Goal: Information Seeking & Learning: Learn about a topic

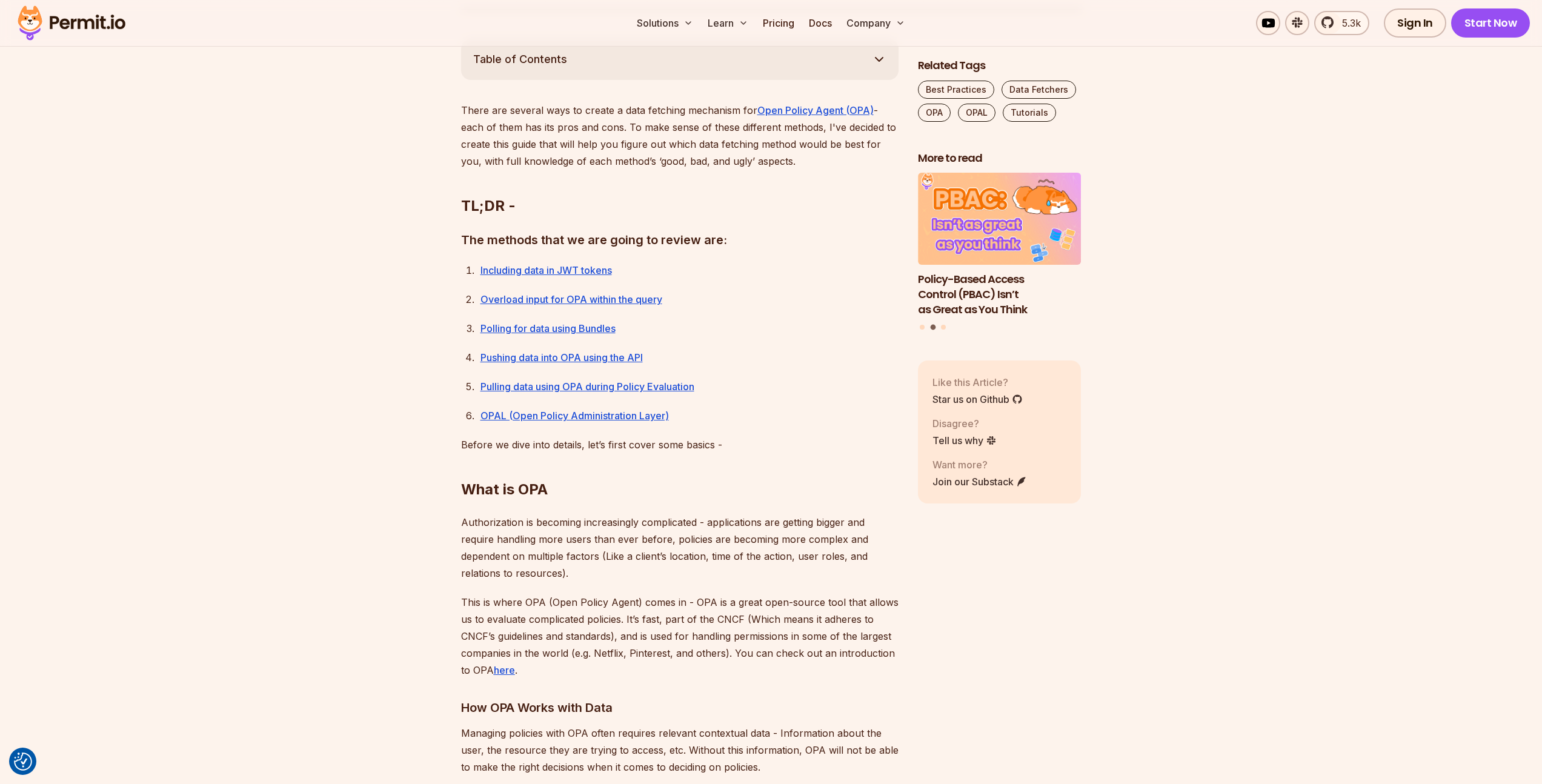
scroll to position [750, 0]
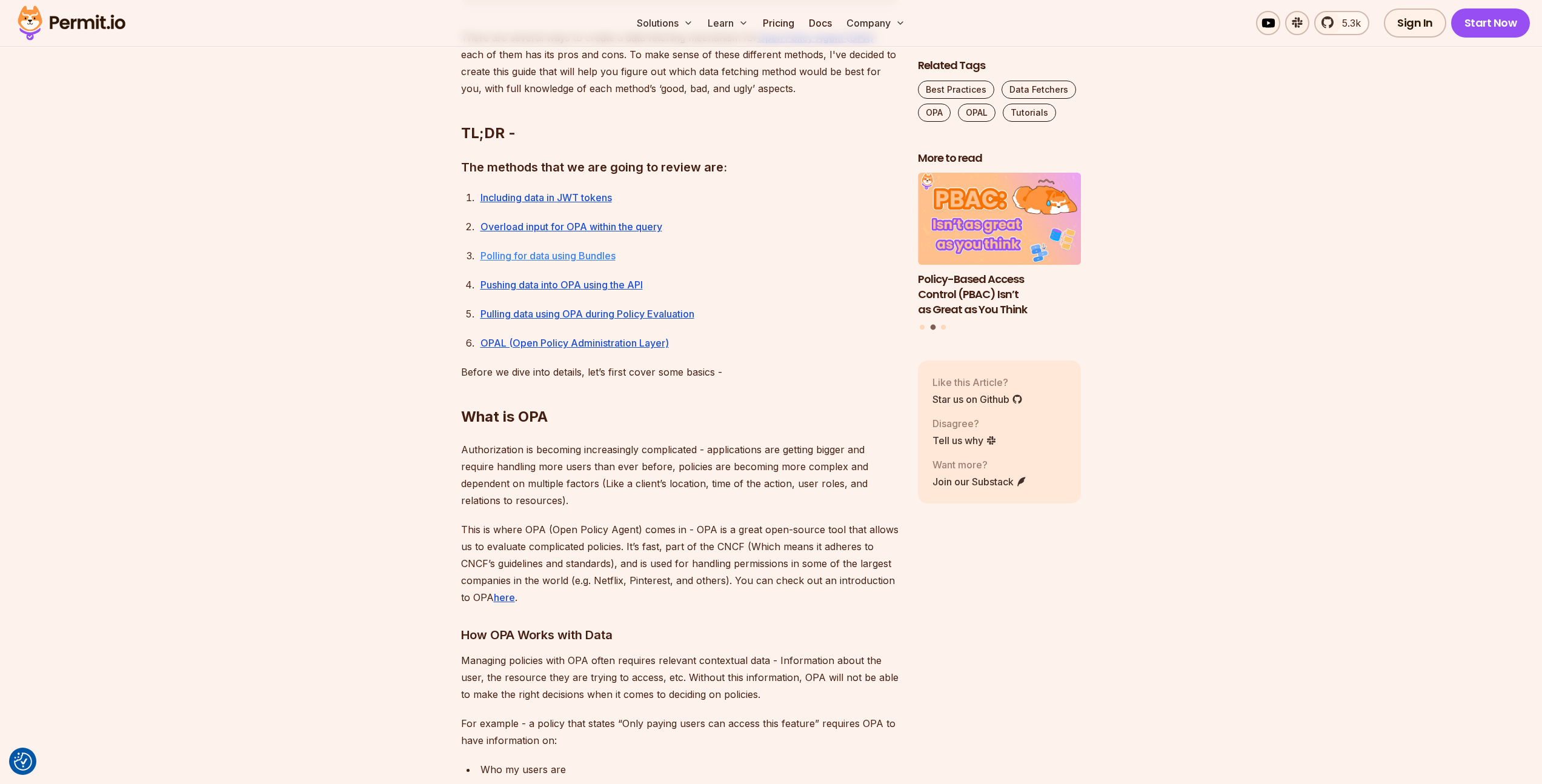
click at [577, 258] on link "Polling for data using Bundles" at bounding box center [548, 255] width 135 height 12
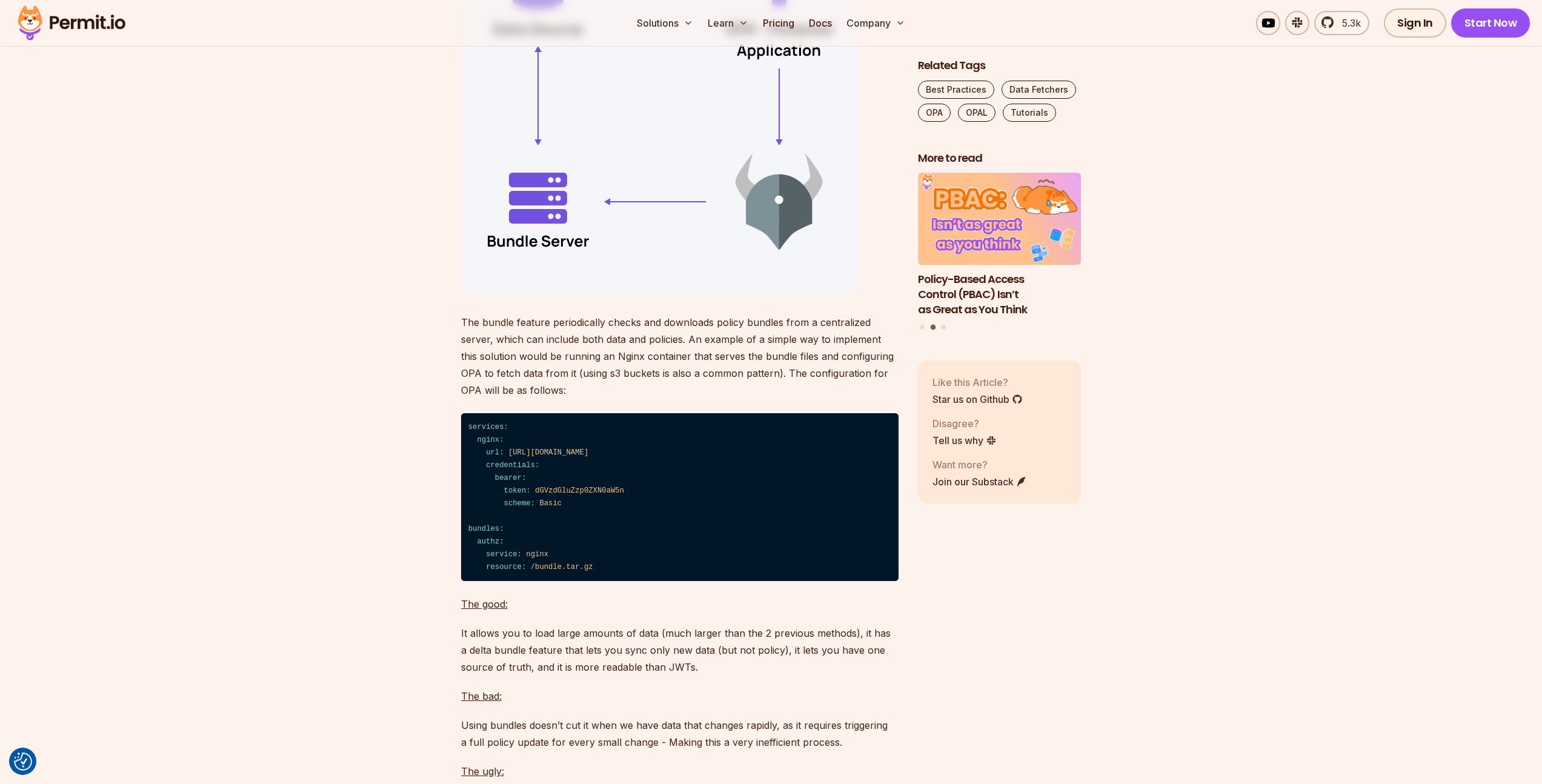
scroll to position [4804, 0]
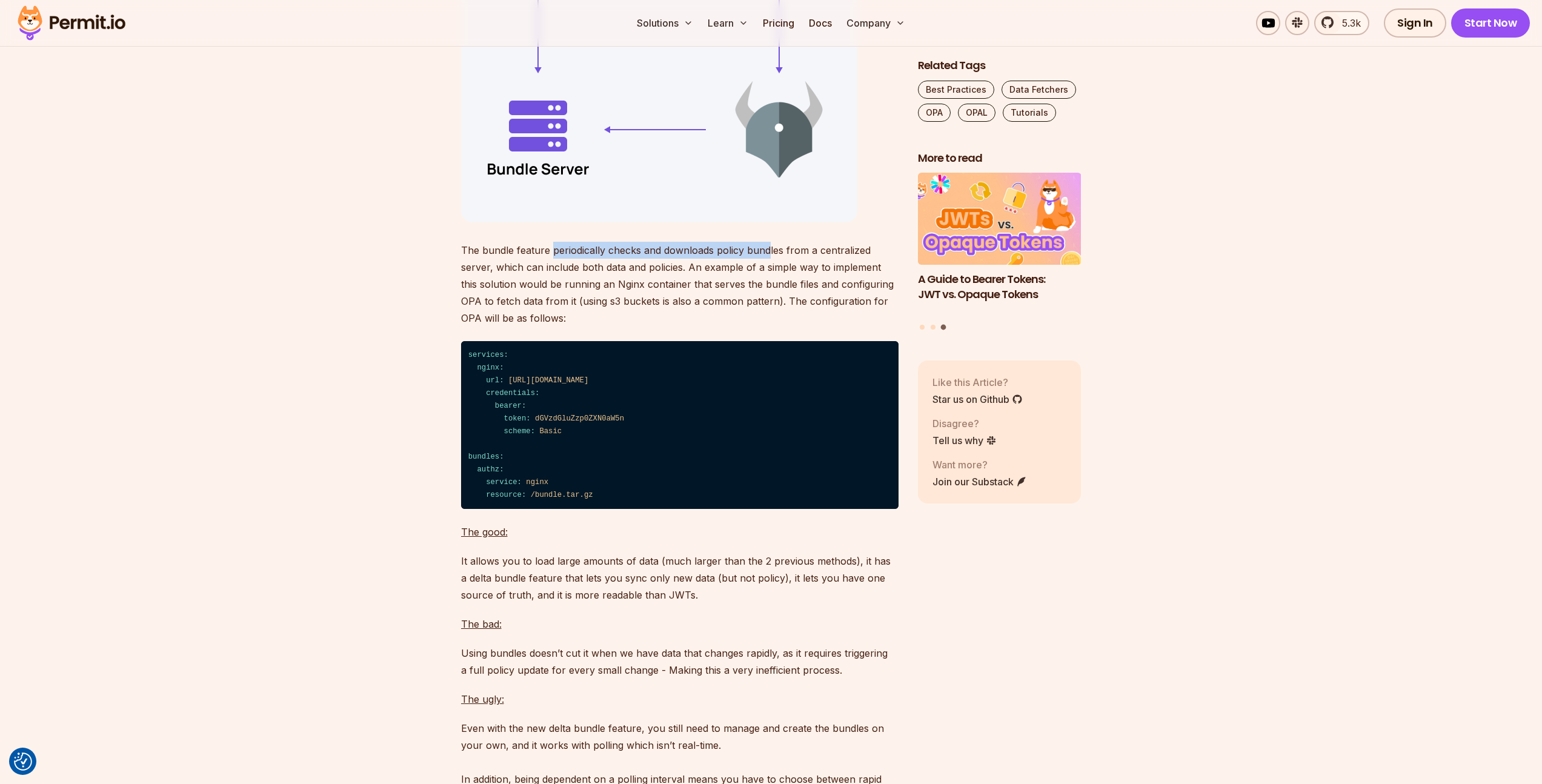
drag, startPoint x: 549, startPoint y: 294, endPoint x: 766, endPoint y: 296, distance: 217.0
click at [766, 296] on p "The bundle feature periodically checks and downloads policy bundles from a cent…" at bounding box center [679, 284] width 437 height 85
click at [571, 315] on p "The bundle feature periodically checks and downloads policy bundles from a cent…" at bounding box center [679, 284] width 437 height 85
drag, startPoint x: 571, startPoint y: 315, endPoint x: 657, endPoint y: 314, distance: 86.0
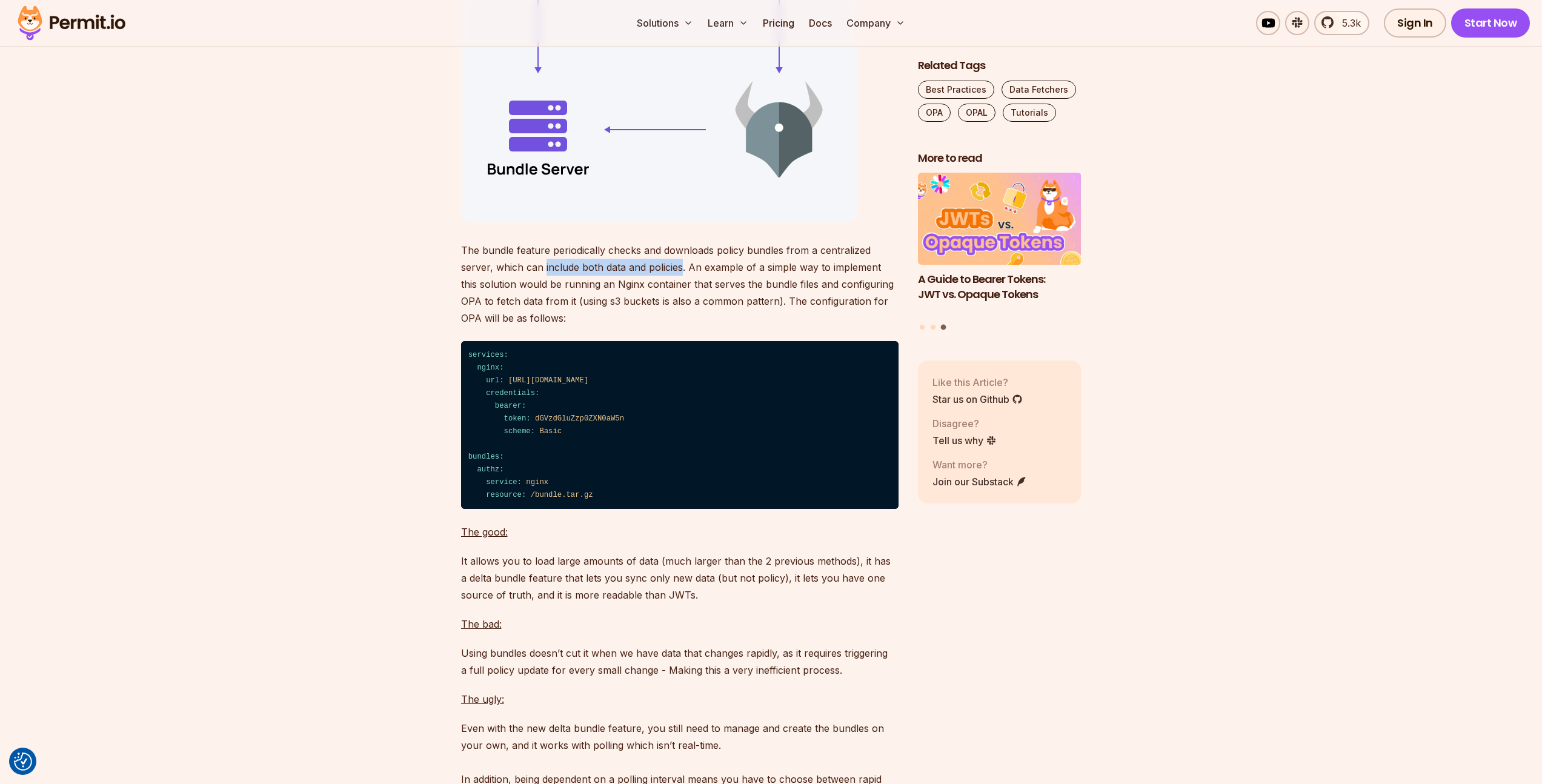
click at [657, 314] on p "The bundle feature periodically checks and downloads policy bundles from a cent…" at bounding box center [679, 284] width 437 height 85
drag, startPoint x: 657, startPoint y: 314, endPoint x: 795, endPoint y: 315, distance: 138.0
click at [795, 315] on p "The bundle feature periodically checks and downloads policy bundles from a cent…" at bounding box center [679, 284] width 437 height 85
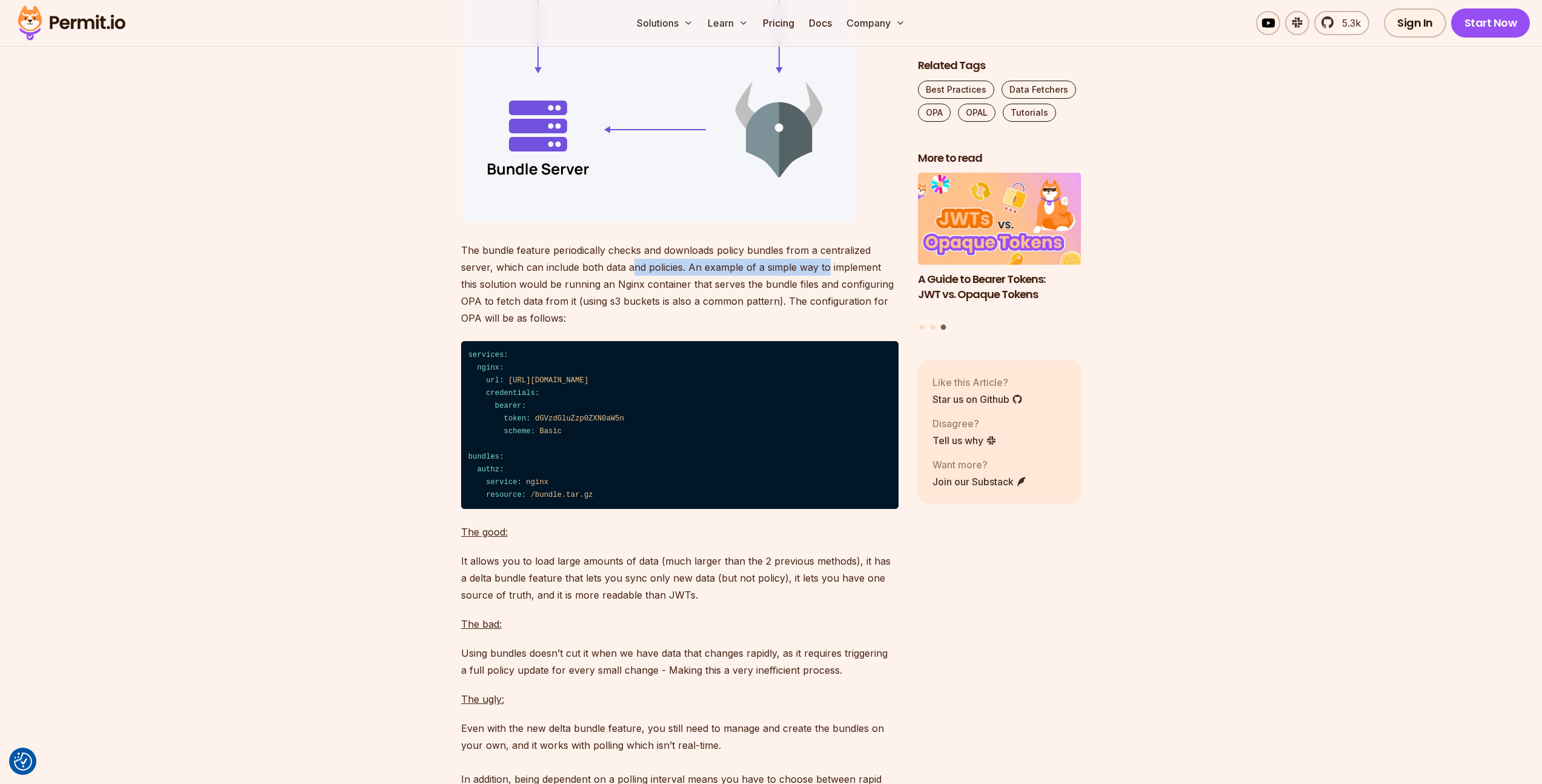
drag, startPoint x: 826, startPoint y: 316, endPoint x: 634, endPoint y: 315, distance: 192.0
click at [634, 315] on p "The bundle feature periodically checks and downloads policy bundles from a cent…" at bounding box center [679, 284] width 437 height 85
drag, startPoint x: 634, startPoint y: 315, endPoint x: 816, endPoint y: 318, distance: 182.0
click at [816, 318] on p "The bundle feature periodically checks and downloads policy bundles from a cent…" at bounding box center [679, 284] width 437 height 85
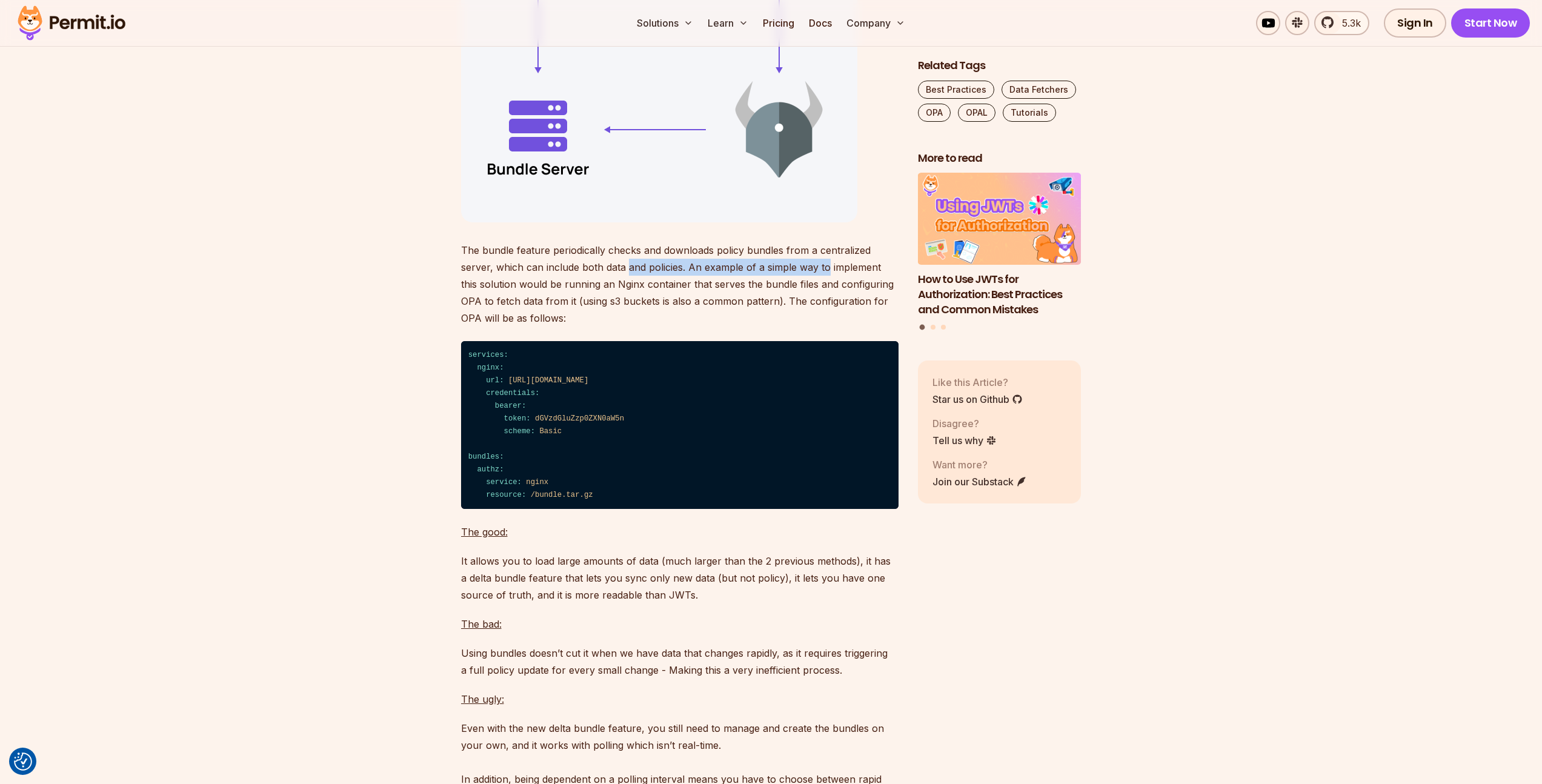
click at [816, 318] on p "The bundle feature periodically checks and downloads policy bundles from a cent…" at bounding box center [679, 284] width 437 height 85
click at [679, 326] on p "The bundle feature periodically checks and downloads policy bundles from a cent…" at bounding box center [679, 284] width 437 height 85
drag, startPoint x: 679, startPoint y: 330, endPoint x: 786, endPoint y: 330, distance: 107.0
click at [786, 326] on p "The bundle feature periodically checks and downloads policy bundles from a cent…" at bounding box center [679, 284] width 437 height 85
click at [793, 326] on p "The bundle feature periodically checks and downloads policy bundles from a cent…" at bounding box center [679, 284] width 437 height 85
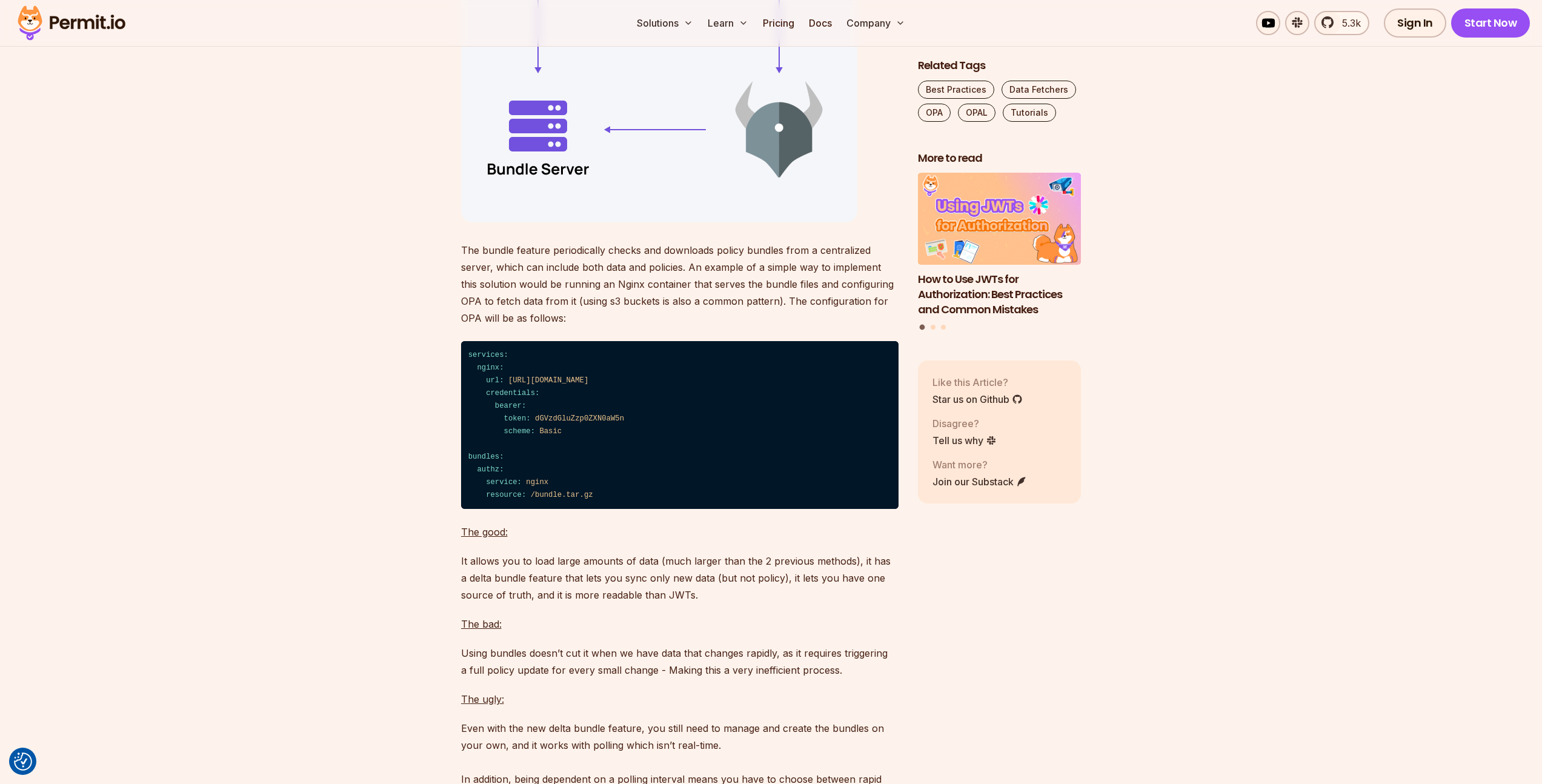
click at [834, 326] on p "The bundle feature periodically checks and downloads policy bundles from a cent…" at bounding box center [679, 284] width 437 height 85
drag, startPoint x: 834, startPoint y: 330, endPoint x: 754, endPoint y: 330, distance: 80.0
click at [754, 326] on p "The bundle feature periodically checks and downloads policy bundles from a cent…" at bounding box center [679, 284] width 437 height 85
drag, startPoint x: 754, startPoint y: 330, endPoint x: 827, endPoint y: 330, distance: 73.0
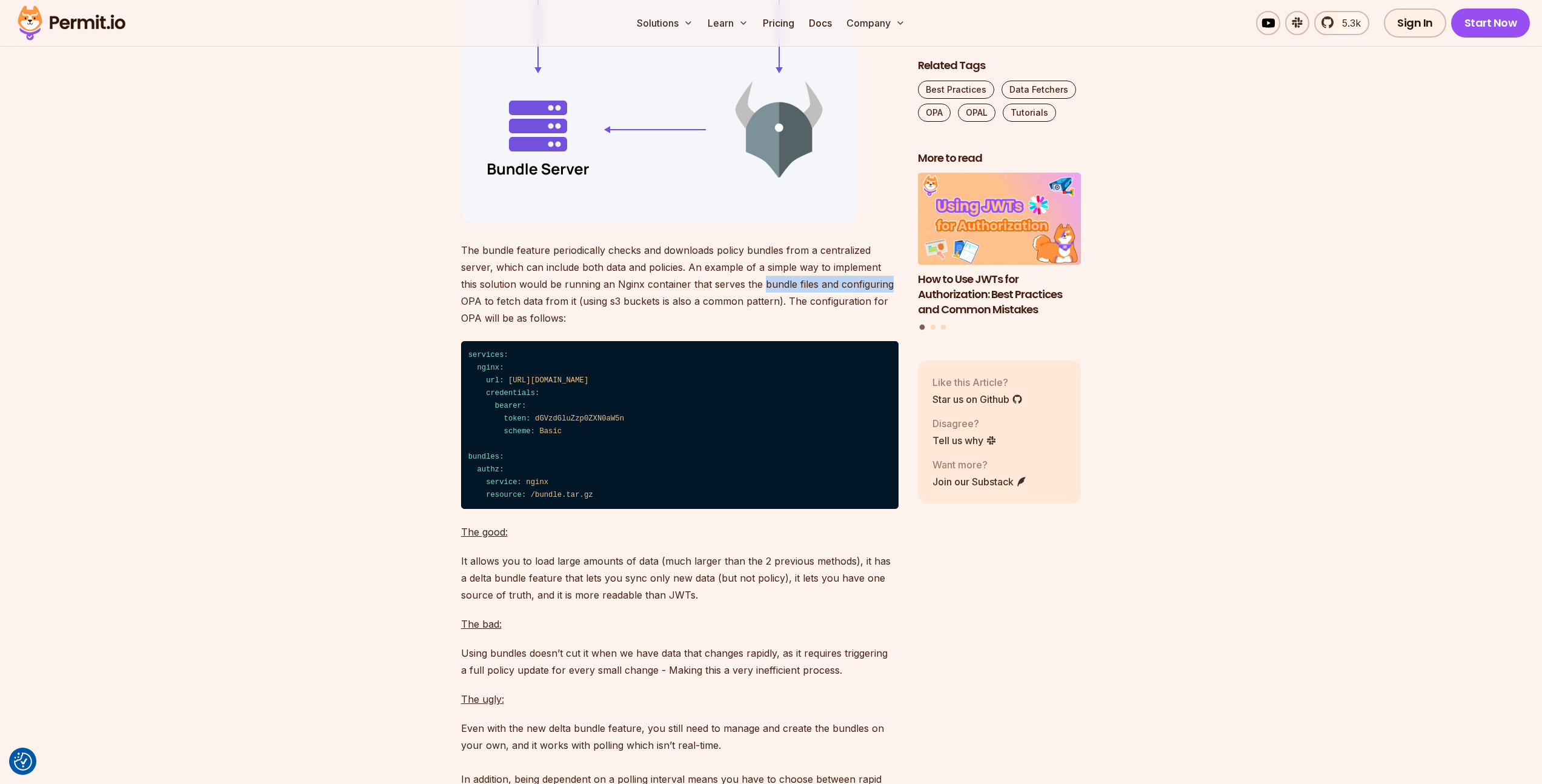
click at [827, 326] on p "The bundle feature periodically checks and downloads policy bundles from a cent…" at bounding box center [679, 284] width 437 height 85
drag, startPoint x: 827, startPoint y: 330, endPoint x: 754, endPoint y: 330, distance: 73.0
click at [754, 326] on p "The bundle feature periodically checks and downloads policy bundles from a cent…" at bounding box center [679, 284] width 437 height 85
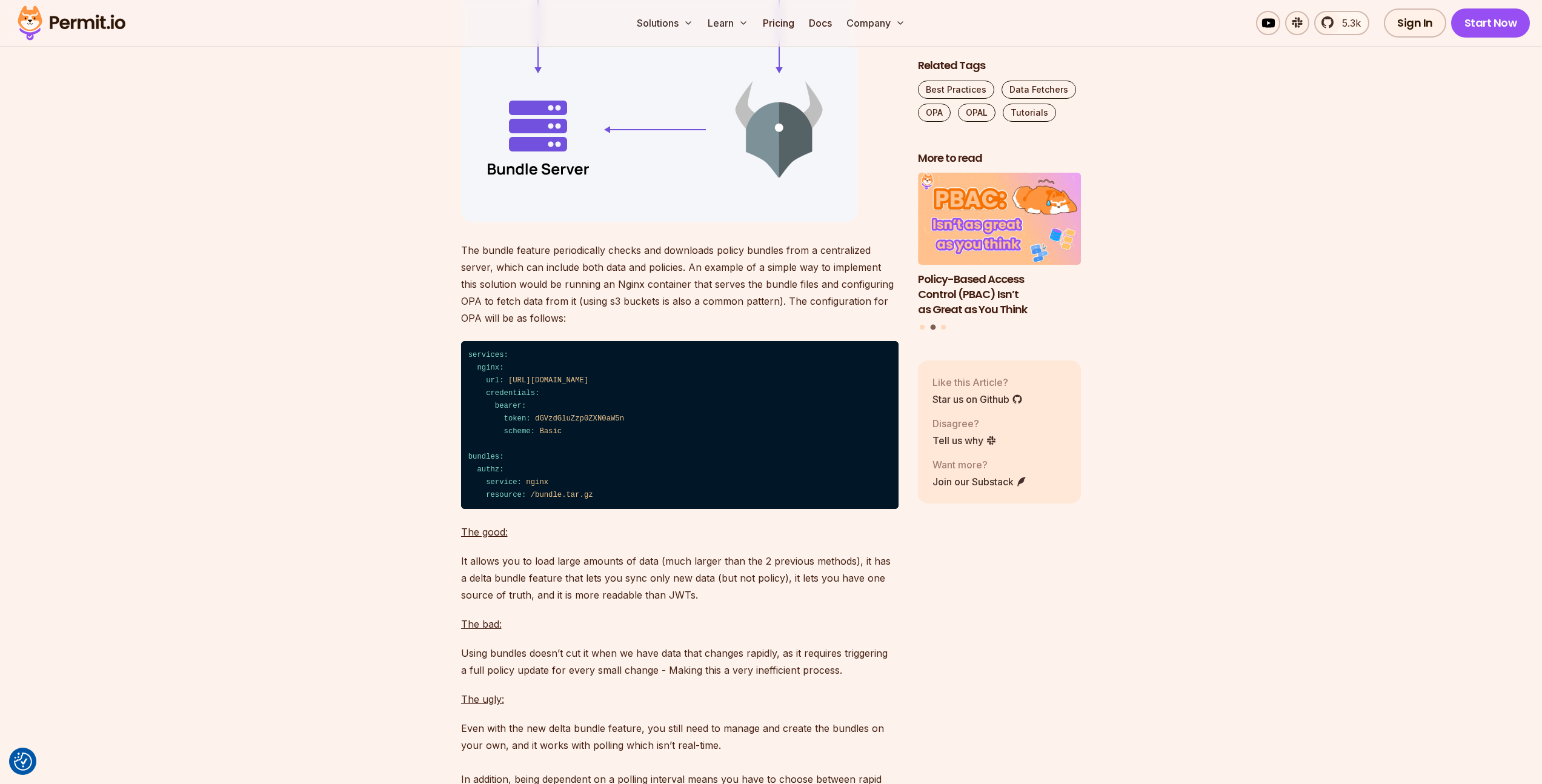
click at [754, 326] on p "The bundle feature periodically checks and downloads policy bundles from a cent…" at bounding box center [679, 284] width 437 height 85
drag, startPoint x: 754, startPoint y: 330, endPoint x: 834, endPoint y: 331, distance: 80.0
click at [834, 326] on p "The bundle feature periodically checks and downloads policy bundles from a cent…" at bounding box center [679, 284] width 437 height 85
drag, startPoint x: 839, startPoint y: 330, endPoint x: 757, endPoint y: 330, distance: 82.0
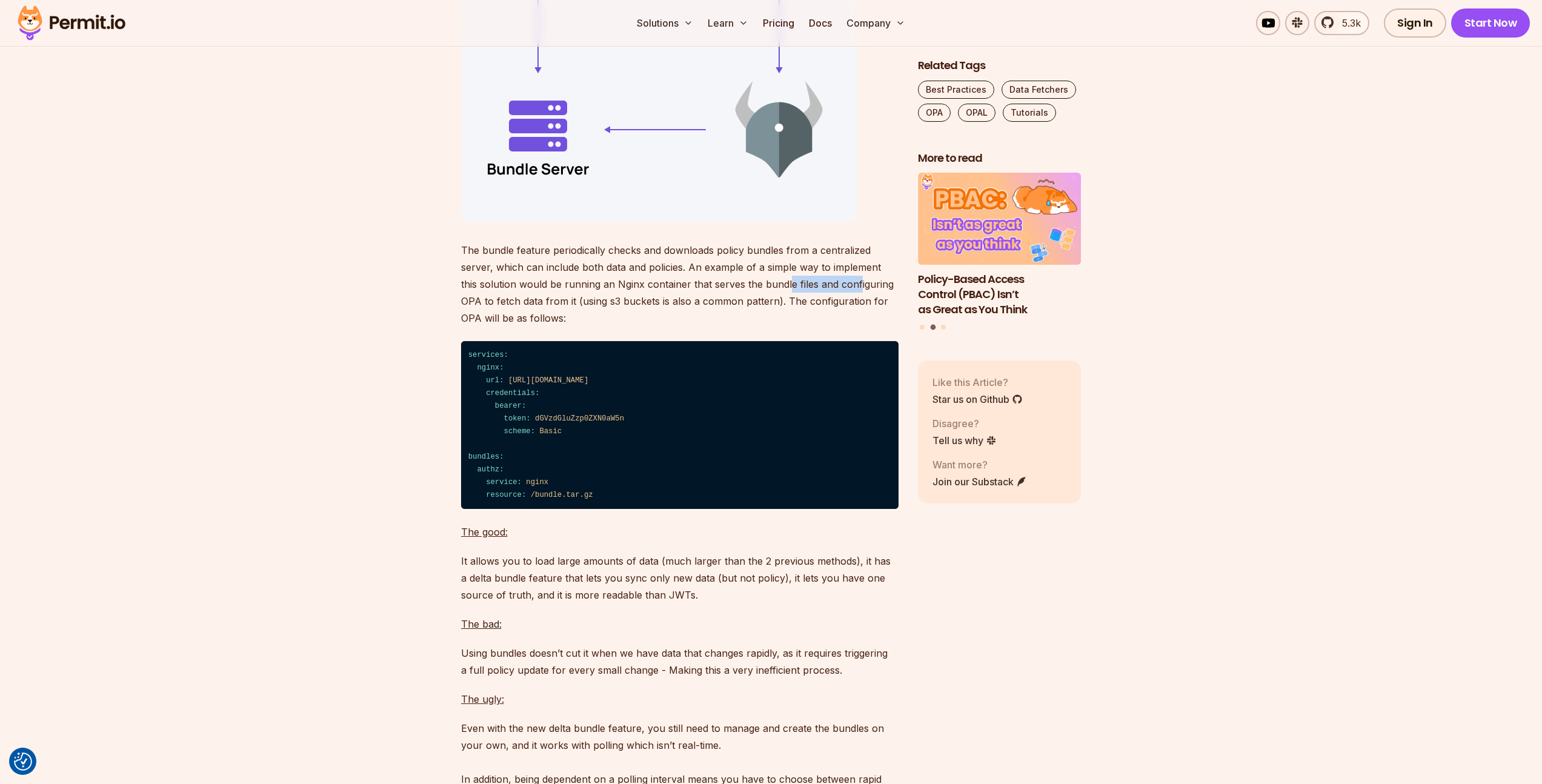
click at [763, 326] on p "The bundle feature periodically checks and downloads policy bundles from a cent…" at bounding box center [679, 284] width 437 height 85
click at [757, 326] on p "The bundle feature periodically checks and downloads policy bundles from a cent…" at bounding box center [679, 284] width 437 height 85
drag, startPoint x: 757, startPoint y: 330, endPoint x: 831, endPoint y: 332, distance: 74.0
click at [831, 326] on p "The bundle feature periodically checks and downloads policy bundles from a cent…" at bounding box center [679, 284] width 437 height 85
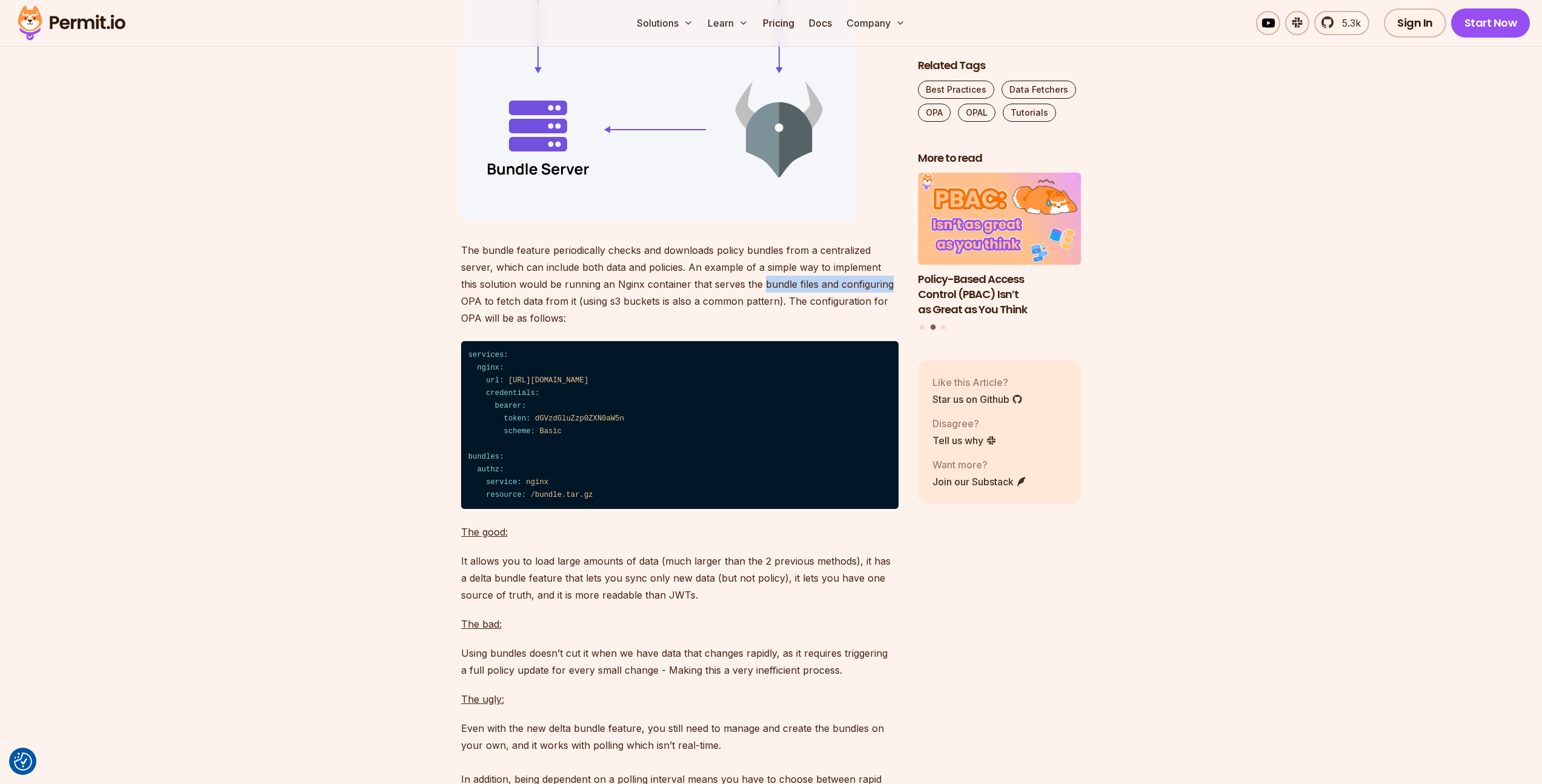
drag, startPoint x: 831, startPoint y: 332, endPoint x: 757, endPoint y: 330, distance: 74.0
click at [757, 326] on p "The bundle feature periodically checks and downloads policy bundles from a cent…" at bounding box center [679, 284] width 437 height 85
drag, startPoint x: 757, startPoint y: 330, endPoint x: 797, endPoint y: 333, distance: 40.1
click at [797, 326] on p "The bundle feature periodically checks and downloads policy bundles from a cent…" at bounding box center [679, 284] width 437 height 85
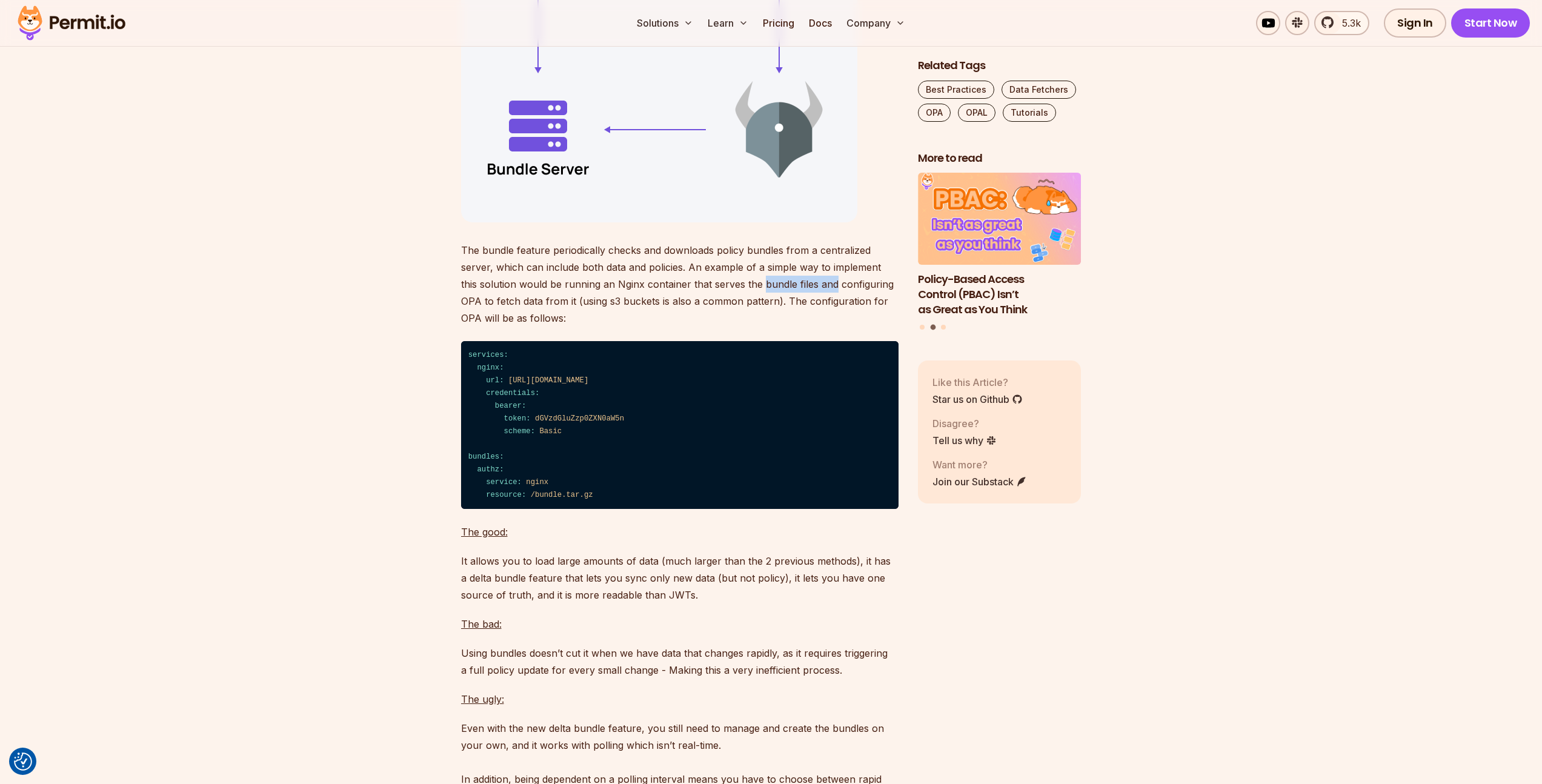
click at [797, 326] on p "The bundle feature periodically checks and downloads policy bundles from a cent…" at bounding box center [679, 284] width 437 height 85
click at [826, 326] on p "The bundle feature periodically checks and downloads policy bundles from a cent…" at bounding box center [679, 284] width 437 height 85
drag, startPoint x: 826, startPoint y: 331, endPoint x: 763, endPoint y: 330, distance: 63.0
click at [763, 326] on p "The bundle feature periodically checks and downloads policy bundles from a cent…" at bounding box center [679, 284] width 437 height 85
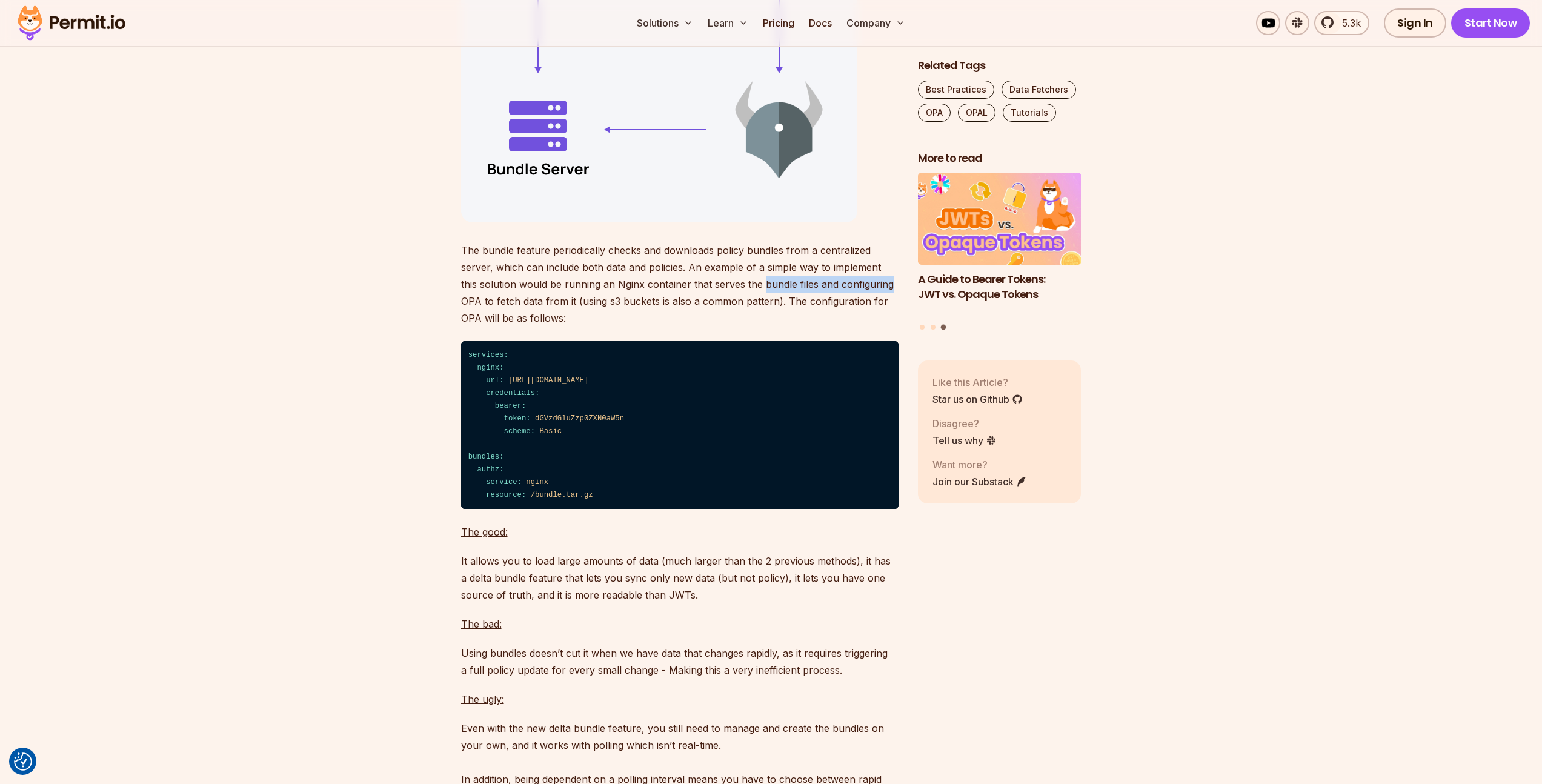
drag, startPoint x: 763, startPoint y: 330, endPoint x: 824, endPoint y: 330, distance: 61.0
click at [824, 326] on p "The bundle feature periodically checks and downloads policy bundles from a cent…" at bounding box center [679, 284] width 437 height 85
drag, startPoint x: 824, startPoint y: 330, endPoint x: 759, endPoint y: 330, distance: 65.0
click at [759, 326] on p "The bundle feature periodically checks and downloads policy bundles from a cent…" at bounding box center [679, 284] width 437 height 85
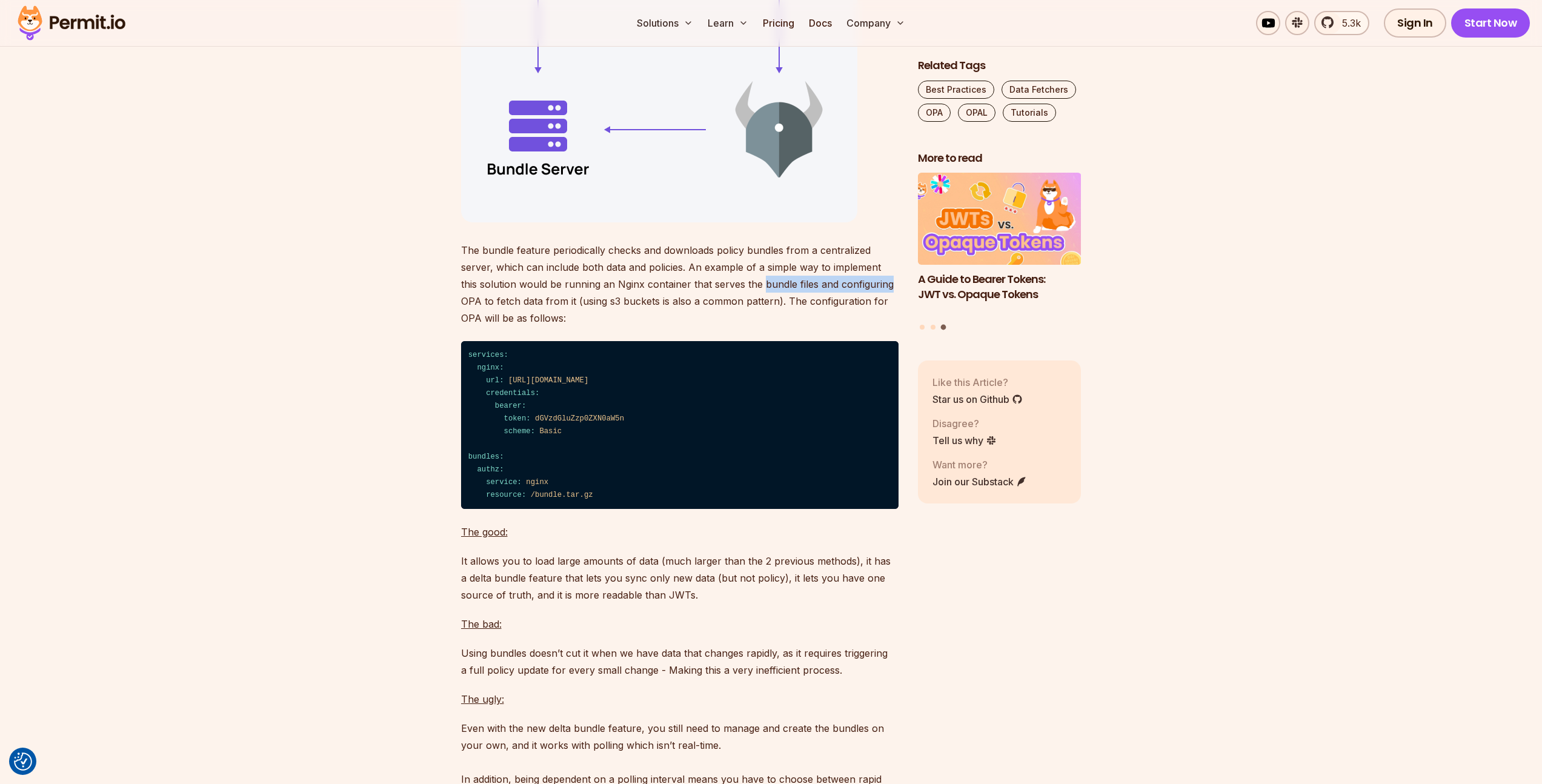
click at [759, 326] on p "The bundle feature periodically checks and downloads policy bundles from a cent…" at bounding box center [679, 284] width 437 height 85
drag, startPoint x: 759, startPoint y: 330, endPoint x: 820, endPoint y: 333, distance: 61.1
click at [820, 326] on p "The bundle feature periodically checks and downloads policy bundles from a cent…" at bounding box center [679, 284] width 437 height 85
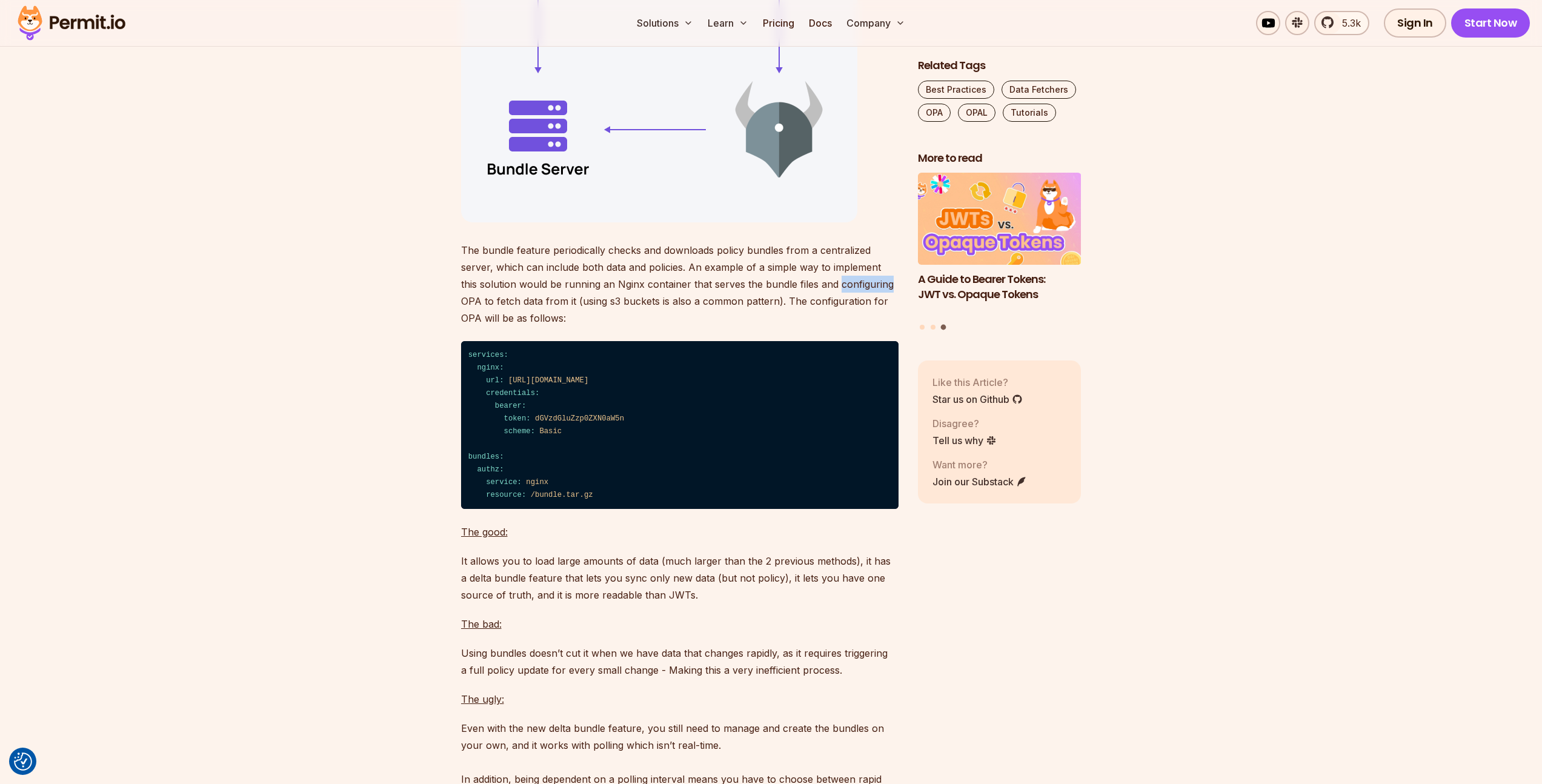
click at [826, 326] on p "The bundle feature periodically checks and downloads policy bundles from a cent…" at bounding box center [679, 284] width 437 height 85
drag, startPoint x: 826, startPoint y: 332, endPoint x: 763, endPoint y: 331, distance: 63.0
click at [763, 326] on p "The bundle feature periodically checks and downloads policy bundles from a cent…" at bounding box center [679, 284] width 437 height 85
drag, startPoint x: 763, startPoint y: 331, endPoint x: 825, endPoint y: 332, distance: 62.0
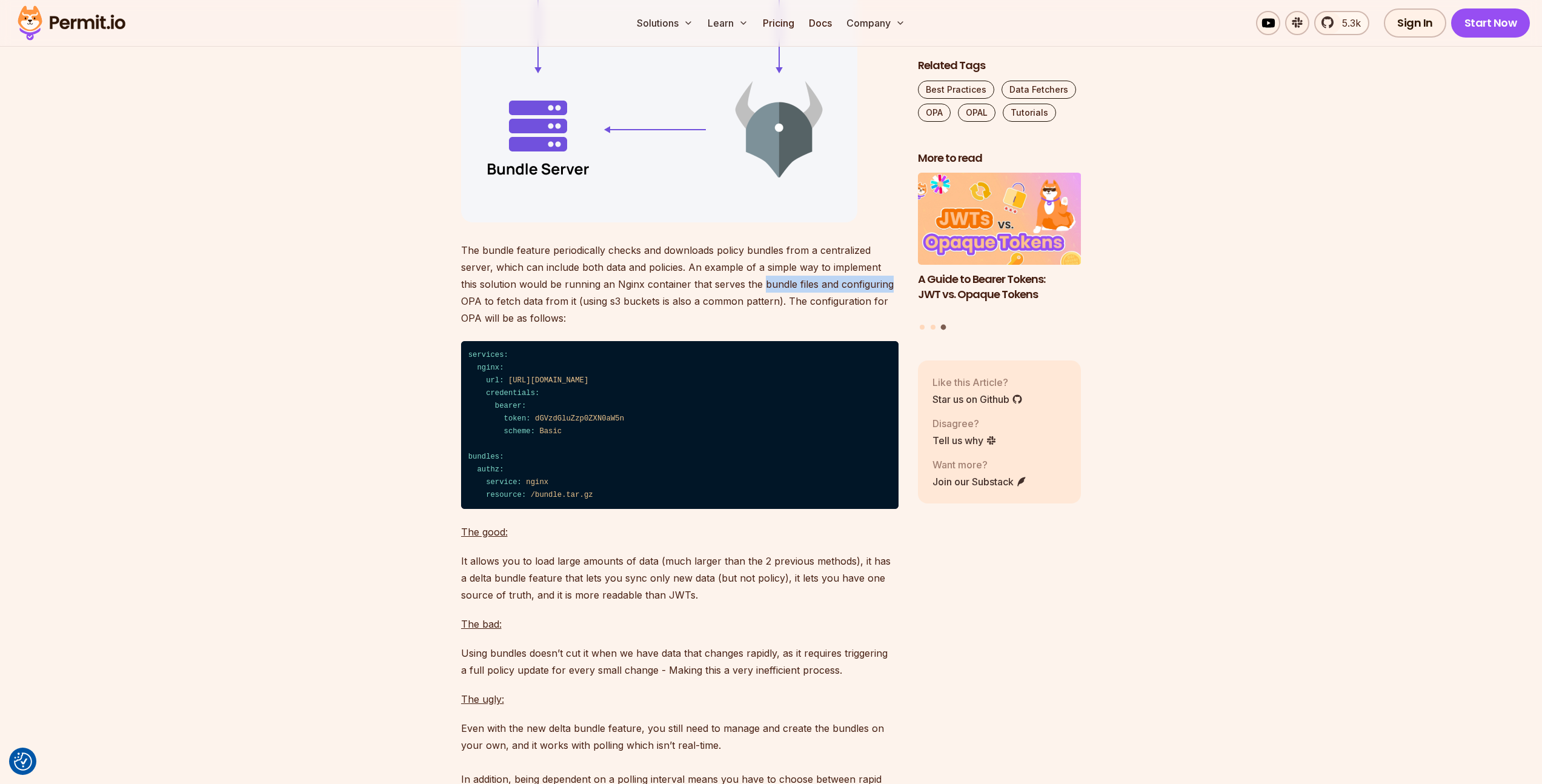
click at [825, 326] on p "The bundle feature periodically checks and downloads policy bundles from a cent…" at bounding box center [679, 284] width 437 height 85
click at [830, 326] on p "The bundle feature periodically checks and downloads policy bundles from a cent…" at bounding box center [679, 284] width 437 height 85
drag, startPoint x: 830, startPoint y: 332, endPoint x: 762, endPoint y: 331, distance: 68.0
click at [763, 326] on p "The bundle feature periodically checks and downloads policy bundles from a cent…" at bounding box center [679, 284] width 437 height 85
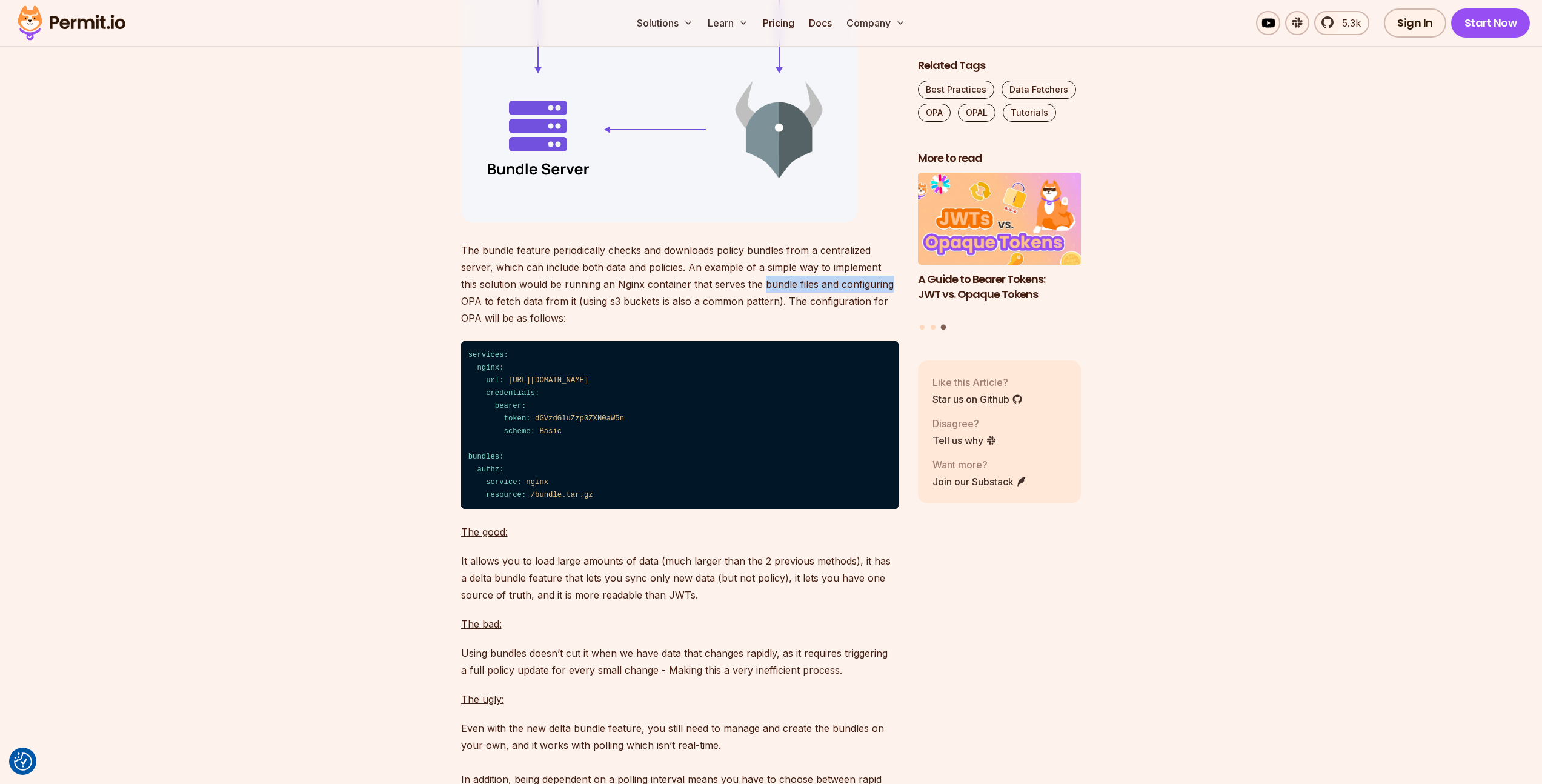
click at [762, 326] on p "The bundle feature periodically checks and downloads policy bundles from a cent…" at bounding box center [679, 284] width 437 height 85
drag, startPoint x: 762, startPoint y: 331, endPoint x: 827, endPoint y: 331, distance: 65.0
click at [827, 326] on p "The bundle feature periodically checks and downloads policy bundles from a cent…" at bounding box center [679, 284] width 437 height 85
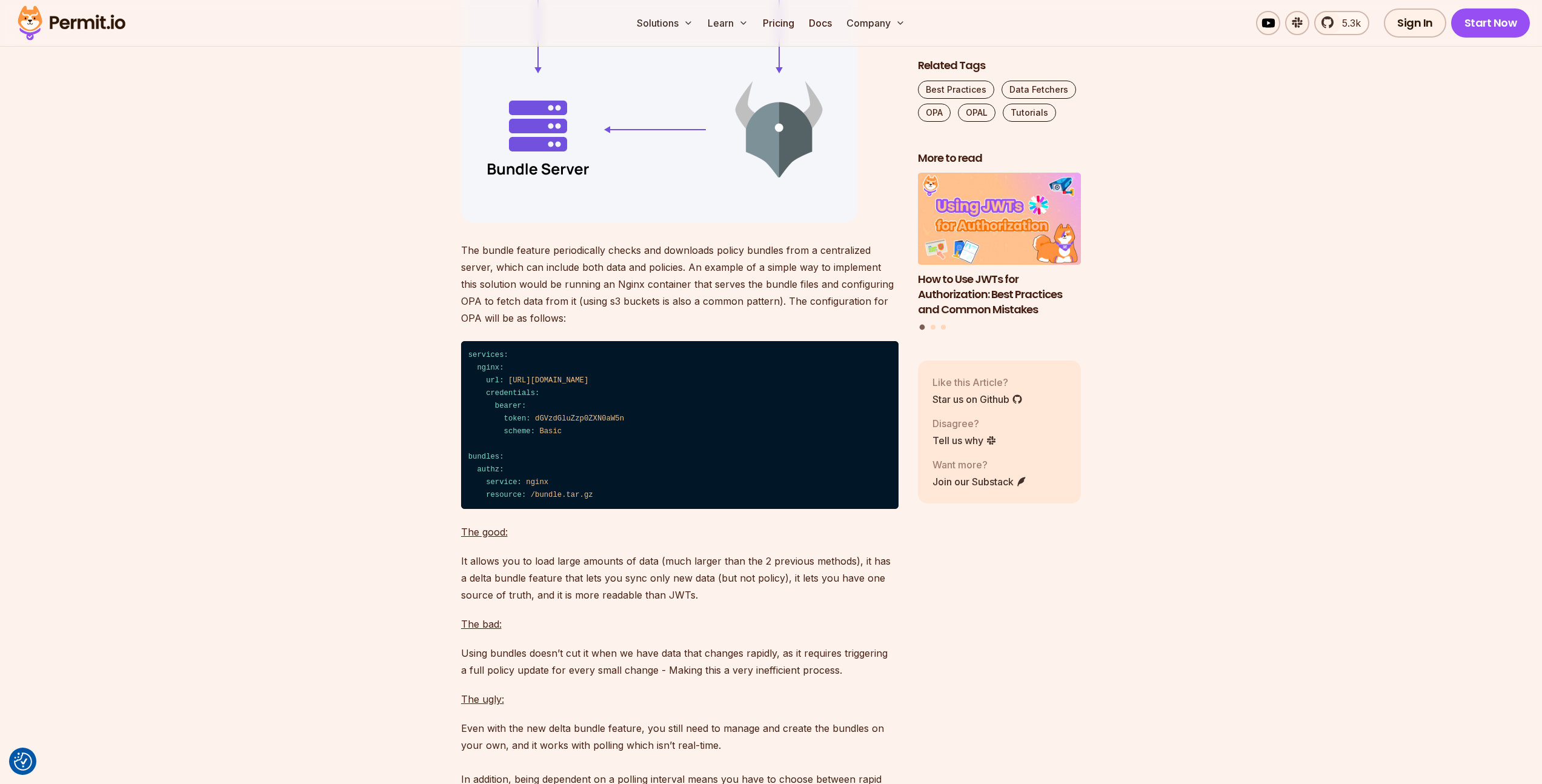
click at [829, 326] on p "The bundle feature periodically checks and downloads policy bundles from a cent…" at bounding box center [679, 284] width 437 height 85
drag, startPoint x: 829, startPoint y: 330, endPoint x: 761, endPoint y: 330, distance: 68.0
click at [761, 326] on p "The bundle feature periodically checks and downloads policy bundles from a cent…" at bounding box center [679, 284] width 437 height 85
drag, startPoint x: 761, startPoint y: 330, endPoint x: 823, endPoint y: 331, distance: 62.0
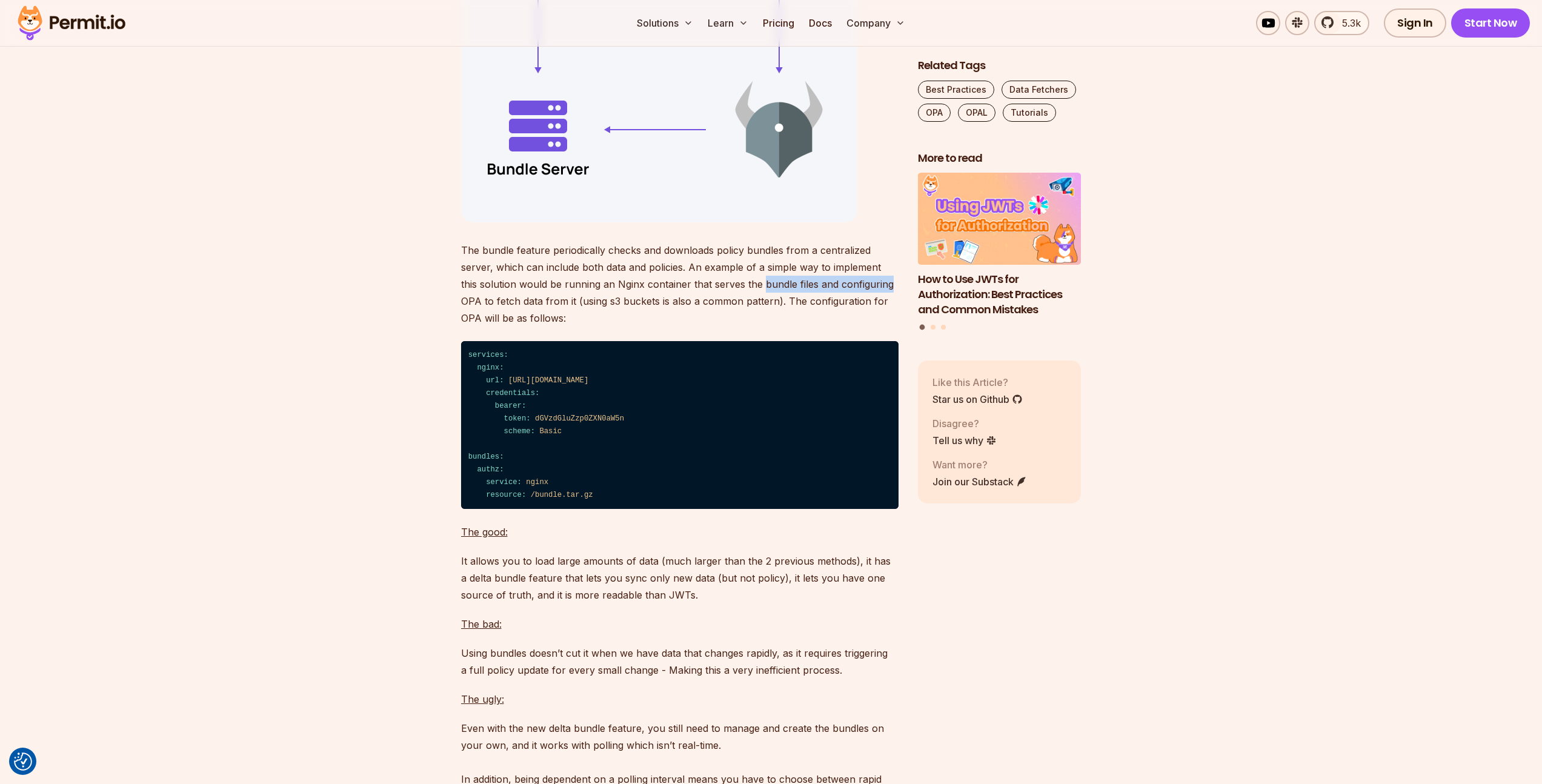
click at [823, 326] on p "The bundle feature periodically checks and downloads policy bundles from a cent…" at bounding box center [679, 284] width 437 height 85
drag, startPoint x: 823, startPoint y: 331, endPoint x: 762, endPoint y: 329, distance: 61.0
click at [762, 326] on p "The bundle feature periodically checks and downloads policy bundles from a cent…" at bounding box center [679, 284] width 437 height 85
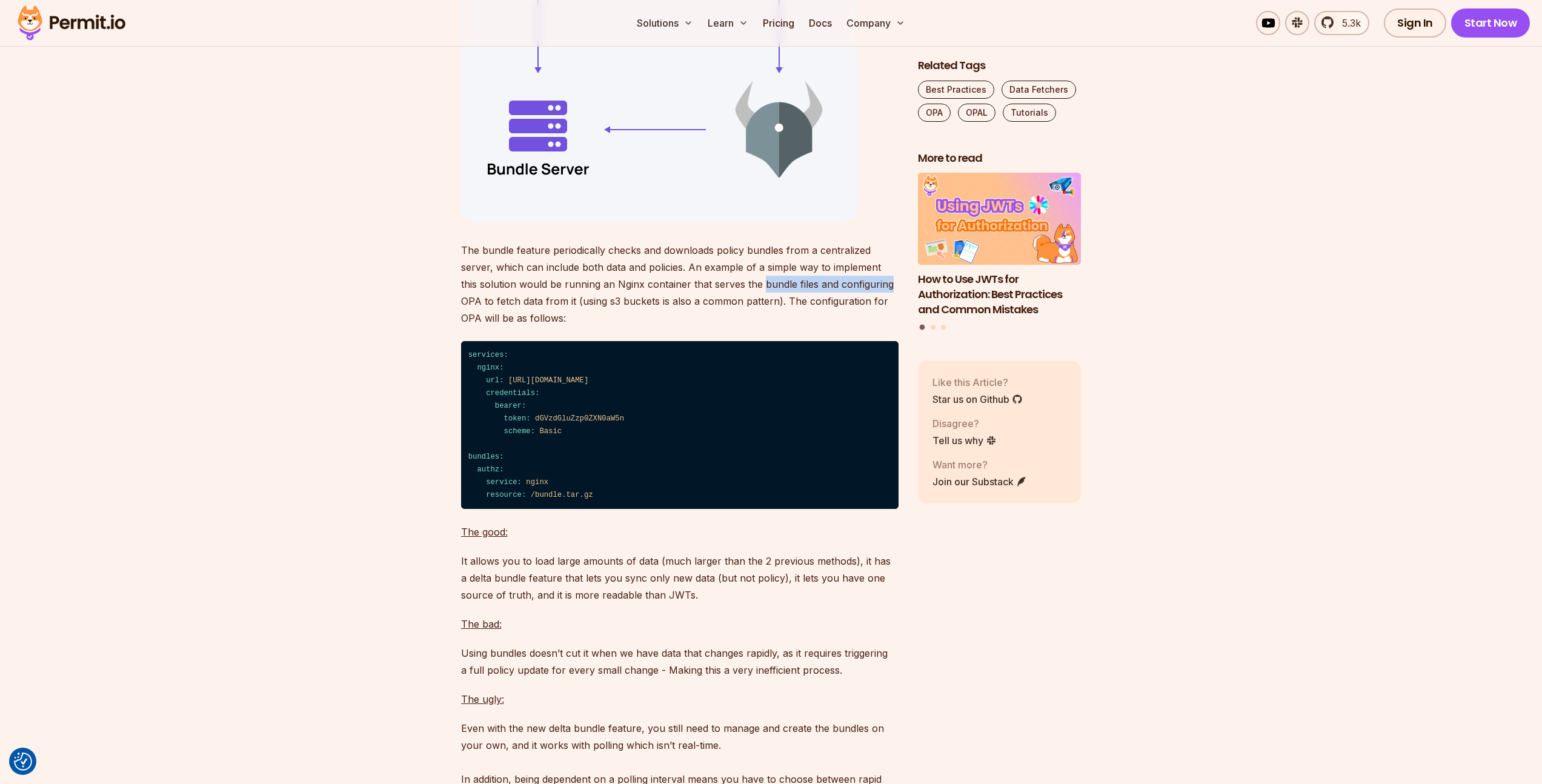
drag, startPoint x: 762, startPoint y: 329, endPoint x: 823, endPoint y: 330, distance: 61.0
click at [823, 326] on p "The bundle feature periodically checks and downloads policy bundles from a cent…" at bounding box center [679, 284] width 437 height 85
click at [828, 326] on p "The bundle feature periodically checks and downloads policy bundles from a cent…" at bounding box center [679, 284] width 437 height 85
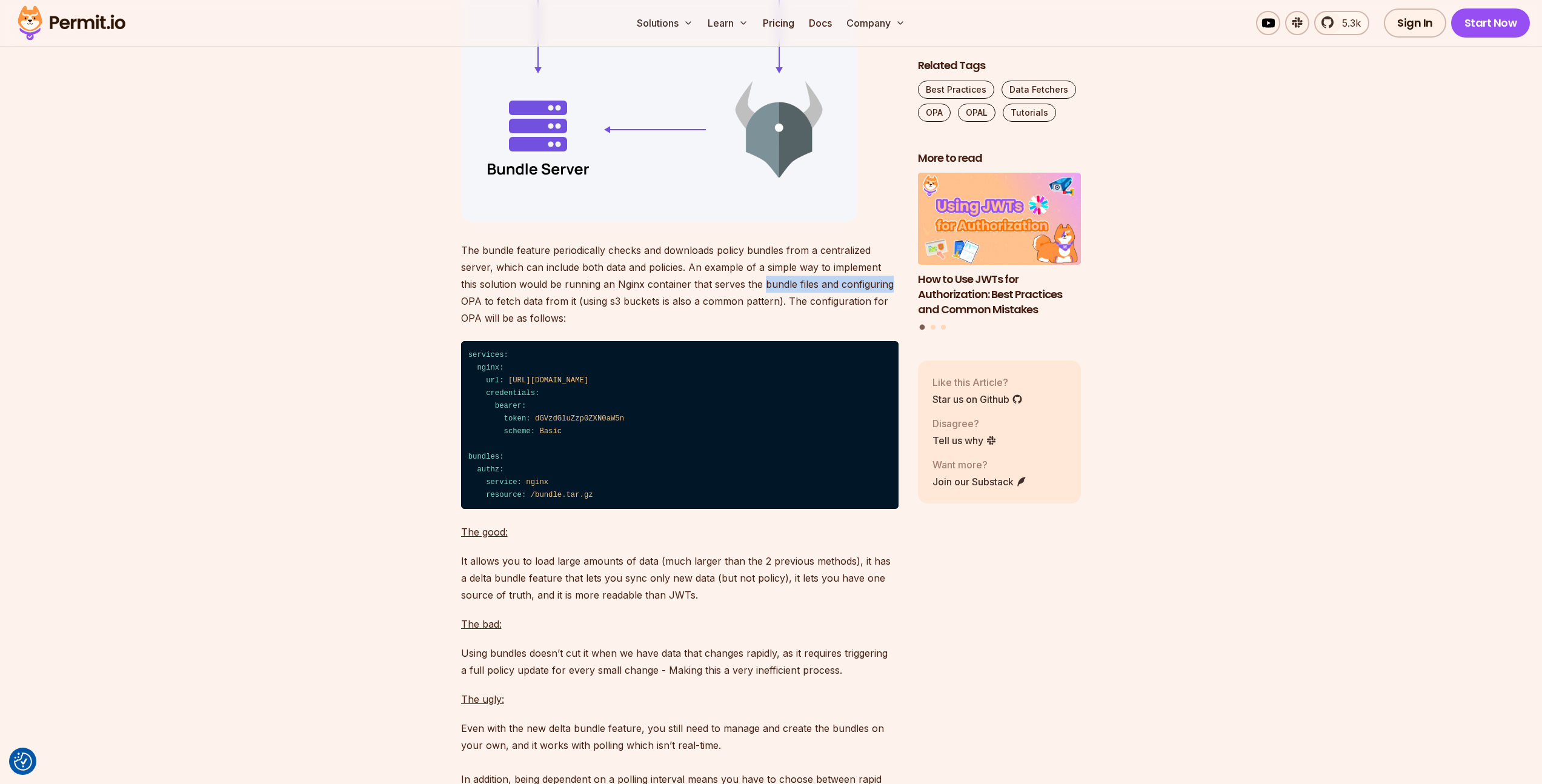
drag, startPoint x: 828, startPoint y: 330, endPoint x: 763, endPoint y: 330, distance: 65.0
click at [763, 326] on p "The bundle feature periodically checks and downloads policy bundles from a cent…" at bounding box center [679, 284] width 437 height 85
drag, startPoint x: 763, startPoint y: 330, endPoint x: 828, endPoint y: 331, distance: 65.0
click at [828, 326] on p "The bundle feature periodically checks and downloads policy bundles from a cent…" at bounding box center [679, 284] width 437 height 85
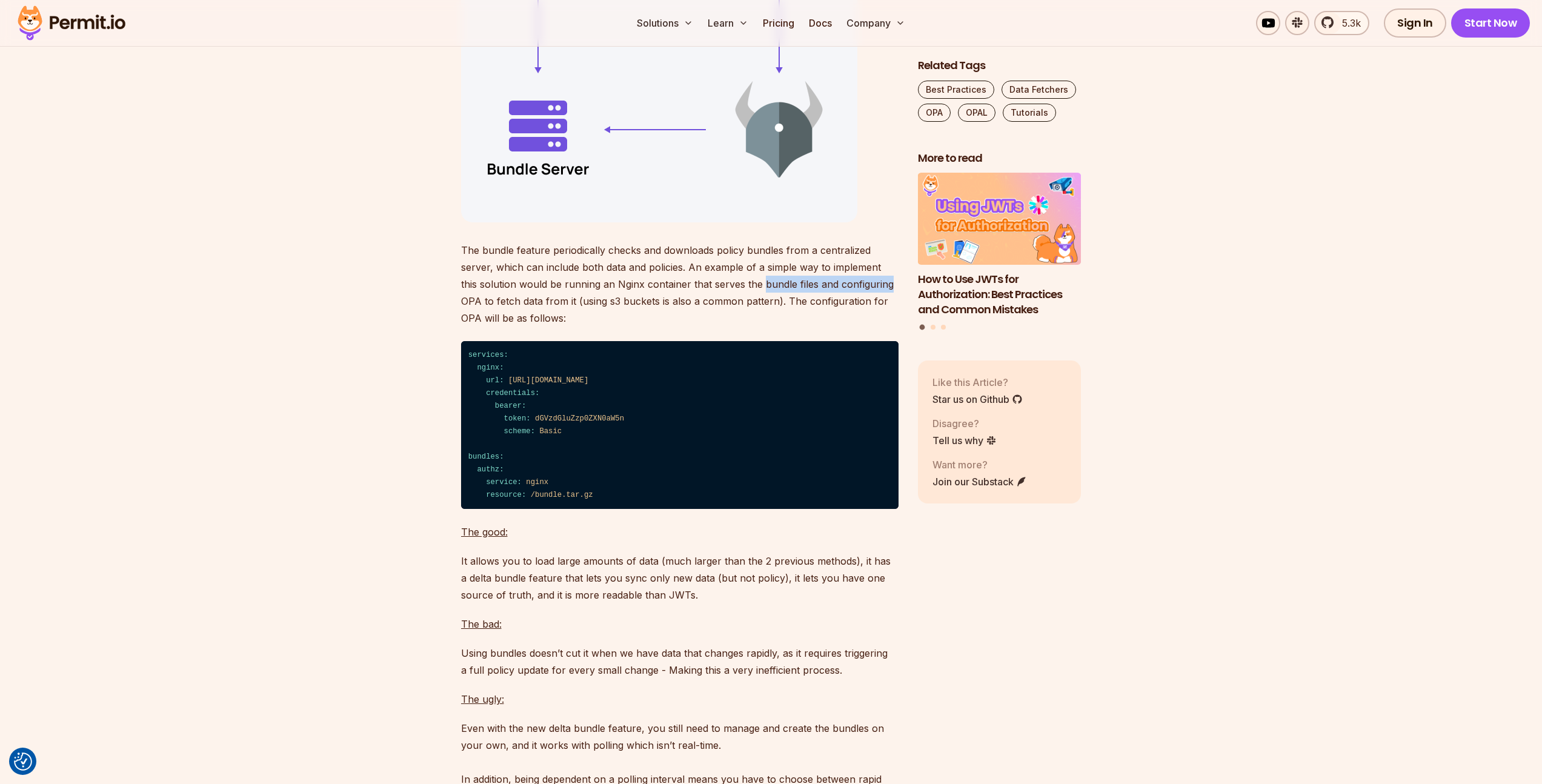
click at [828, 326] on p "The bundle feature periodically checks and downloads policy bundles from a cent…" at bounding box center [679, 284] width 437 height 85
drag, startPoint x: 828, startPoint y: 331, endPoint x: 761, endPoint y: 329, distance: 67.0
click at [761, 326] on p "The bundle feature periodically checks and downloads policy bundles from a cent…" at bounding box center [679, 284] width 437 height 85
drag, startPoint x: 761, startPoint y: 329, endPoint x: 819, endPoint y: 330, distance: 58.0
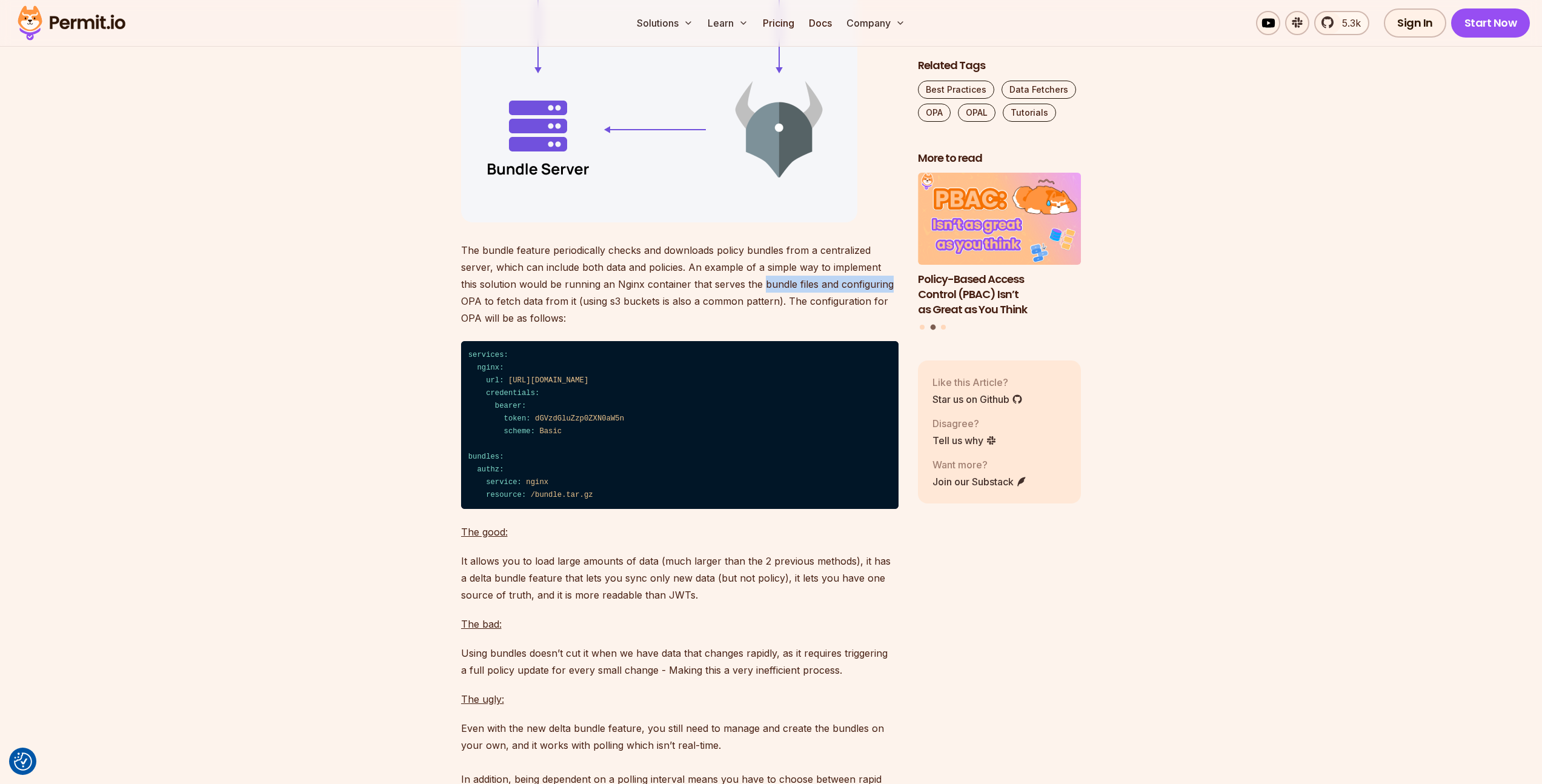
click at [819, 326] on p "The bundle feature periodically checks and downloads policy bundles from a cent…" at bounding box center [679, 284] width 437 height 85
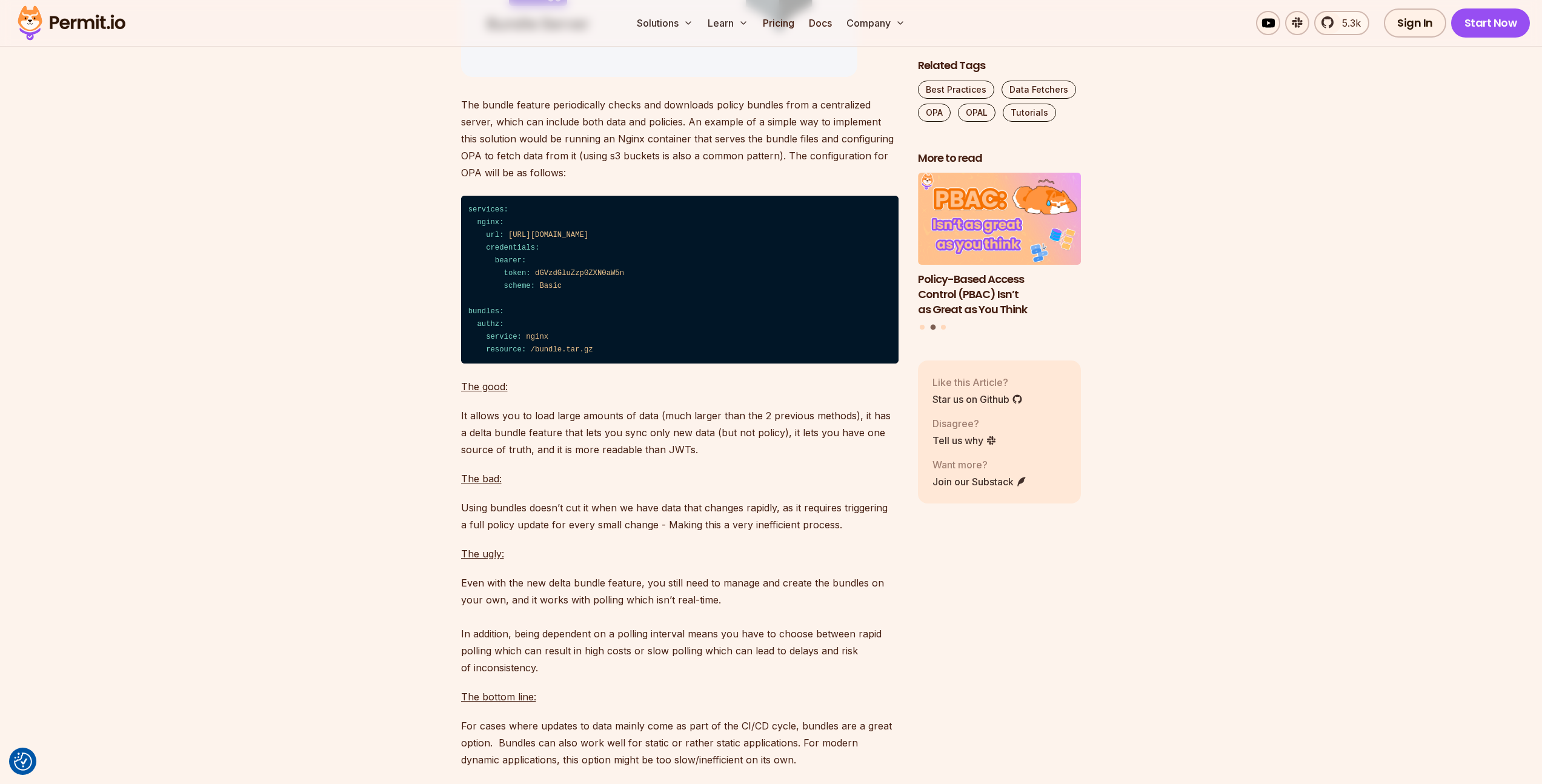
scroll to position [5022, 0]
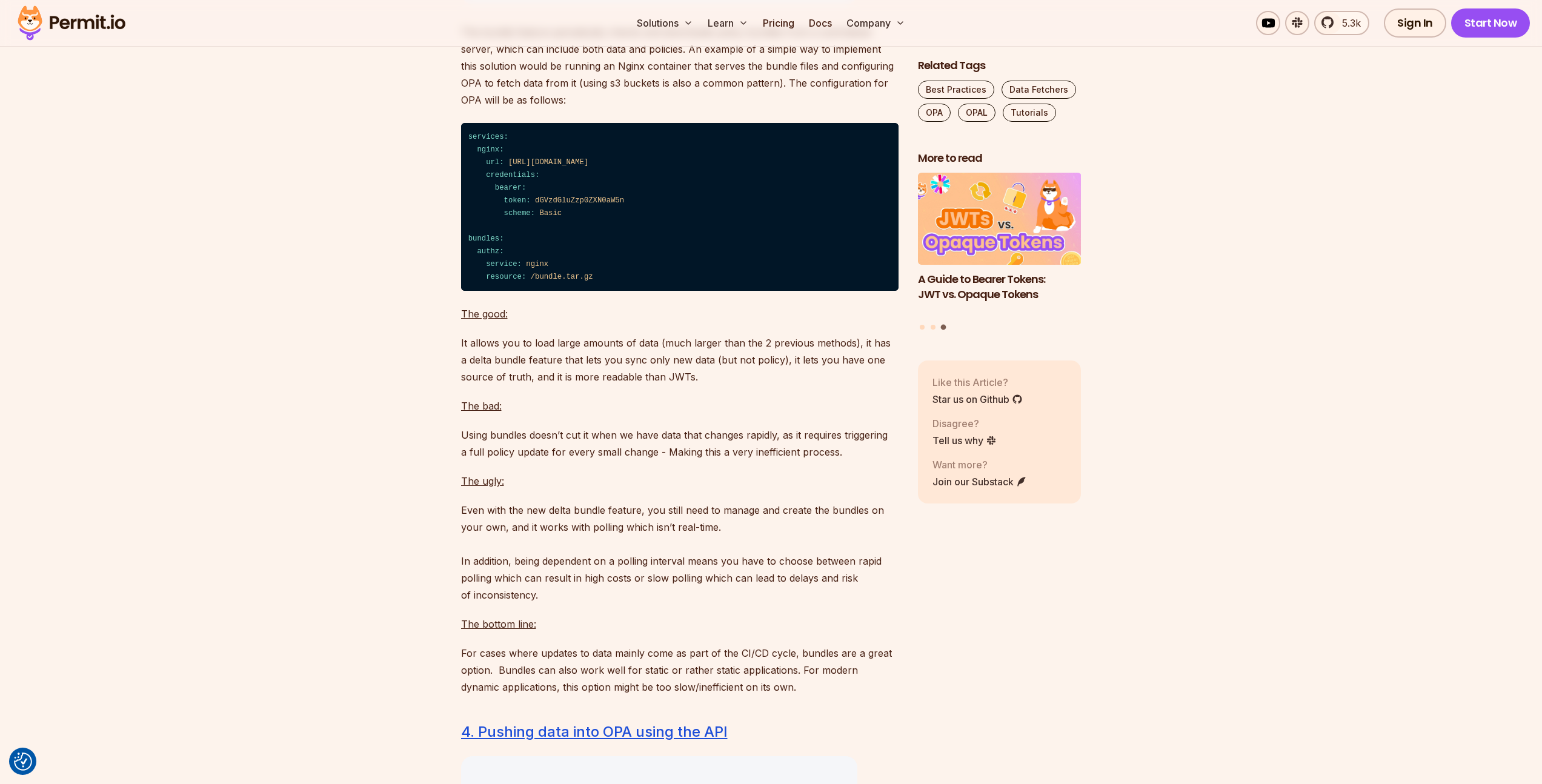
click at [549, 385] on p "It allows you to load large amounts of data (much larger than the 2 previous me…" at bounding box center [679, 360] width 437 height 51
click at [538, 385] on p "It allows you to load large amounts of data (much larger than the 2 previous me…" at bounding box center [679, 360] width 437 height 51
drag
click at [721, 385] on p "It allows you to load large amounts of data (much larger than the 2 previous me…" at bounding box center [679, 360] width 437 height 51
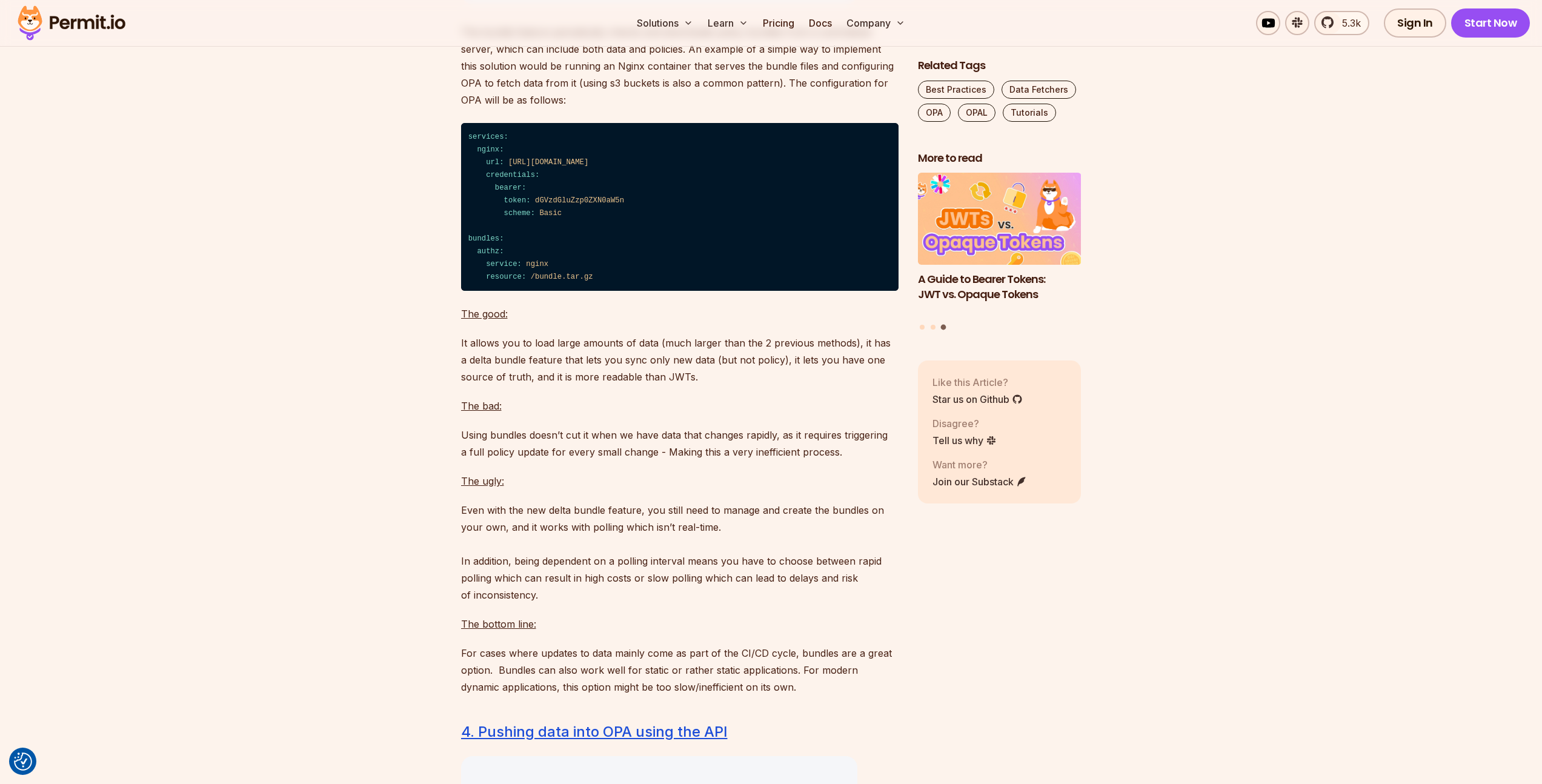
click at [750, 385] on p "It allows you to load large amounts of data (much larger than the 2 previous me…" at bounding box center [679, 360] width 437 height 51
click at [670, 385] on p "It allows you to load large amounts of data (much larger than the 2 previous me…" at bounding box center [679, 360] width 437 height 51
click at [746, 385] on p "It allows you to load large amounts of data (much larger than the 2 previous me…" at bounding box center [679, 360] width 437 height 51
click at [748, 385] on p "It allows you to load large amounts of data (much larger than the 2 previous me…" at bounding box center [679, 360] width 437 height 51
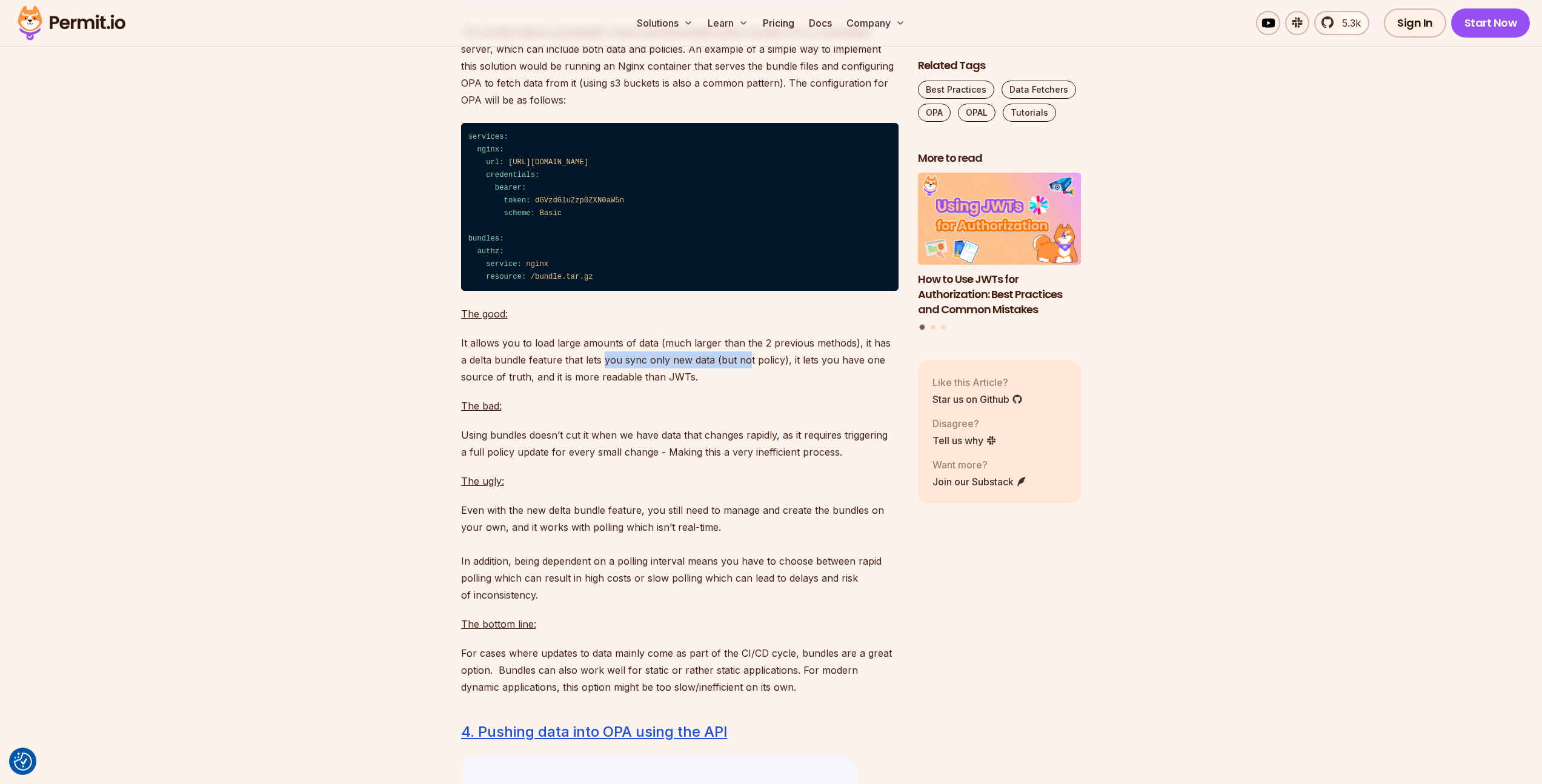
click at [585, 385] on p "It allows you to load large amounts of data (much larger than the 2 previous me…" at bounding box center [679, 360] width 437 height 51
click at [743, 385] on p "It allows you to load large amounts of data (much larger than the 2 previous me…" at bounding box center [679, 360] width 437 height 51
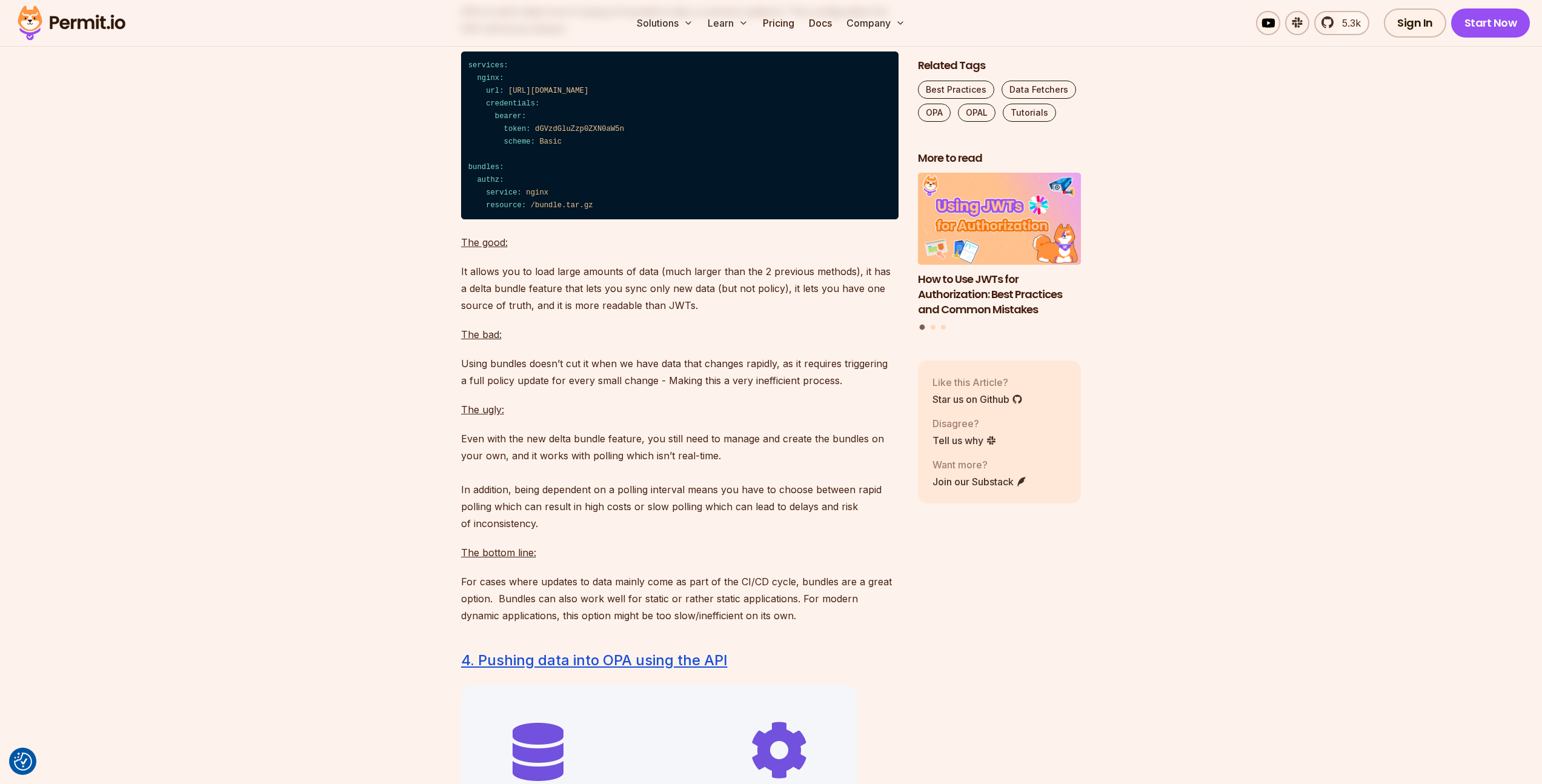
scroll to position [5094, 0]
click at [650, 388] on p "Using bundles doesn’t cut it when we have data that changes rapidly, as it requ…" at bounding box center [679, 371] width 437 height 34
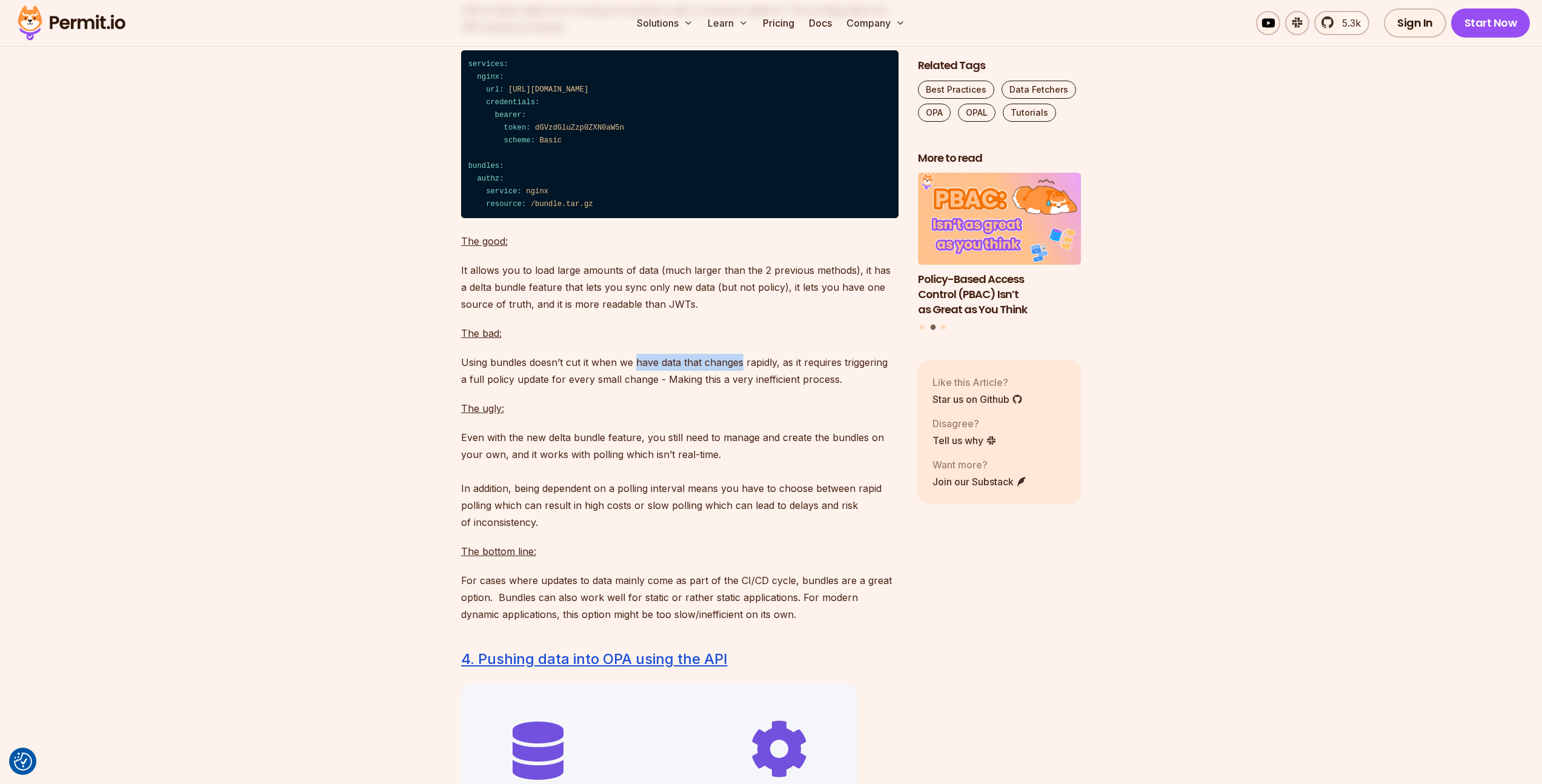
click at [728, 388] on p "Using bundles doesn’t cut it when we have data that changes rapidly, as it requ…" at bounding box center [679, 371] width 437 height 34
click at [634, 388] on p "Using bundles doesn’t cut it when we have data that changes rapidly, as it requ…" at bounding box center [679, 371] width 437 height 34
click at [787, 388] on p "Using bundles doesn’t cut it when we have data that changes rapidly, as it requ…" at bounding box center [679, 371] width 437 height 34
click at [806, 388] on p "Using bundles doesn’t cut it when we have data that changes rapidly, as it requ…" at bounding box center [679, 371] width 437 height 34
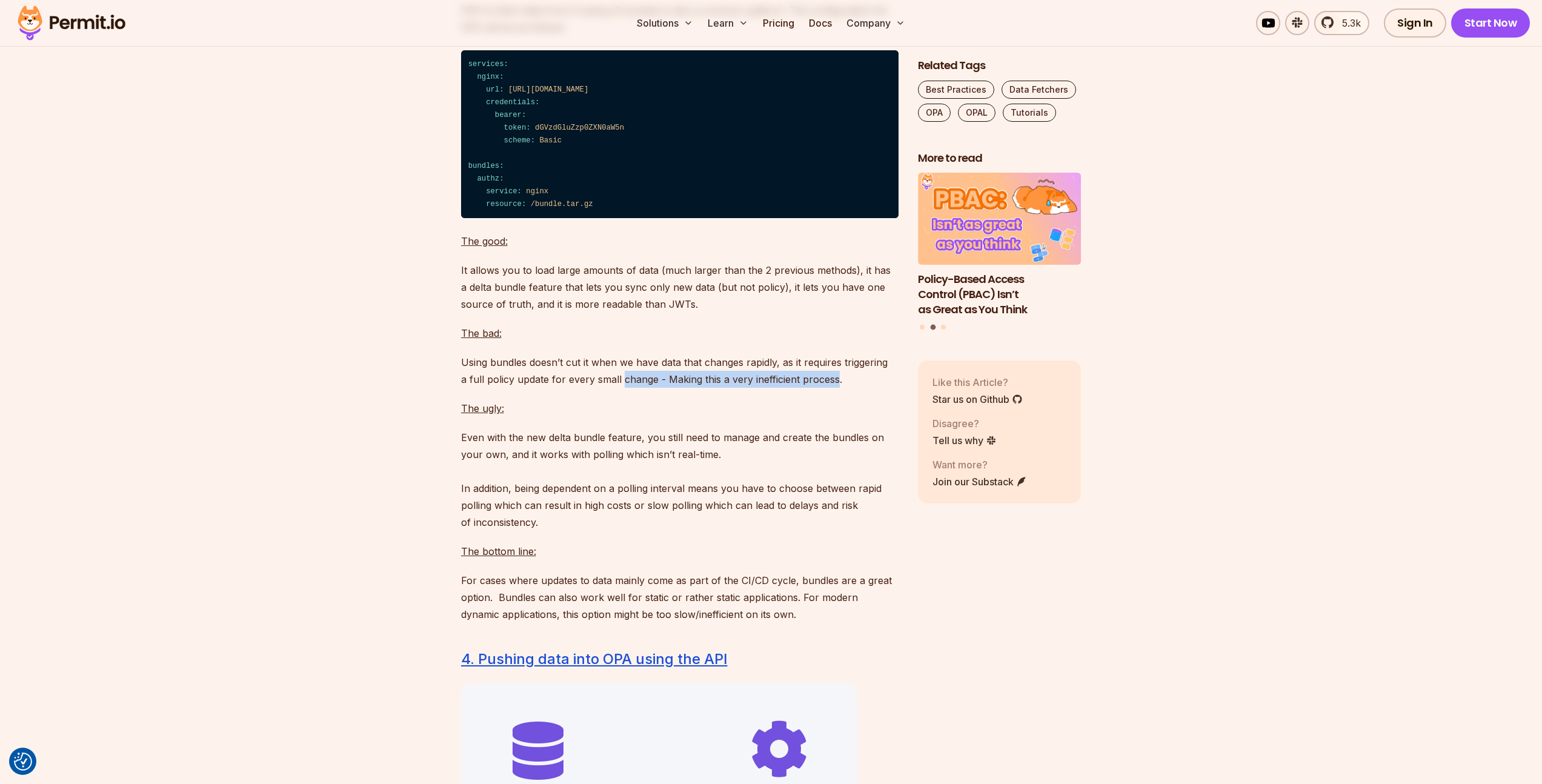
click at [644, 388] on p "Using bundles doesn’t cut it when we have data that changes rapidly, as it requ…" at bounding box center [679, 371] width 437 height 34
click at [643, 388] on p "Using bundles doesn’t cut it when we have data that changes rapidly, as it requ…" at bounding box center [679, 371] width 437 height 34
click at [702, 388] on p "Using bundles doesn’t cut it when we have data that changes rapidly, as it requ…" at bounding box center [679, 371] width 437 height 34
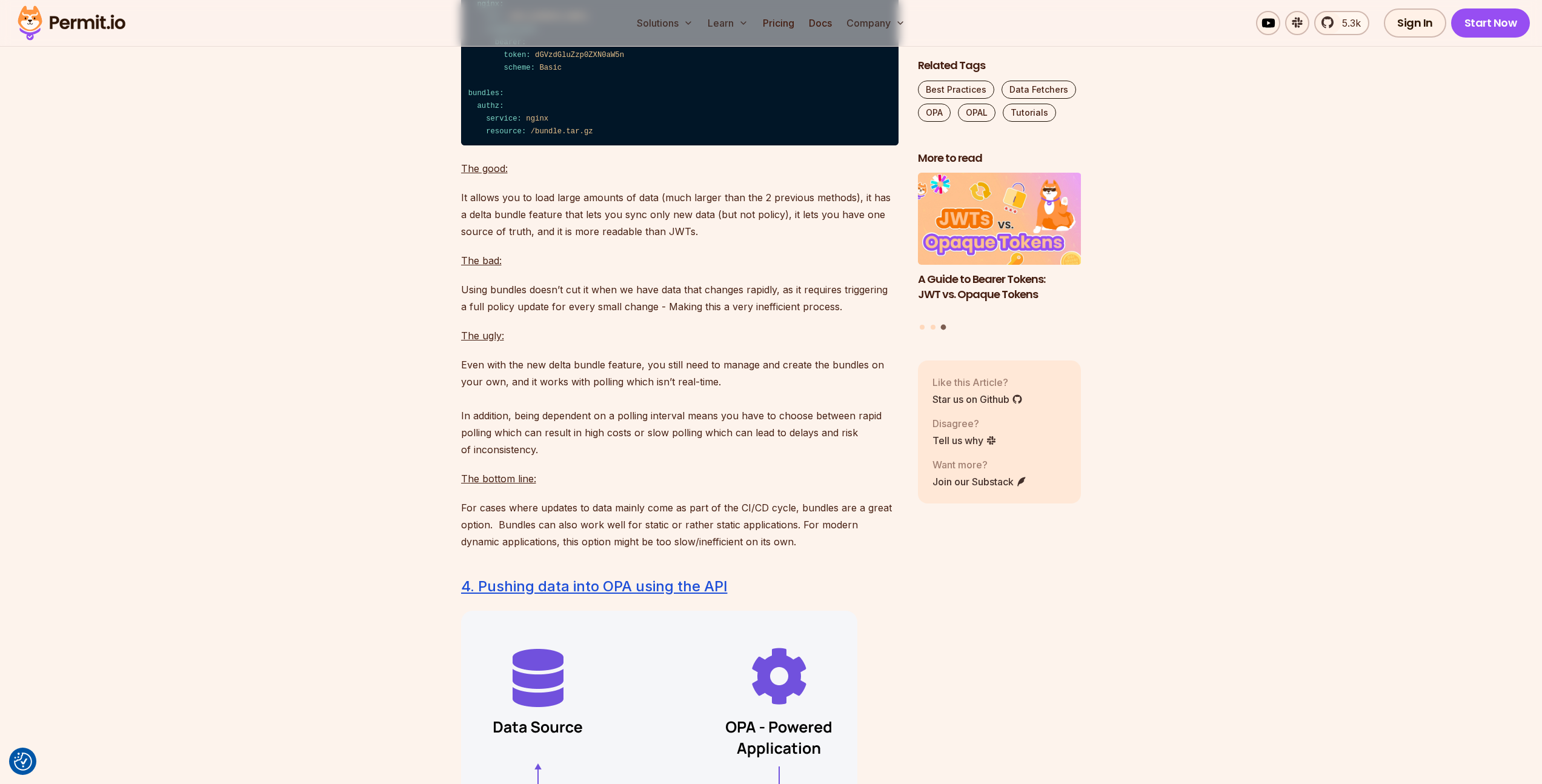
click at [663, 411] on p "Even with the new delta bundle feature, you still need to manage and create the…" at bounding box center [679, 407] width 437 height 102
click at [830, 411] on p "Even with the new delta bundle feature, you still need to manage and create the…" at bounding box center [679, 407] width 437 height 102
click at [621, 412] on p "Even with the new delta bundle feature, you still need to manage and create the…" at bounding box center [679, 407] width 437 height 102
click at [620, 412] on p "Even with the new delta bundle feature, you still need to manage and create the…" at bounding box center [679, 407] width 437 height 102
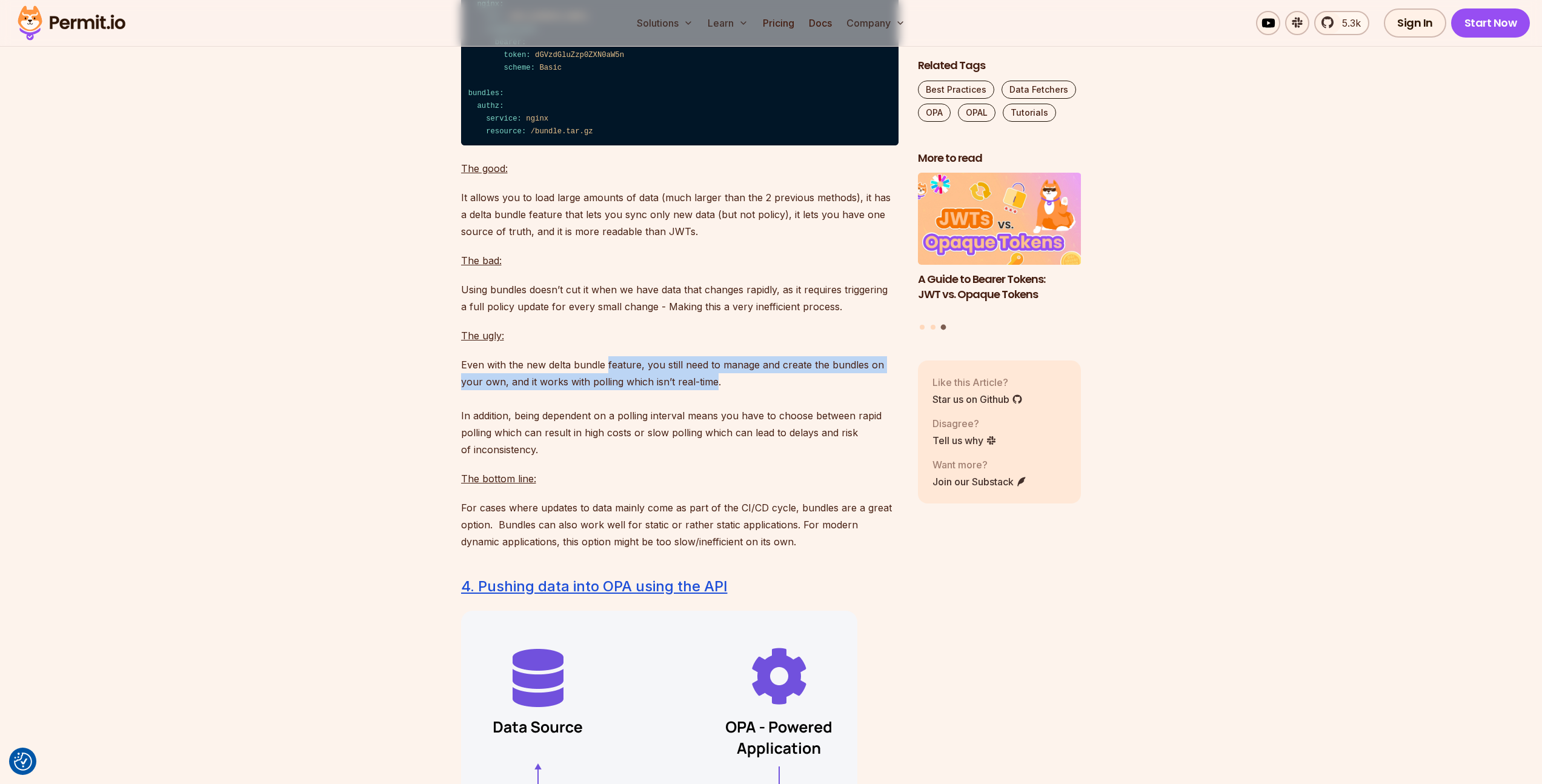
click at [699, 424] on p "Even with the new delta bundle feature, you still need to manage and create the…" at bounding box center [679, 407] width 437 height 102
click at [702, 424] on p "Even with the new delta bundle feature, you still need to manage and create the…" at bounding box center [679, 407] width 437 height 102
click at [620, 412] on p "Even with the new delta bundle feature, you still need to manage and create the…" at bounding box center [679, 407] width 437 height 102
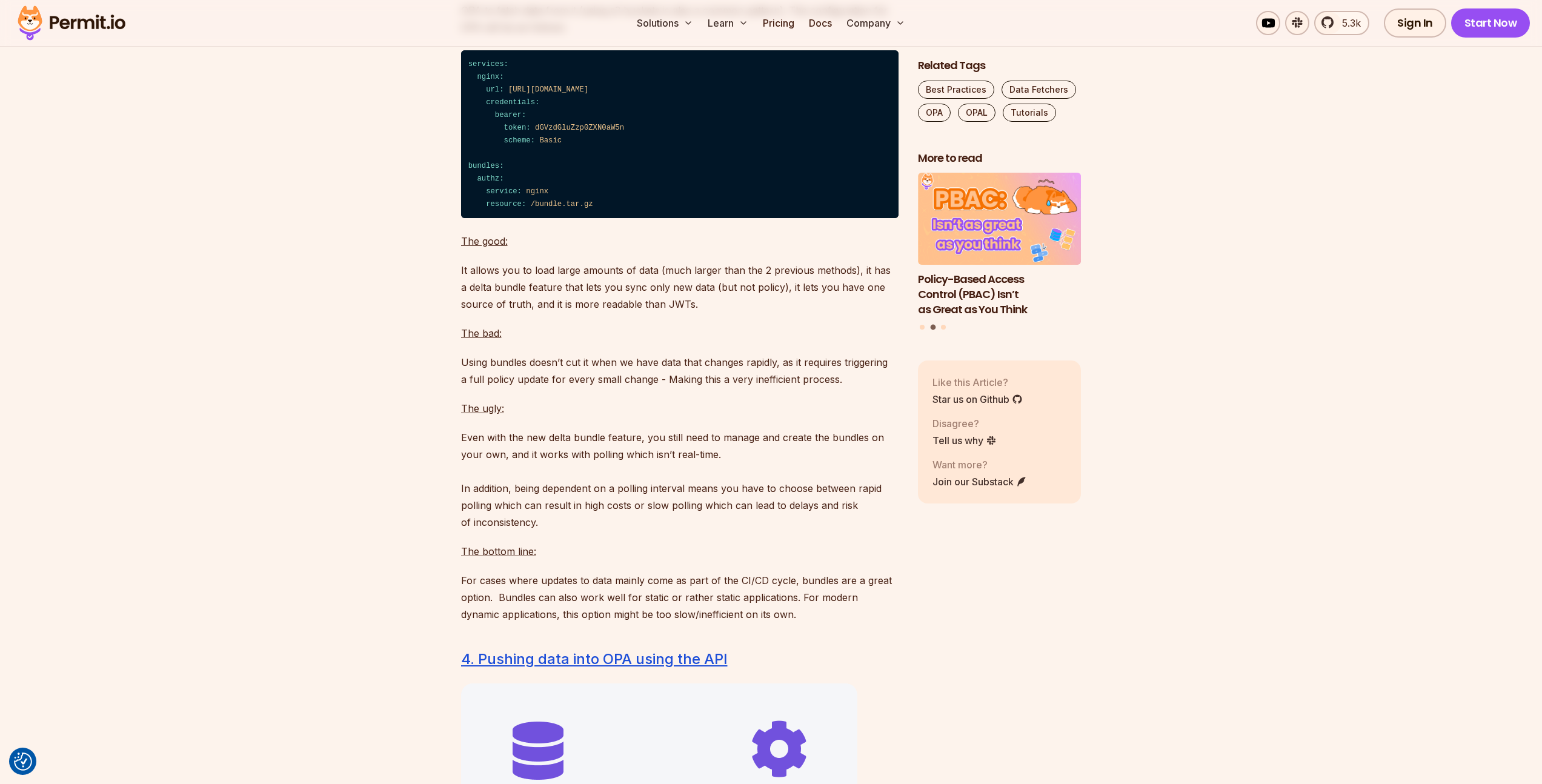
scroll to position [5022, 0]
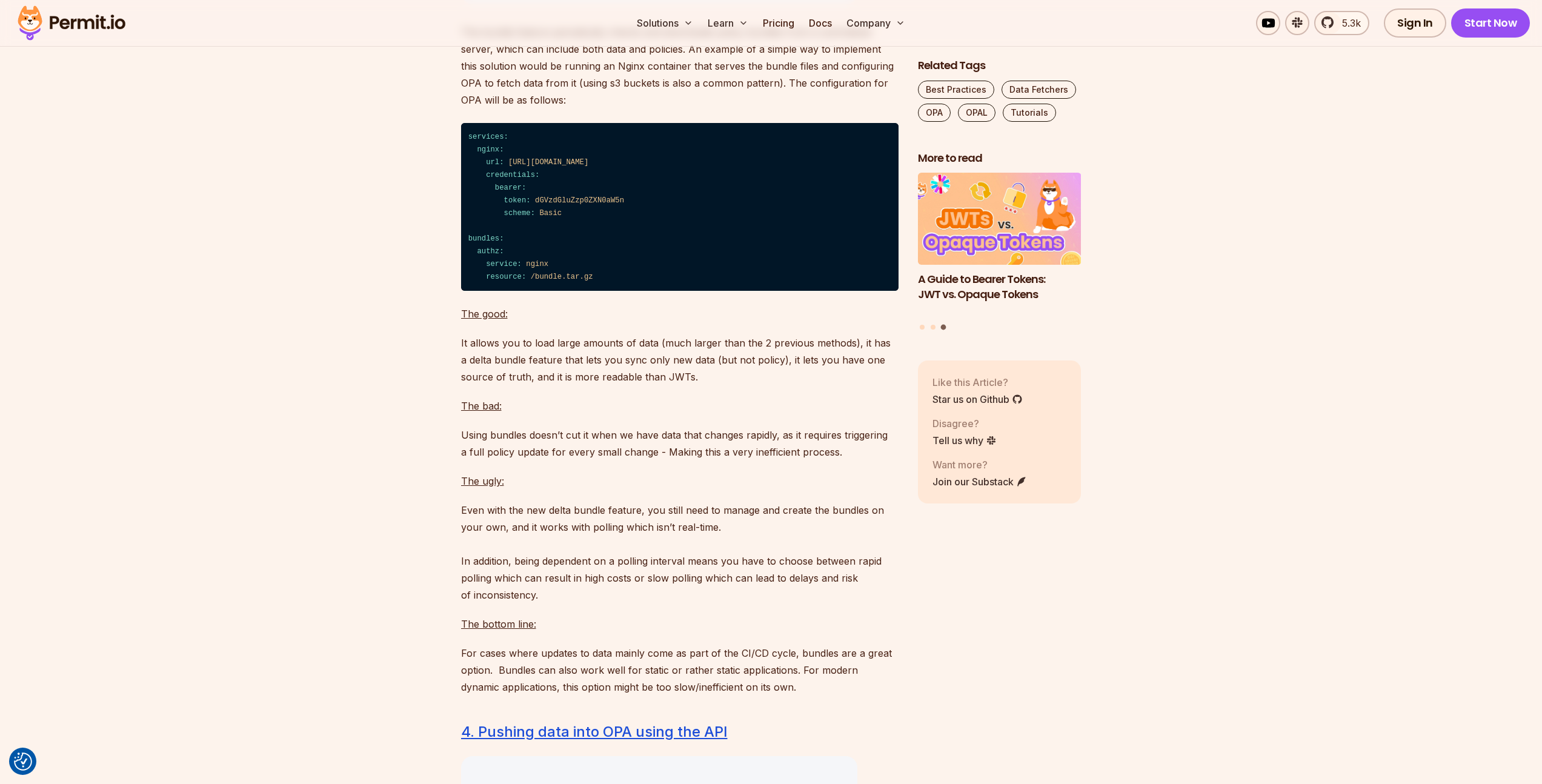
click at [597, 385] on p "It allows you to load large amounts of data (much larger than the 2 previous me…" at bounding box center [679, 360] width 437 height 51
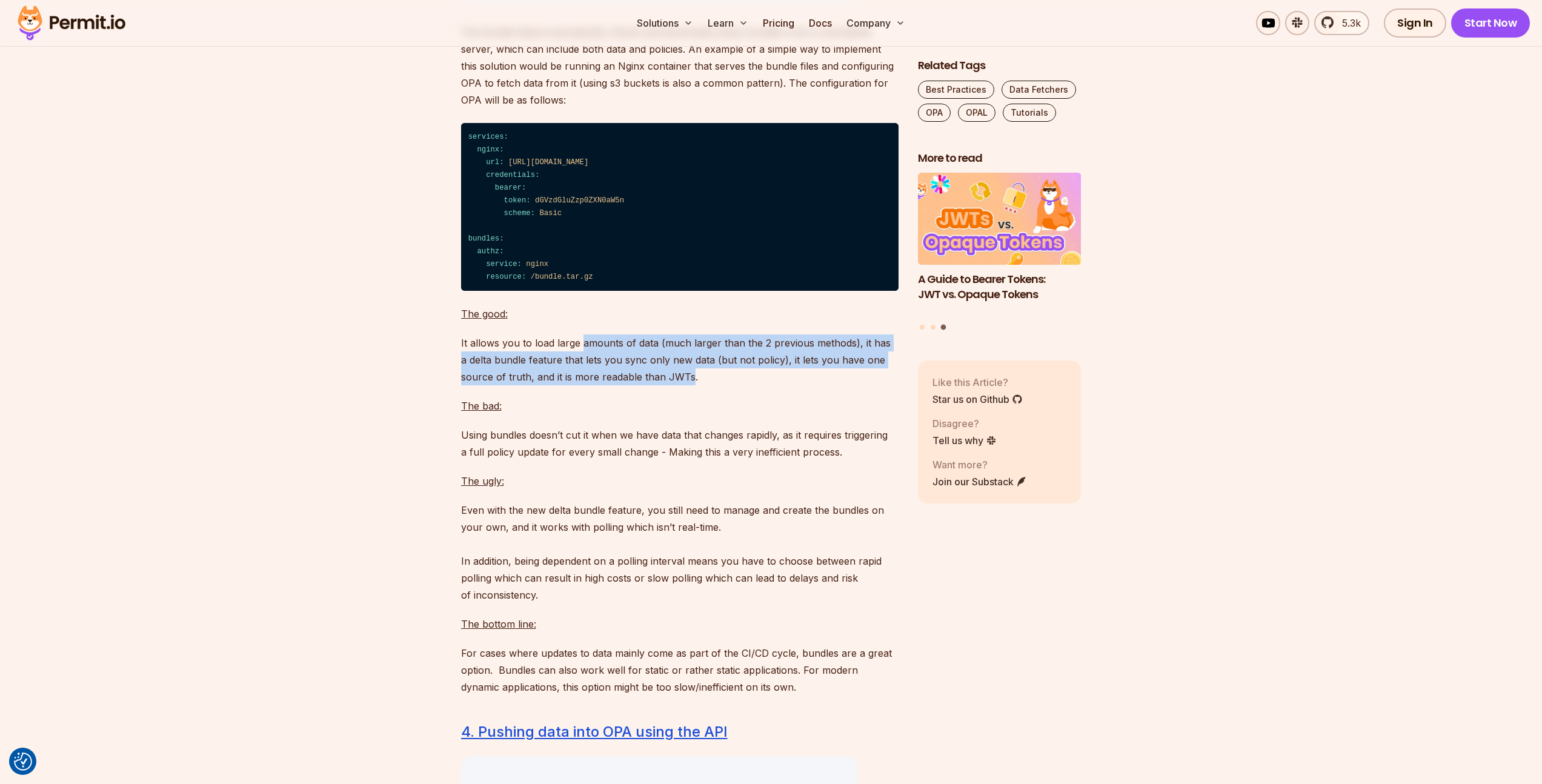
drag, startPoint x: 597, startPoint y: 389, endPoint x: 670, endPoint y: 421, distance: 79.7
click at [670, 385] on p "It allows you to load large amounts of data (much larger than the 2 previous me…" at bounding box center [679, 360] width 437 height 51
click at [673, 385] on p "It allows you to load large amounts of data (much larger than the 2 previous me…" at bounding box center [679, 360] width 437 height 51
drag, startPoint x: 673, startPoint y: 423, endPoint x: 463, endPoint y: 389, distance: 212.7
click at [463, 385] on p "It allows you to load large amounts of data (much larger than the 2 previous me…" at bounding box center [679, 360] width 437 height 51
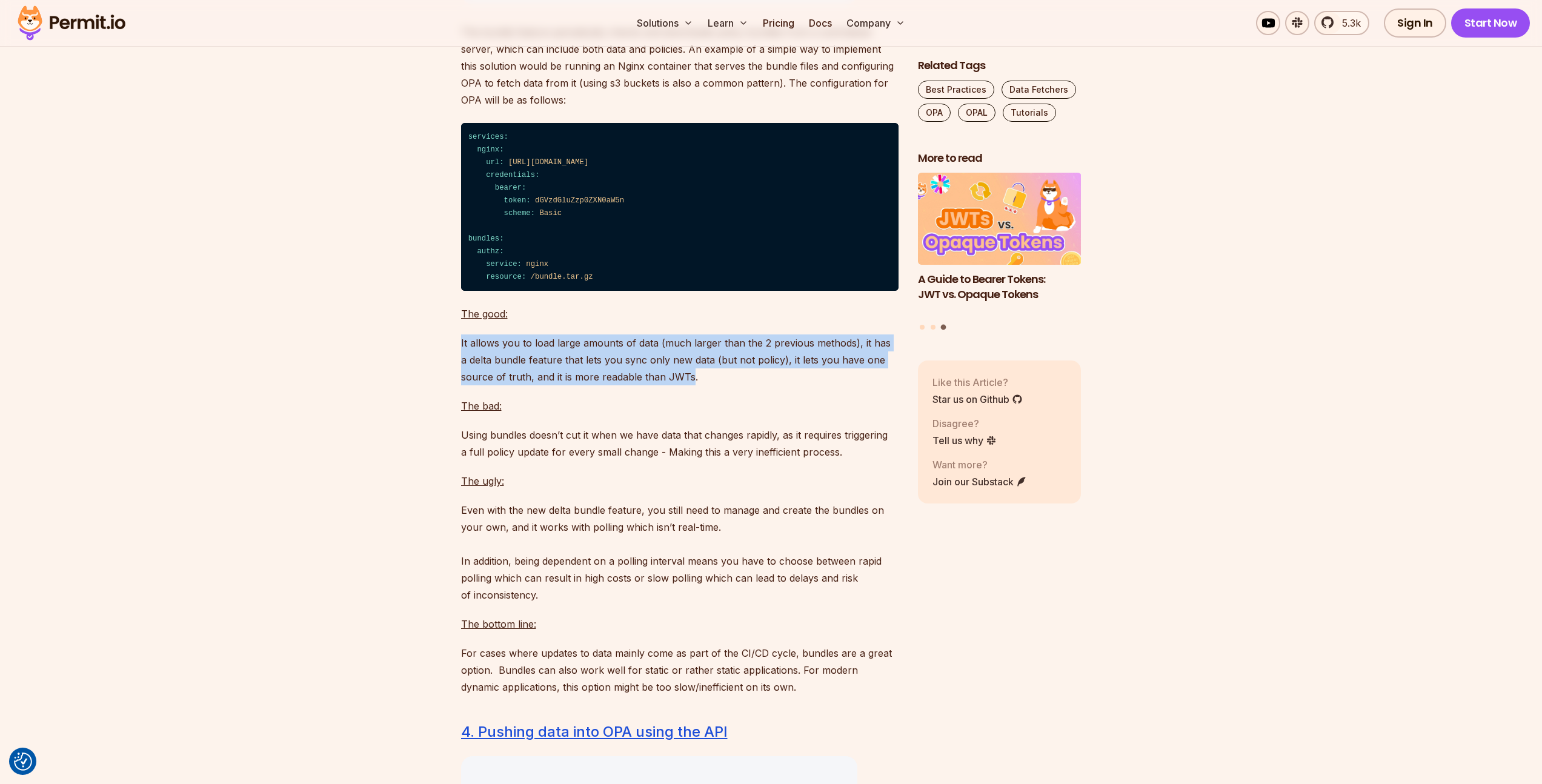
click at [464, 385] on p "It allows you to load large amounts of data (much larger than the 2 previous me…" at bounding box center [679, 360] width 437 height 51
drag, startPoint x: 464, startPoint y: 389, endPoint x: 673, endPoint y: 422, distance: 211.6
click at [673, 385] on p "It allows you to load large amounts of data (much larger than the 2 previous me…" at bounding box center [679, 360] width 437 height 51
drag, startPoint x: 673, startPoint y: 422, endPoint x: 462, endPoint y: 390, distance: 213.4
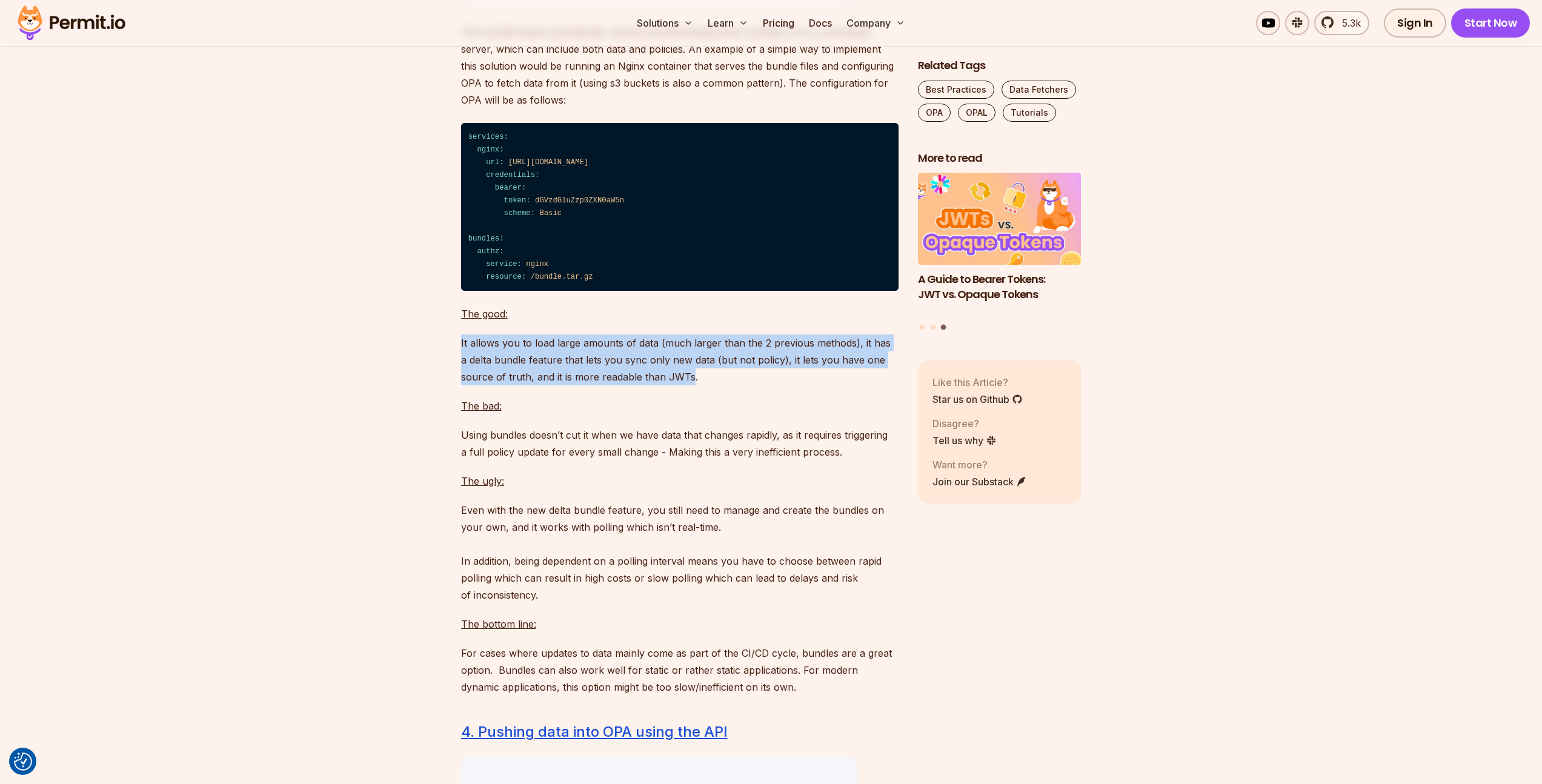
click at [462, 385] on p "It allows you to load large amounts of data (much larger than the 2 previous me…" at bounding box center [679, 360] width 437 height 51
drag, startPoint x: 462, startPoint y: 390, endPoint x: 673, endPoint y: 425, distance: 213.9
click at [673, 385] on p "It allows you to load large amounts of data (much larger than the 2 previous me…" at bounding box center [679, 360] width 437 height 51
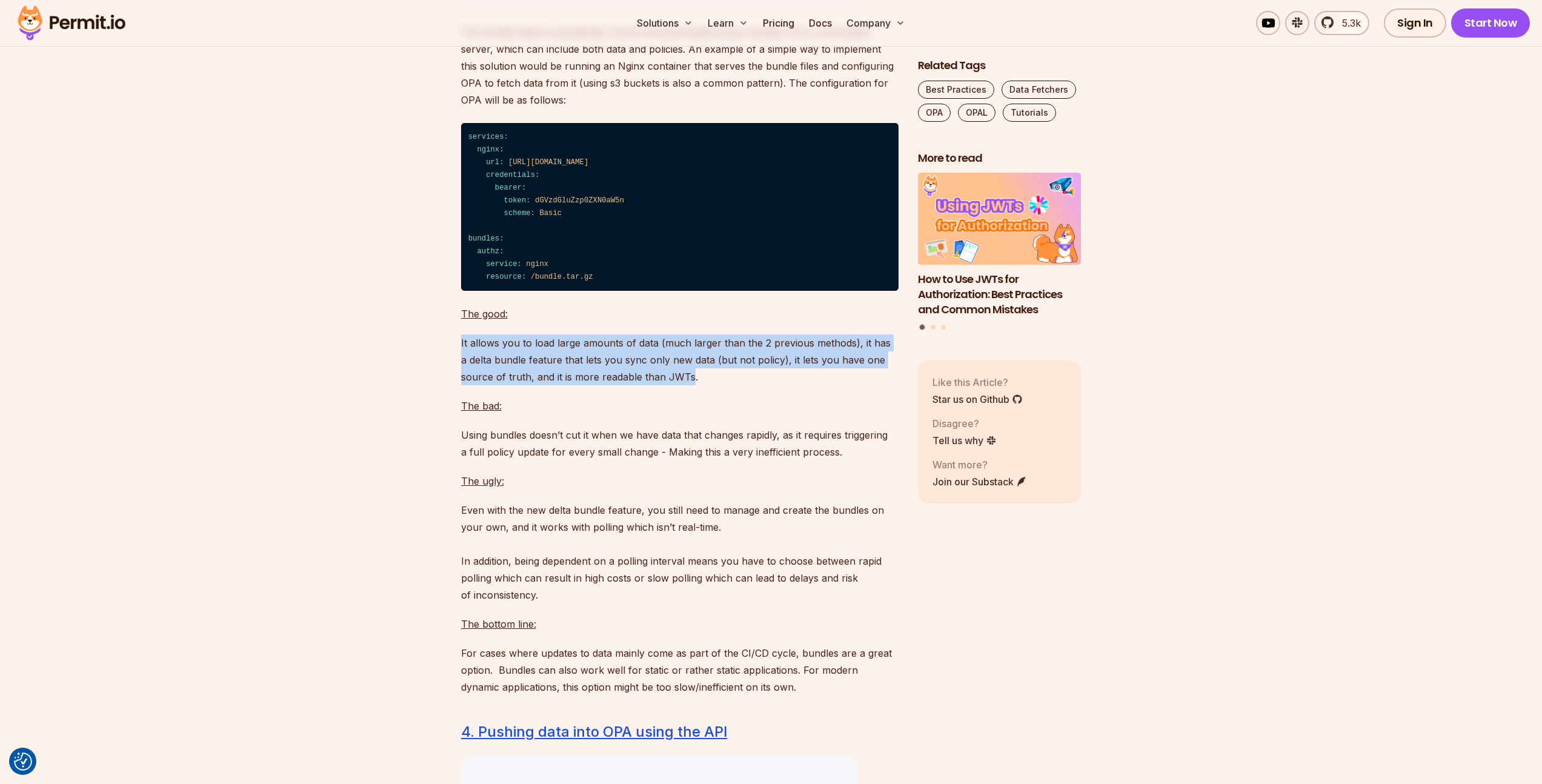
drag, startPoint x: 673, startPoint y: 425, endPoint x: 458, endPoint y: 389, distance: 218.0
click at [461, 385] on p "It allows you to load large amounts of data (much larger than the 2 previous me…" at bounding box center [679, 360] width 437 height 51
drag, startPoint x: 461, startPoint y: 388, endPoint x: 673, endPoint y: 423, distance: 214.9
click at [673, 385] on p "It allows you to load large amounts of data (much larger than the 2 previous me…" at bounding box center [679, 360] width 437 height 51
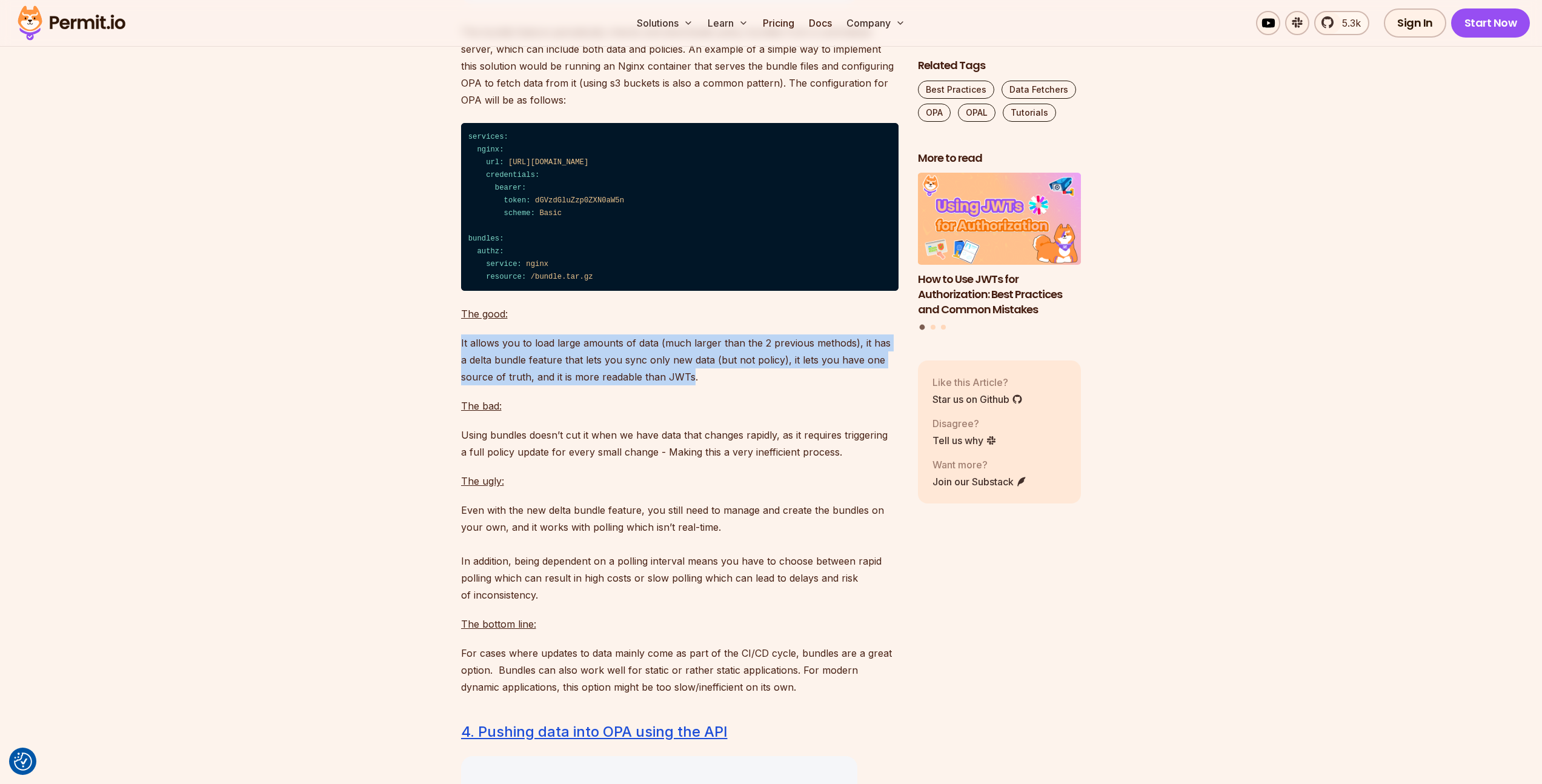
click at [673, 385] on p "It allows you to load large amounts of data (much larger than the 2 previous me…" at bounding box center [679, 360] width 437 height 51
drag, startPoint x: 673, startPoint y: 423, endPoint x: 460, endPoint y: 388, distance: 215.9
click at [461, 385] on p "It allows you to load large amounts of data (much larger than the 2 previous me…" at bounding box center [679, 360] width 437 height 51
click at [466, 385] on p "It allows you to load large amounts of data (much larger than the 2 previous me…" at bounding box center [679, 360] width 437 height 51
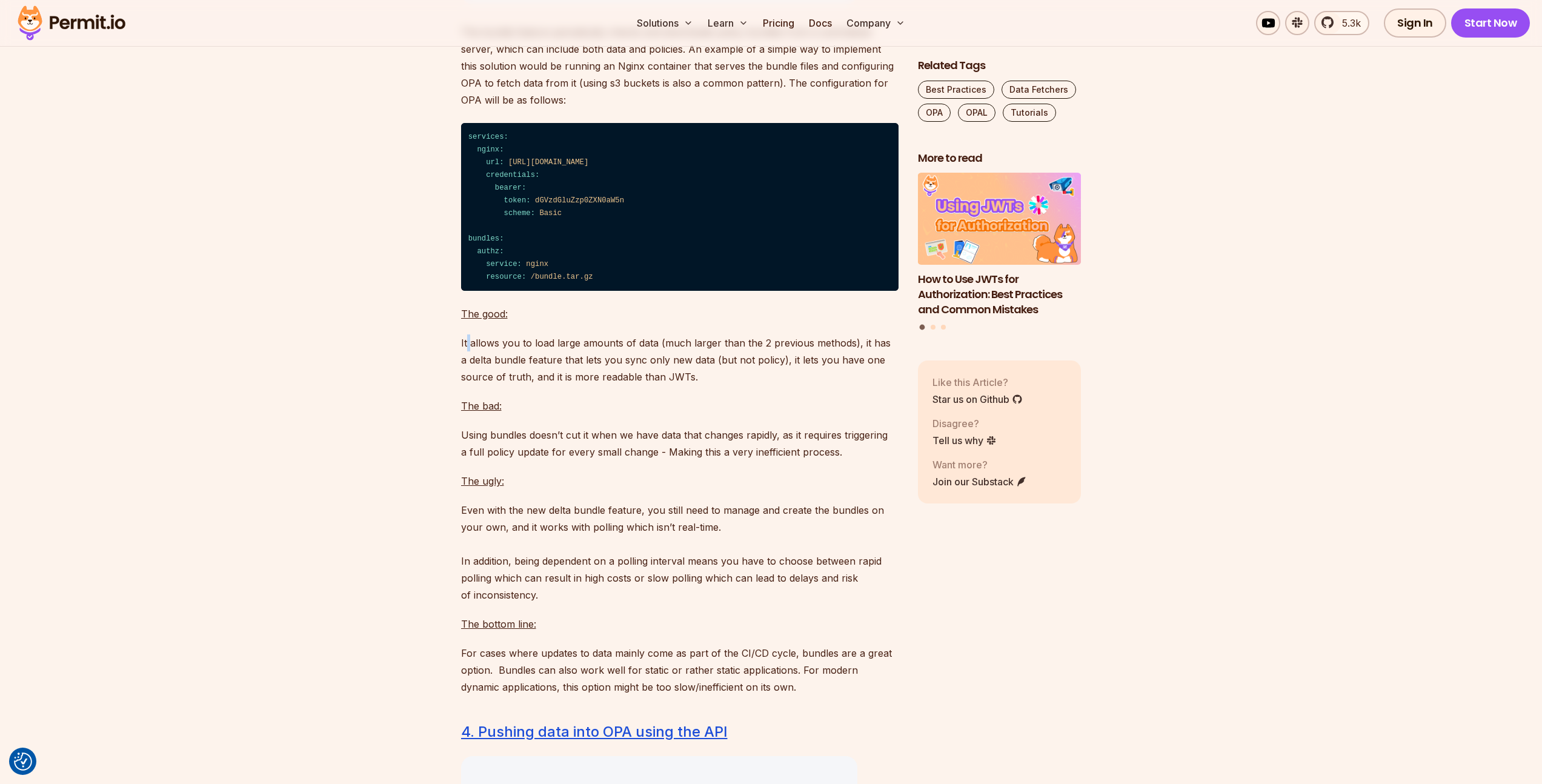
click at [466, 385] on p "It allows you to load large amounts of data (much larger than the 2 previous me…" at bounding box center [679, 360] width 437 height 51
click at [464, 385] on p "It allows you to load large amounts of data (much larger than the 2 previous me…" at bounding box center [679, 360] width 437 height 51
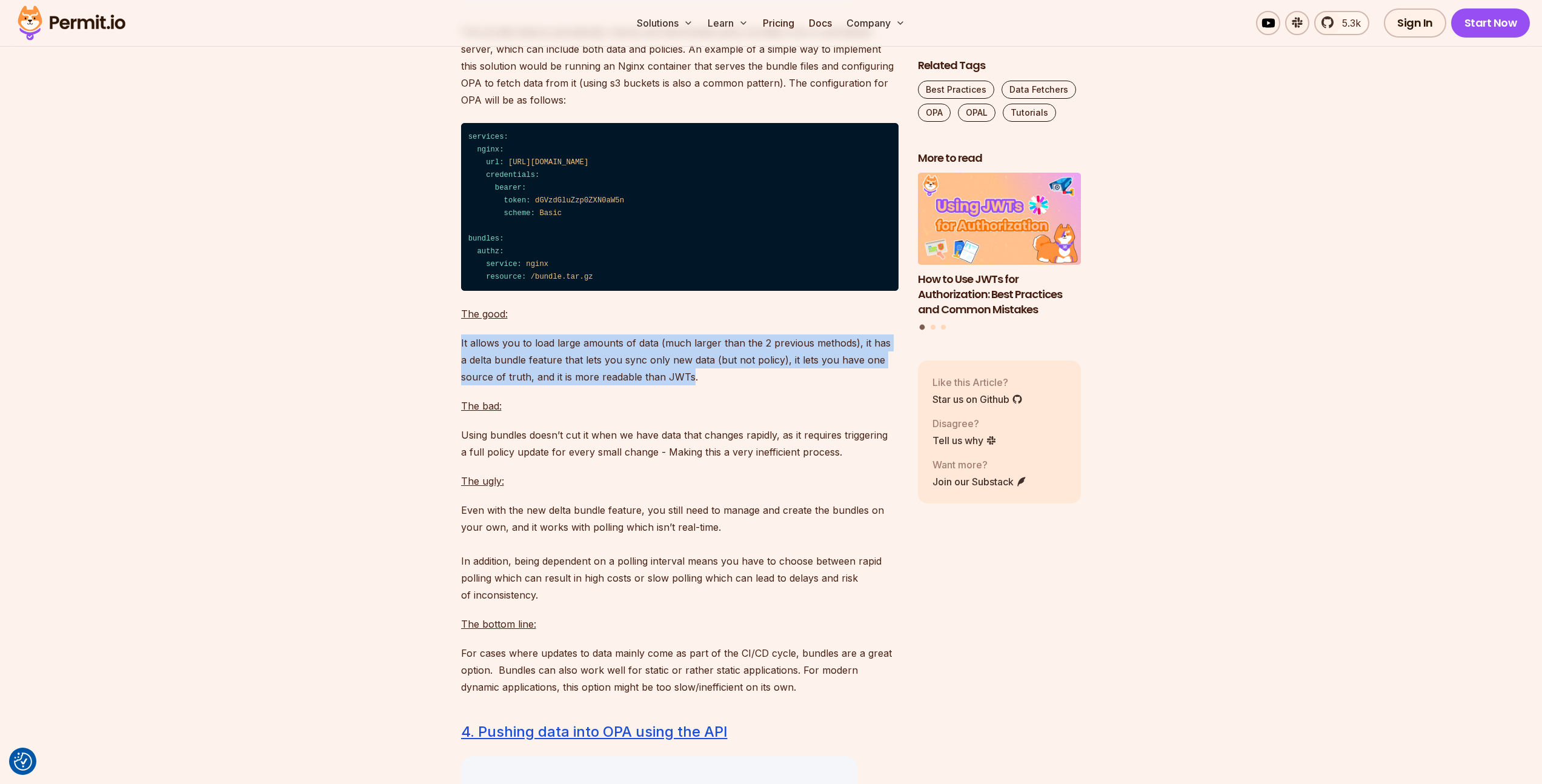
drag, startPoint x: 464, startPoint y: 389, endPoint x: 668, endPoint y: 421, distance: 206.5
click at [668, 385] on p "It allows you to load large amounts of data (much larger than the 2 previous me…" at bounding box center [679, 360] width 437 height 51
drag, startPoint x: 668, startPoint y: 421, endPoint x: 463, endPoint y: 388, distance: 207.6
click at [463, 385] on p "It allows you to load large amounts of data (much larger than the 2 previous me…" at bounding box center [679, 360] width 437 height 51
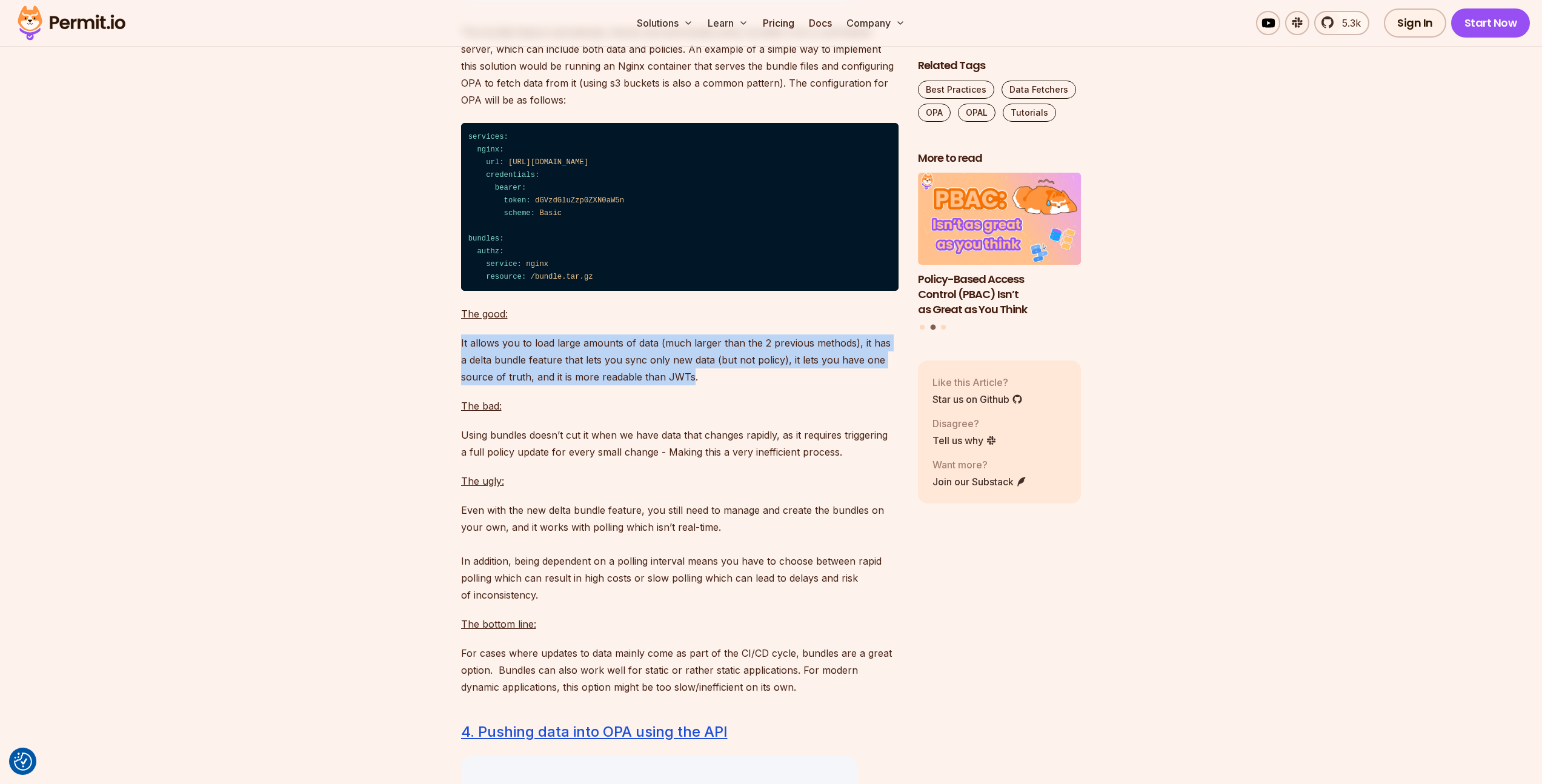
click at [463, 385] on p "It allows you to load large amounts of data (much larger than the 2 previous me…" at bounding box center [679, 360] width 437 height 51
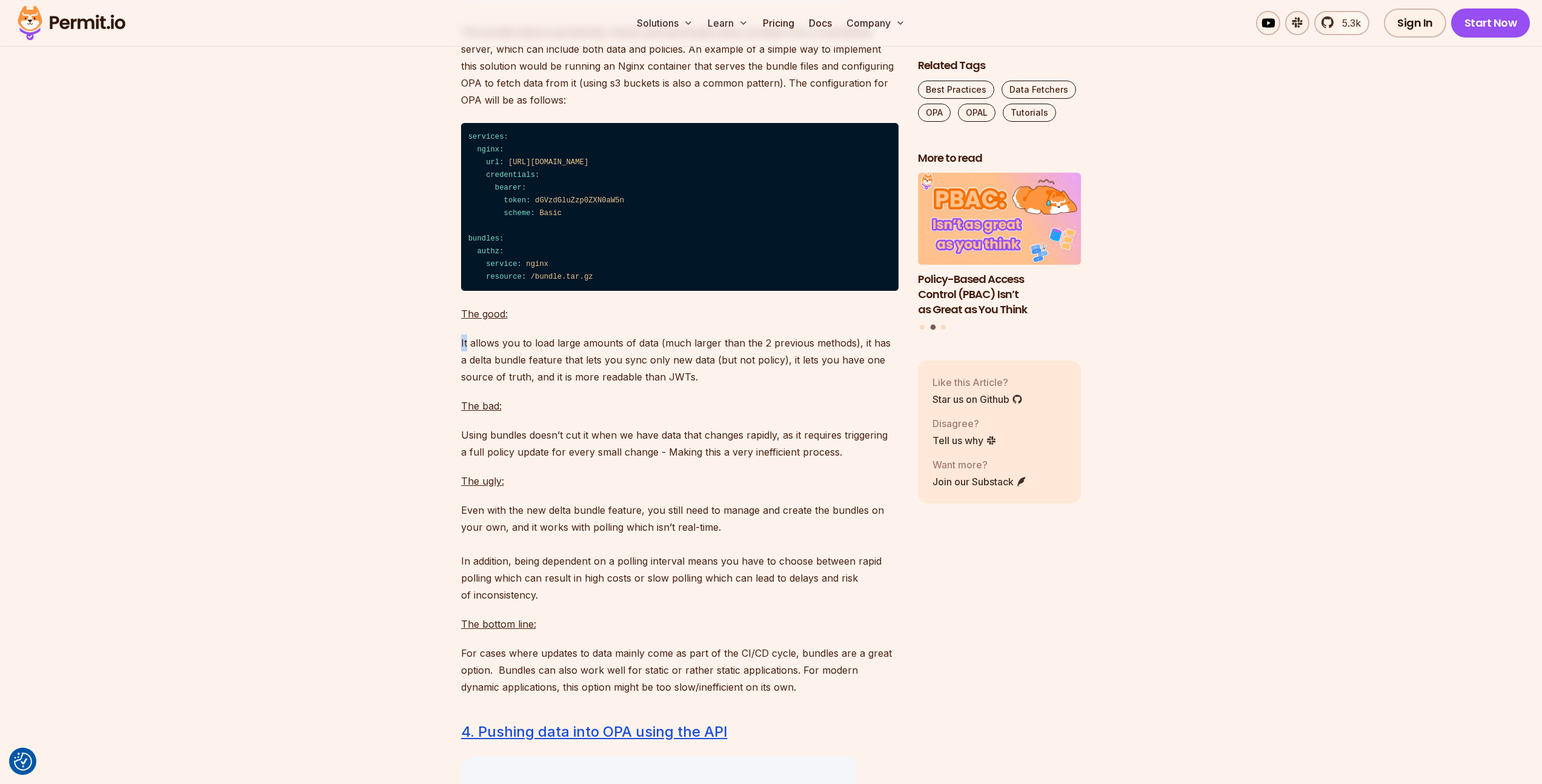
click at [463, 385] on p "It allows you to load large amounts of data (much larger than the 2 previous me…" at bounding box center [679, 360] width 437 height 51
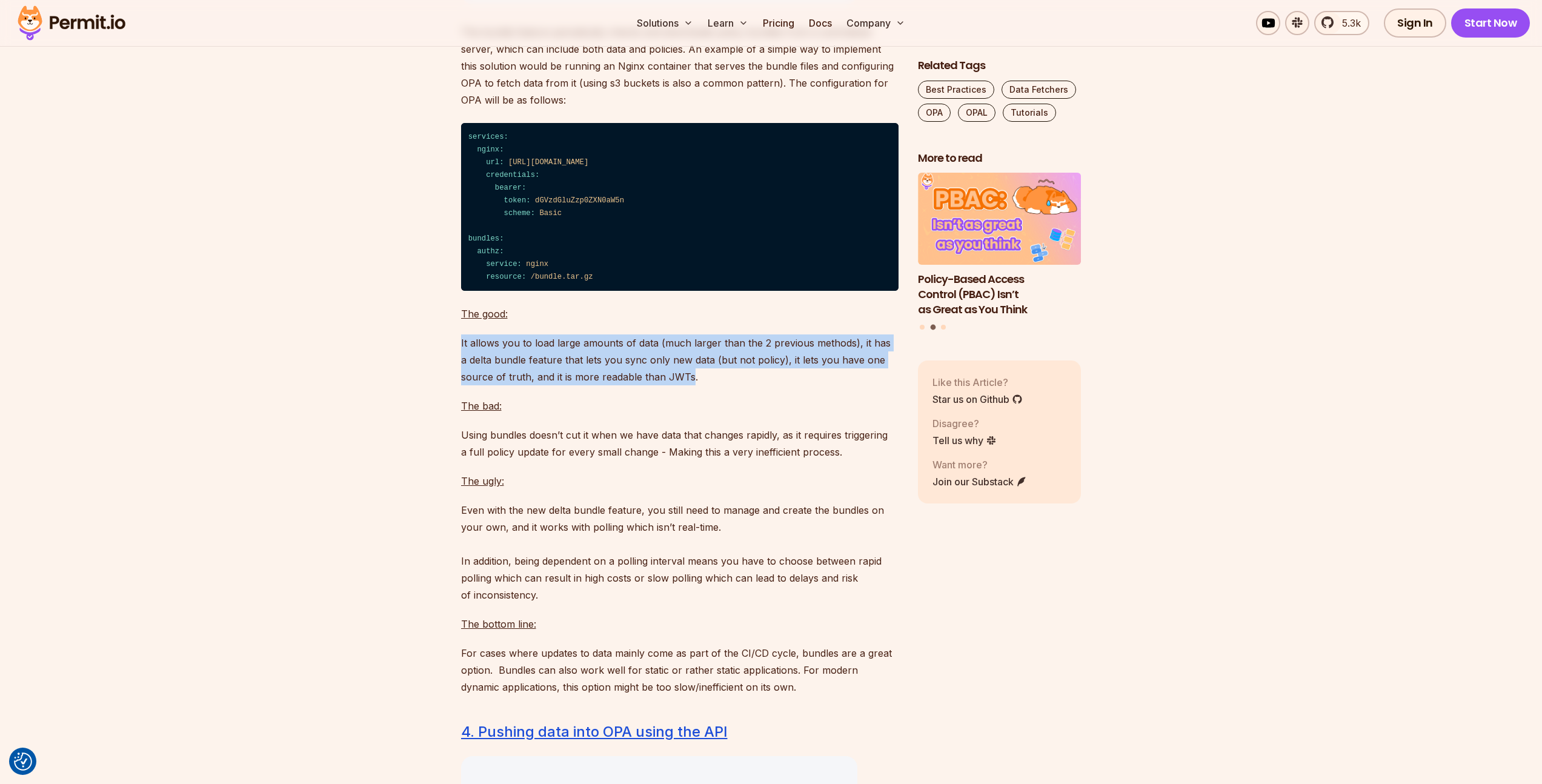
drag, startPoint x: 463, startPoint y: 388, endPoint x: 669, endPoint y: 421, distance: 208.6
click at [669, 385] on p "It allows you to load large amounts of data (much larger than the 2 previous me…" at bounding box center [679, 360] width 437 height 51
drag, startPoint x: 669, startPoint y: 421, endPoint x: 458, endPoint y: 388, distance: 213.6
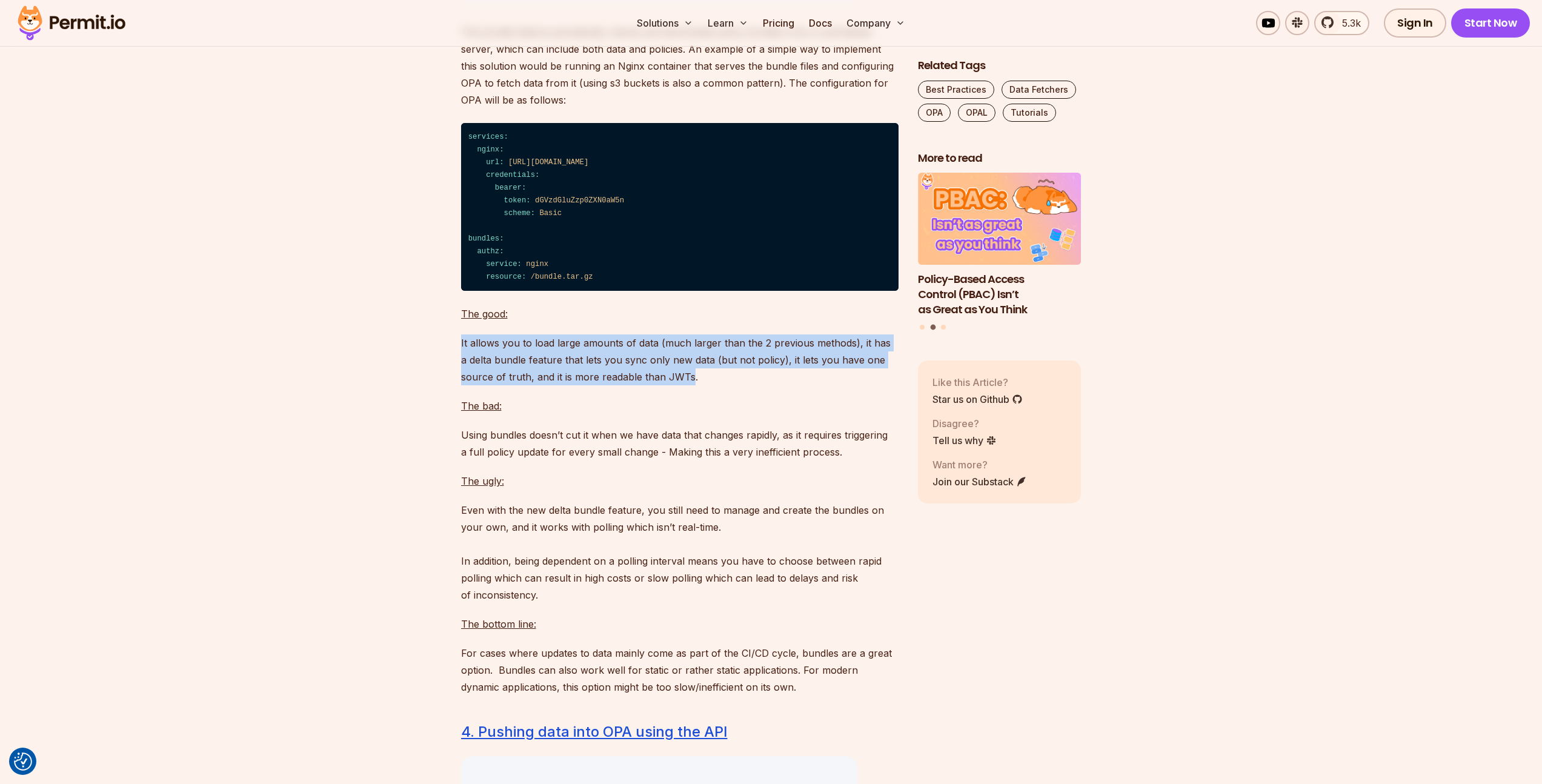
click at [468, 385] on p "It allows you to load large amounts of data (much larger than the 2 previous me…" at bounding box center [679, 360] width 437 height 51
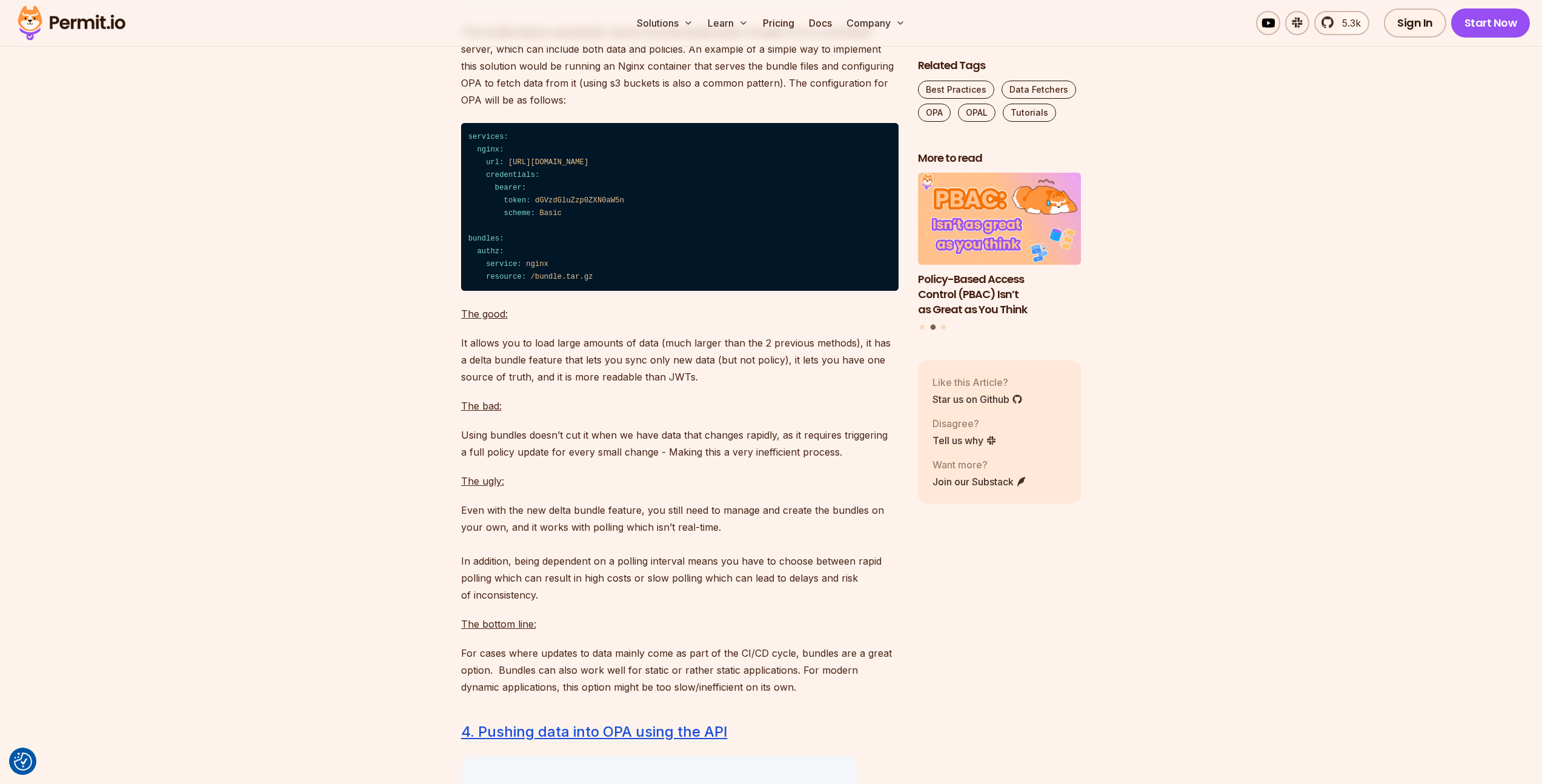
click at [464, 385] on p "It allows you to load large amounts of data (much larger than the 2 previous me…" at bounding box center [679, 360] width 437 height 51
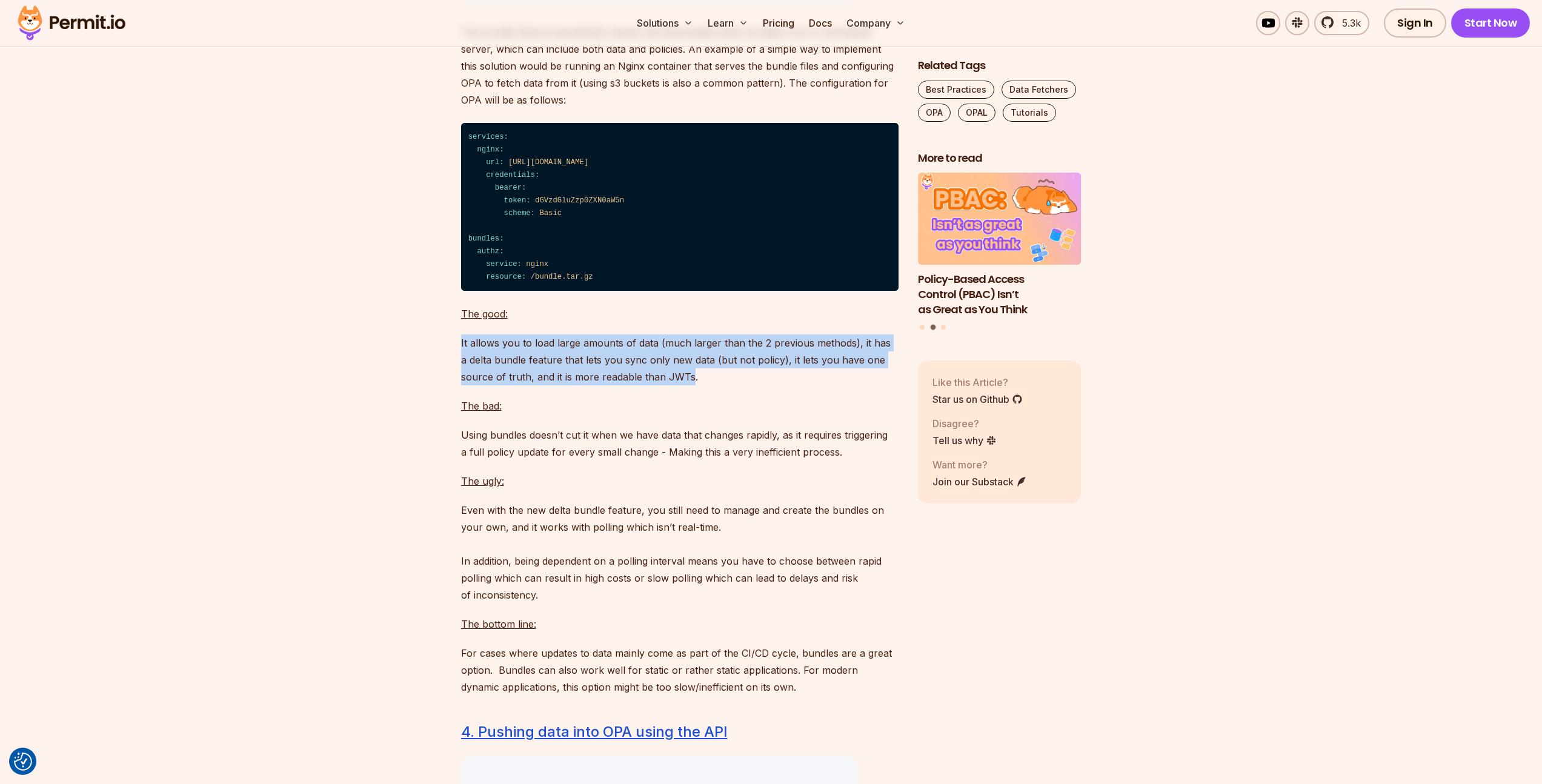
drag, startPoint x: 464, startPoint y: 388, endPoint x: 672, endPoint y: 424, distance: 211.1
click at [669, 385] on p "It allows you to load large amounts of data (much larger than the 2 previous me…" at bounding box center [679, 360] width 437 height 51
click at [672, 385] on p "It allows you to load large amounts of data (much larger than the 2 previous me…" at bounding box center [679, 360] width 437 height 51
drag, startPoint x: 672, startPoint y: 424, endPoint x: 460, endPoint y: 391, distance: 214.6
click at [461, 385] on p "It allows you to load large amounts of data (much larger than the 2 previous me…" at bounding box center [679, 360] width 437 height 51
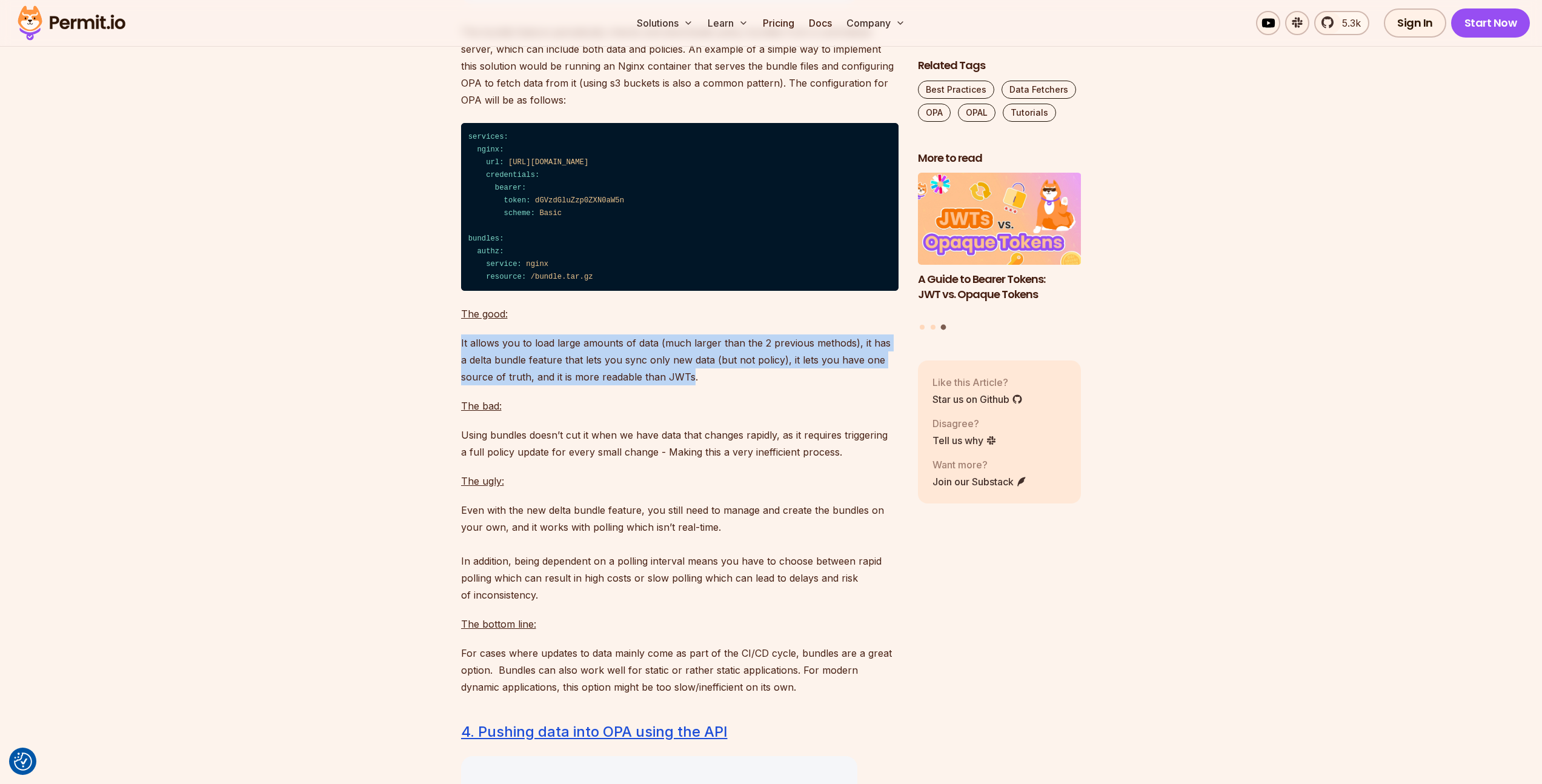
click at [461, 385] on p "It allows you to load large amounts of data (much larger than the 2 previous me…" at bounding box center [679, 360] width 437 height 51
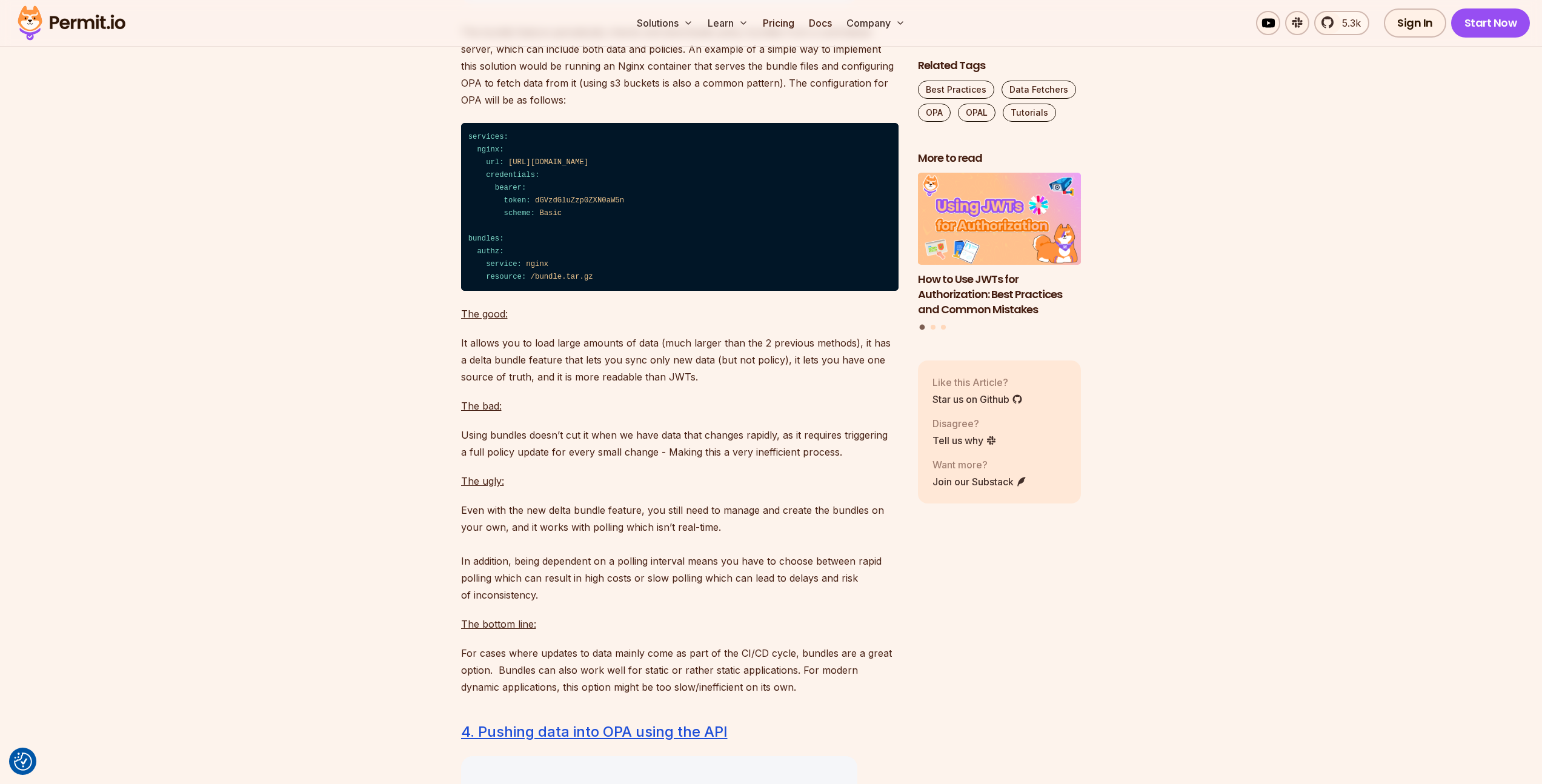
click at [473, 385] on p "It allows you to load large amounts of data (much larger than the 2 previous me…" at bounding box center [679, 360] width 437 height 51
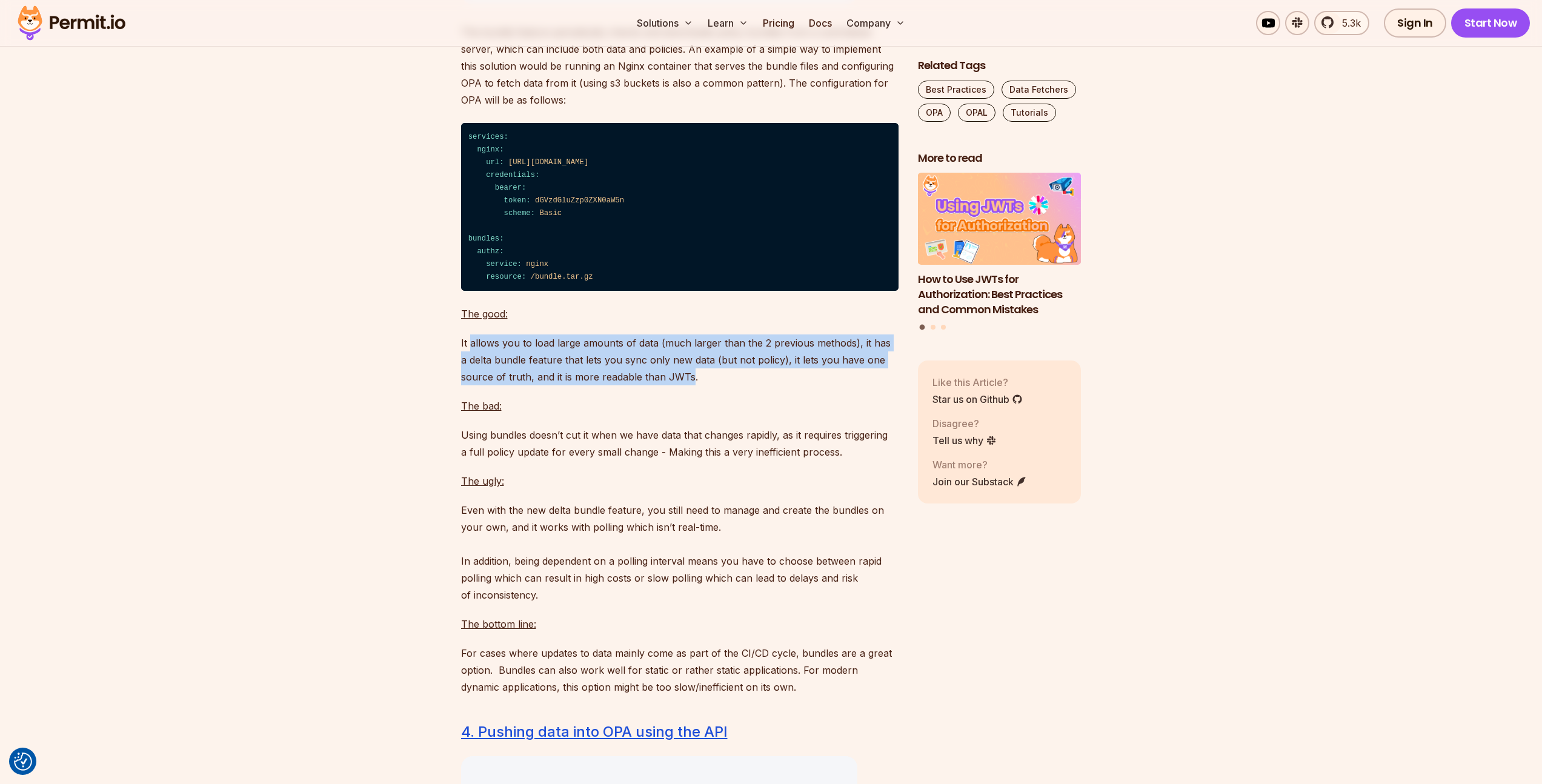
drag, startPoint x: 473, startPoint y: 390, endPoint x: 670, endPoint y: 422, distance: 199.6
click at [670, 385] on p "It allows you to load large amounts of data (much larger than the 2 previous me…" at bounding box center [679, 360] width 437 height 51
click at [672, 385] on p "It allows you to load large amounts of data (much larger than the 2 previous me…" at bounding box center [679, 360] width 437 height 51
drag, startPoint x: 672, startPoint y: 424, endPoint x: 462, endPoint y: 389, distance: 212.9
click at [462, 385] on p "It allows you to load large amounts of data (much larger than the 2 previous me…" at bounding box center [679, 360] width 437 height 51
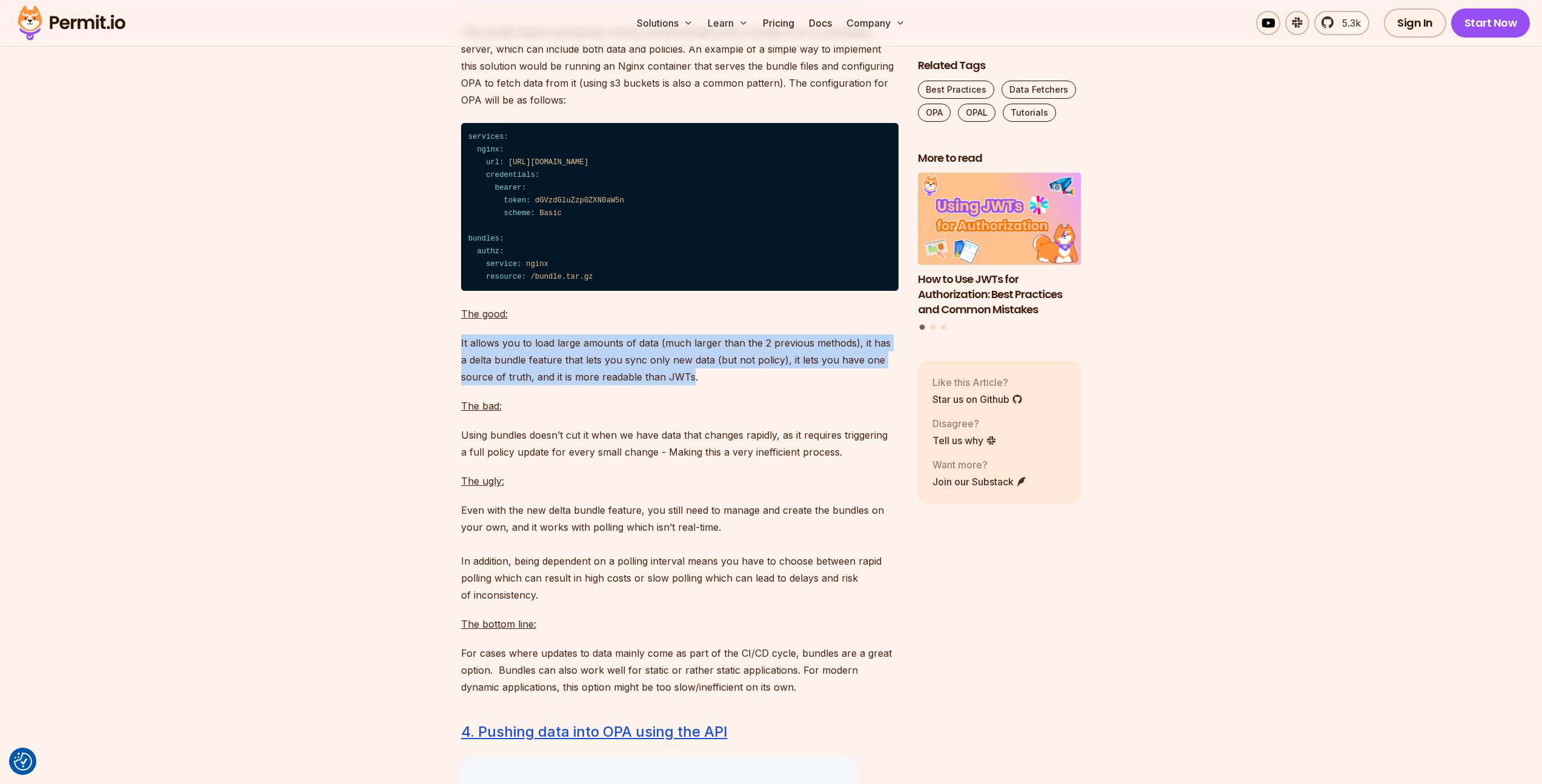
click at [462, 385] on p "It allows you to load large amounts of data (much larger than the 2 previous me…" at bounding box center [679, 360] width 437 height 51
drag, startPoint x: 462, startPoint y: 389, endPoint x: 669, endPoint y: 421, distance: 209.5
click at [669, 385] on p "It allows you to load large amounts of data (much larger than the 2 previous me…" at bounding box center [679, 360] width 437 height 51
drag, startPoint x: 669, startPoint y: 421, endPoint x: 463, endPoint y: 390, distance: 208.3
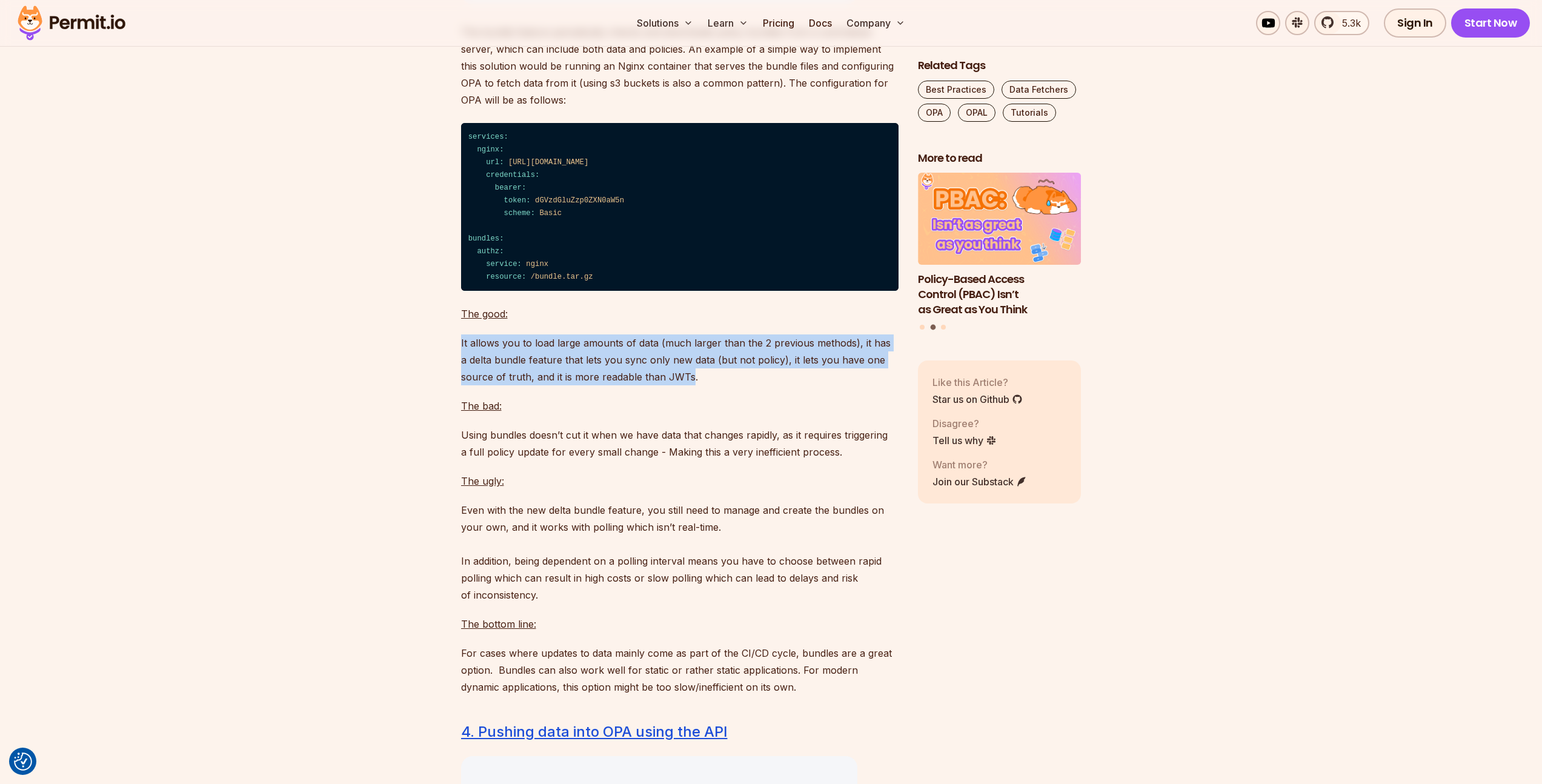
click at [463, 385] on p "It allows you to load large amounts of data (much larger than the 2 previous me…" at bounding box center [679, 360] width 437 height 51
drag, startPoint x: 463, startPoint y: 390, endPoint x: 681, endPoint y: 423, distance: 220.5
click at [681, 385] on p "It allows you to load large amounts of data (much larger than the 2 previous me…" at bounding box center [679, 360] width 437 height 51
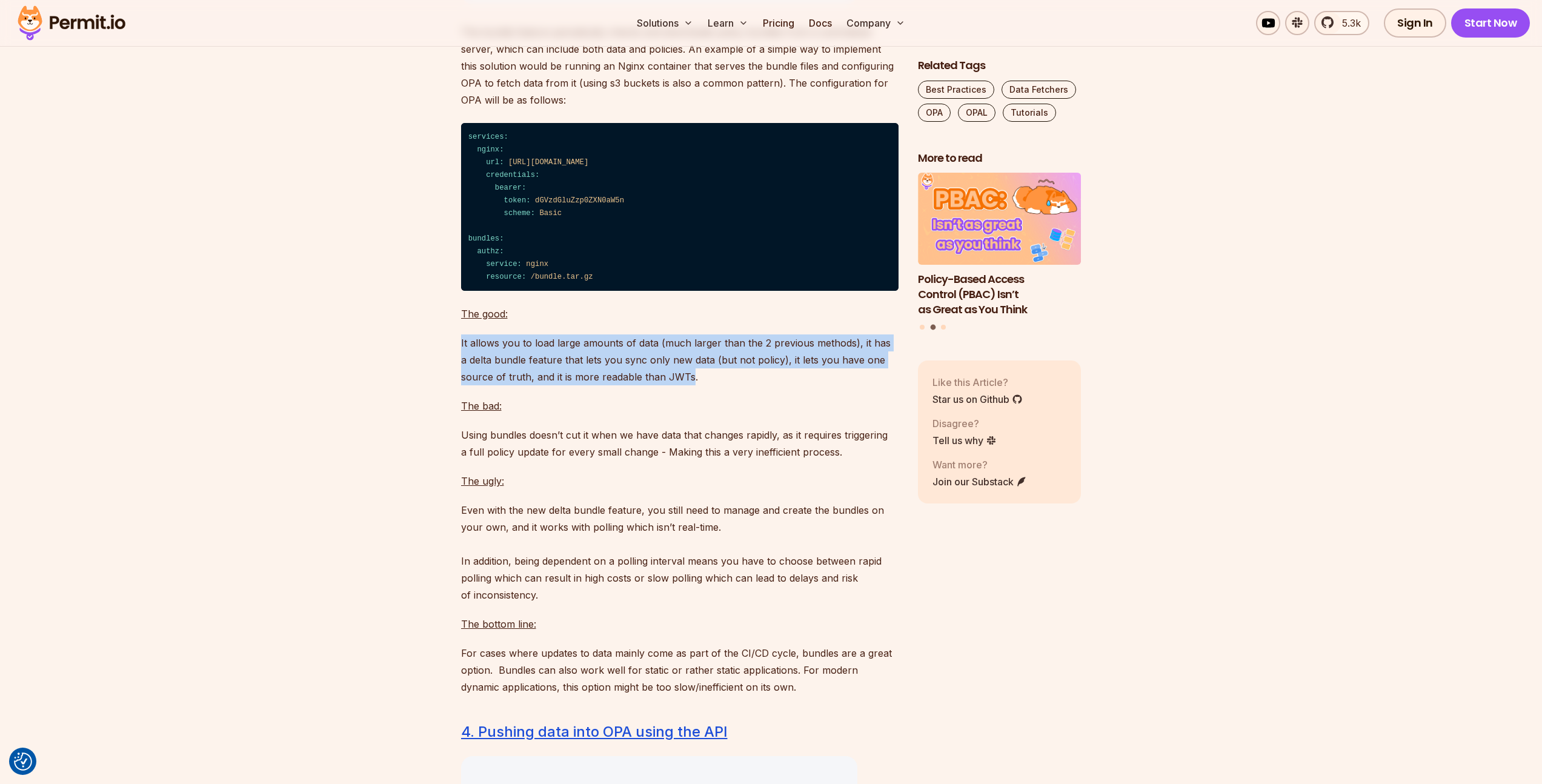
drag, startPoint x: 681, startPoint y: 423, endPoint x: 462, endPoint y: 390, distance: 221.5
click at [462, 385] on p "It allows you to load large amounts of data (much larger than the 2 previous me…" at bounding box center [679, 360] width 437 height 51
drag, startPoint x: 462, startPoint y: 390, endPoint x: 673, endPoint y: 424, distance: 213.7
click at [673, 385] on p "It allows you to load large amounts of data (much larger than the 2 previous me…" at bounding box center [679, 360] width 437 height 51
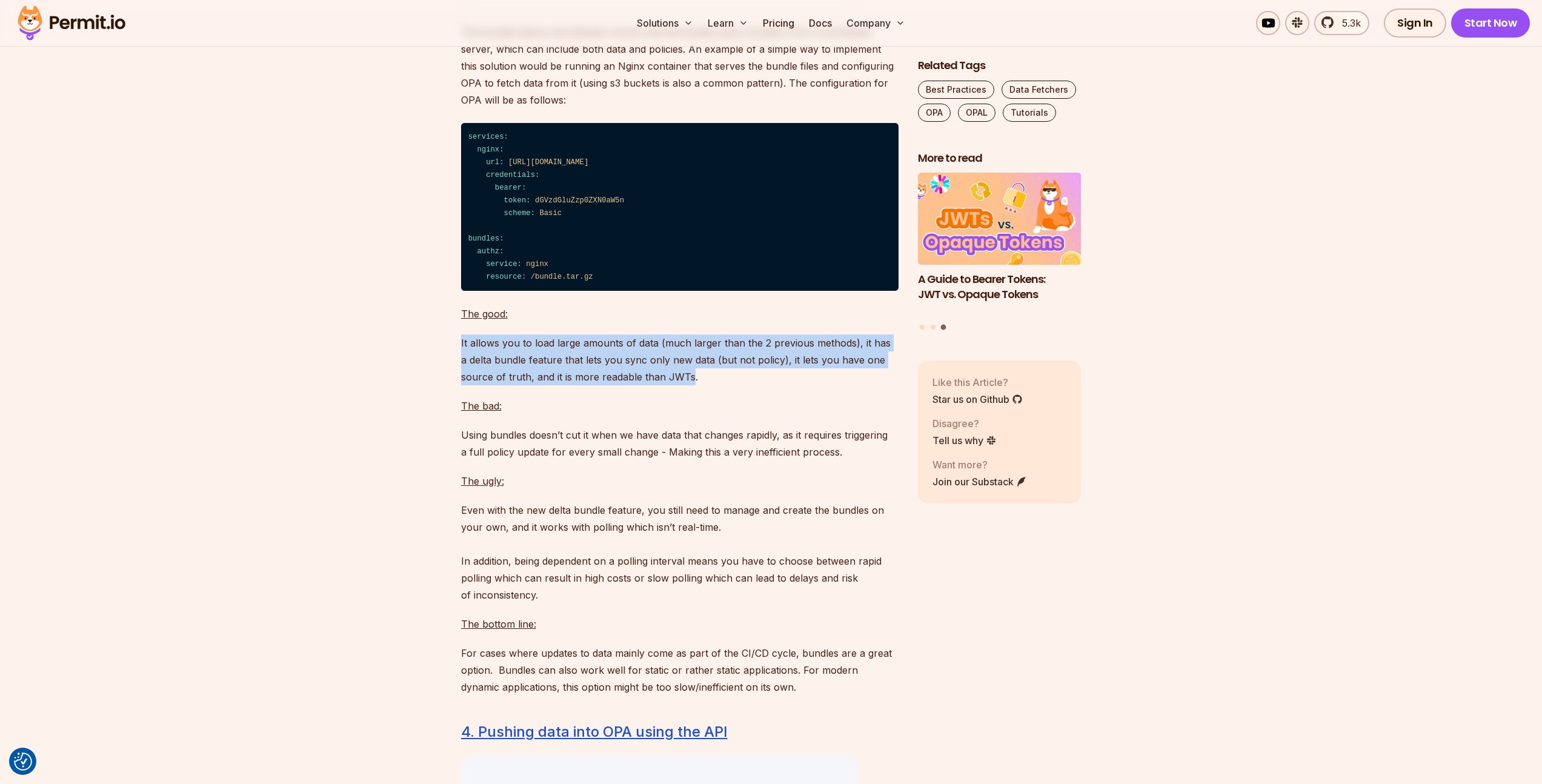
click at [673, 385] on p "It allows you to load large amounts of data (much larger than the 2 previous me…" at bounding box center [679, 360] width 437 height 51
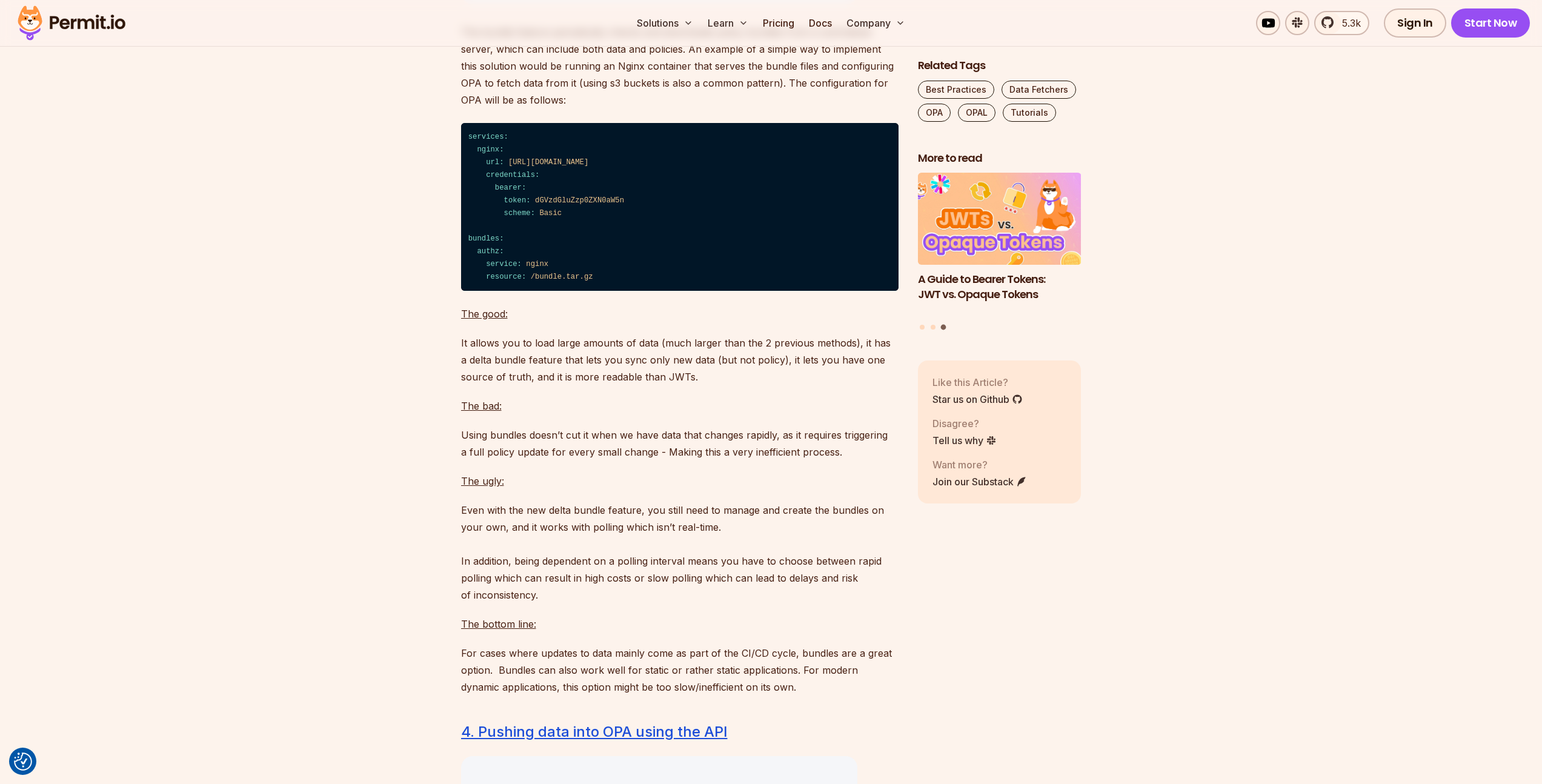
click at [673, 385] on p "It allows you to load large amounts of data (much larger than the 2 previous me…" at bounding box center [679, 360] width 437 height 51
click at [671, 385] on p "It allows you to load large amounts of data (much larger than the 2 previous me…" at bounding box center [679, 360] width 437 height 51
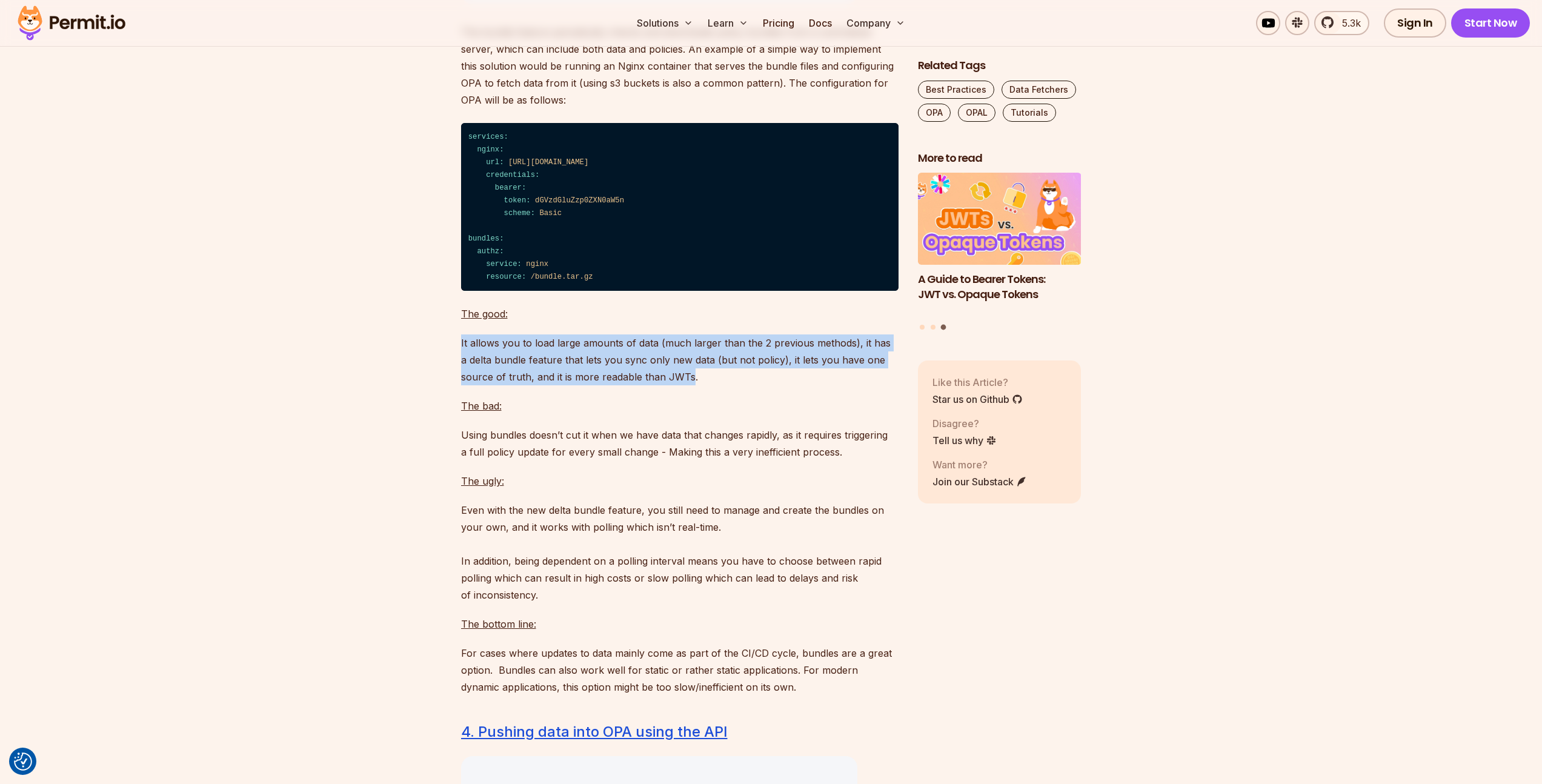
drag, startPoint x: 671, startPoint y: 423, endPoint x: 454, endPoint y: 391, distance: 219.3
click at [461, 385] on p "It allows you to load large amounts of data (much larger than the 2 previous me…" at bounding box center [679, 360] width 437 height 51
drag, startPoint x: 461, startPoint y: 390, endPoint x: 668, endPoint y: 426, distance: 210.1
click at [668, 385] on p "It allows you to load large amounts of data (much larger than the 2 previous me…" at bounding box center [679, 360] width 437 height 51
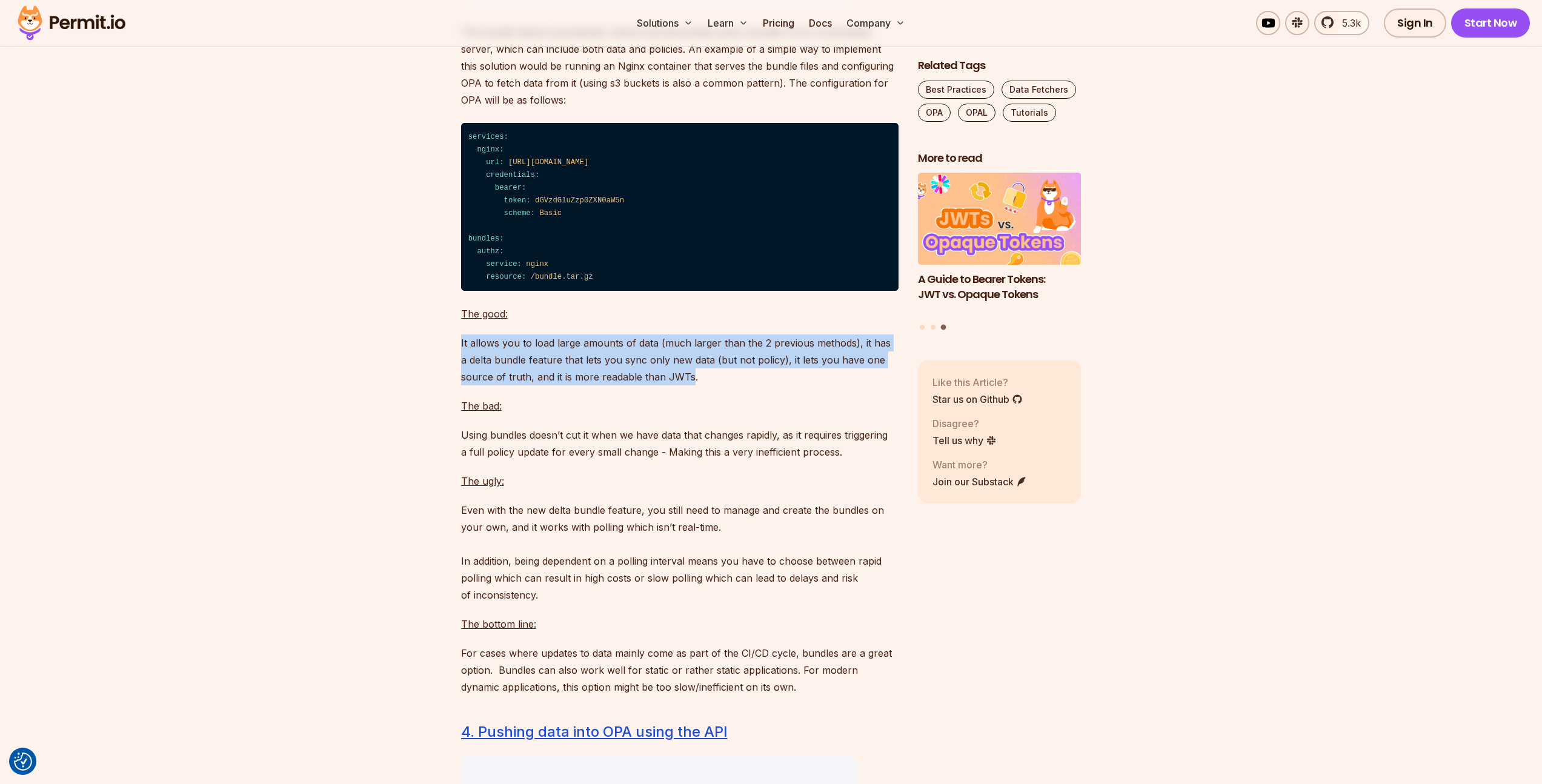
click at [668, 385] on p "It allows you to load large amounts of data (much larger than the 2 previous me…" at bounding box center [679, 360] width 437 height 51
drag, startPoint x: 668, startPoint y: 426, endPoint x: 460, endPoint y: 388, distance: 211.4
drag, startPoint x: 460, startPoint y: 388, endPoint x: 670, endPoint y: 427, distance: 213.6
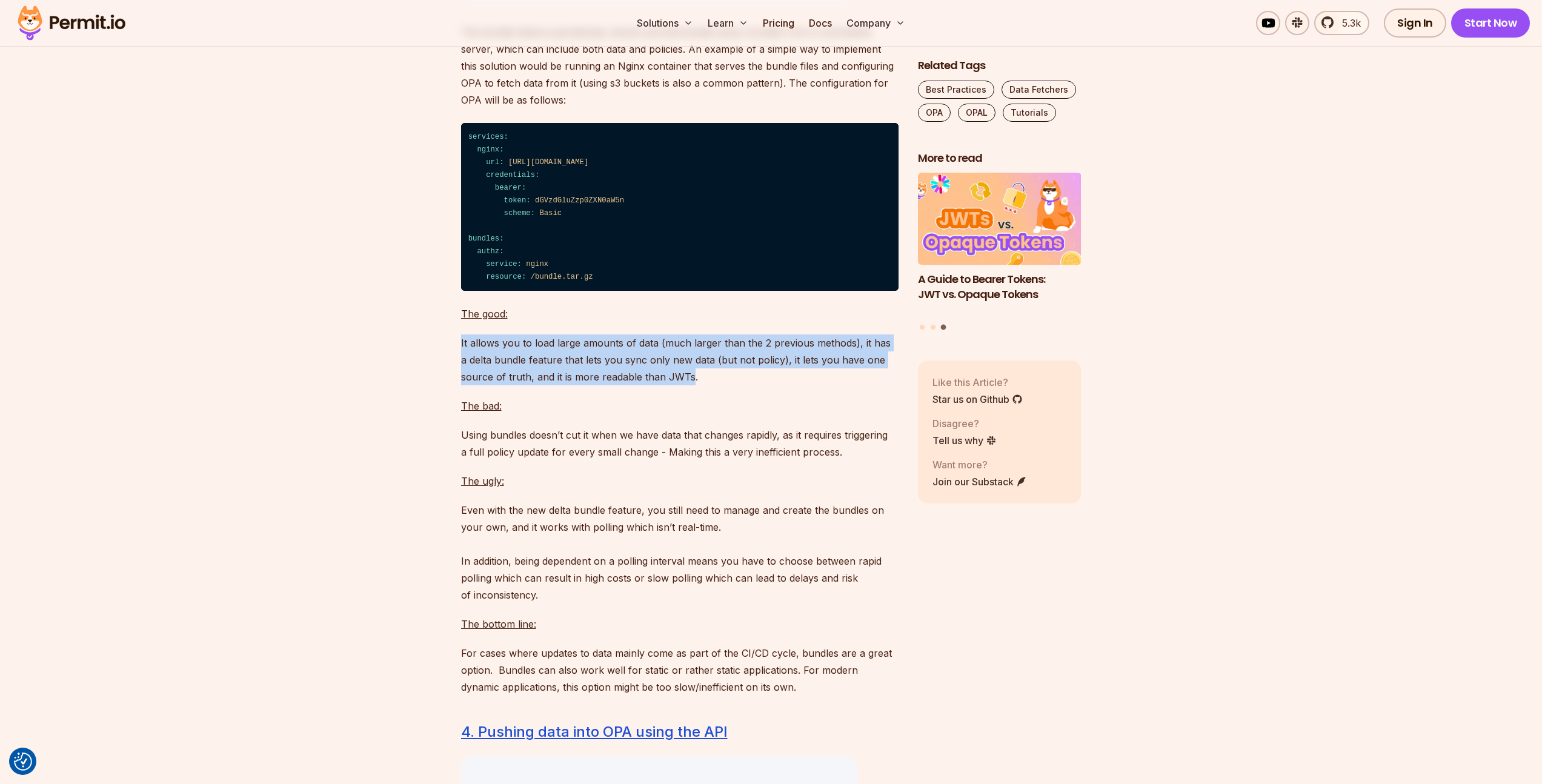
click at [671, 385] on p "It allows you to load large amounts of data (much larger than the 2 previous me…" at bounding box center [679, 360] width 437 height 51
drag, startPoint x: 671, startPoint y: 427, endPoint x: 462, endPoint y: 390, distance: 212.2
click at [462, 385] on p "It allows you to load large amounts of data (much larger than the 2 previous me…" at bounding box center [679, 360] width 437 height 51
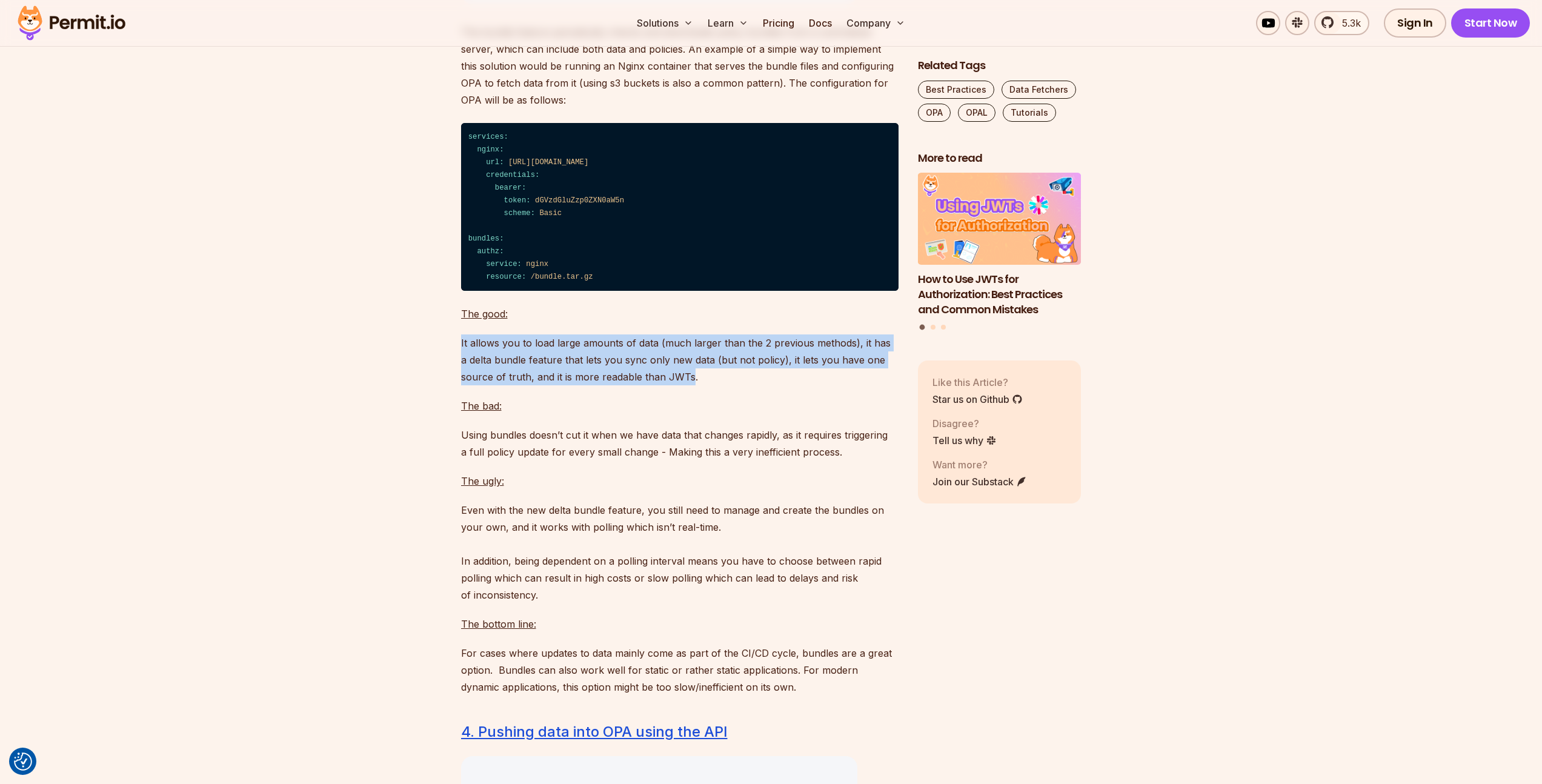
drag, startPoint x: 462, startPoint y: 390, endPoint x: 673, endPoint y: 424, distance: 213.7
click at [673, 385] on p "It allows you to load large amounts of data (much larger than the 2 previous me…" at bounding box center [679, 360] width 437 height 51
drag, startPoint x: 673, startPoint y: 424, endPoint x: 462, endPoint y: 390, distance: 213.7
click at [462, 385] on p "It allows you to load large amounts of data (much larger than the 2 previous me…" at bounding box center [679, 360] width 437 height 51
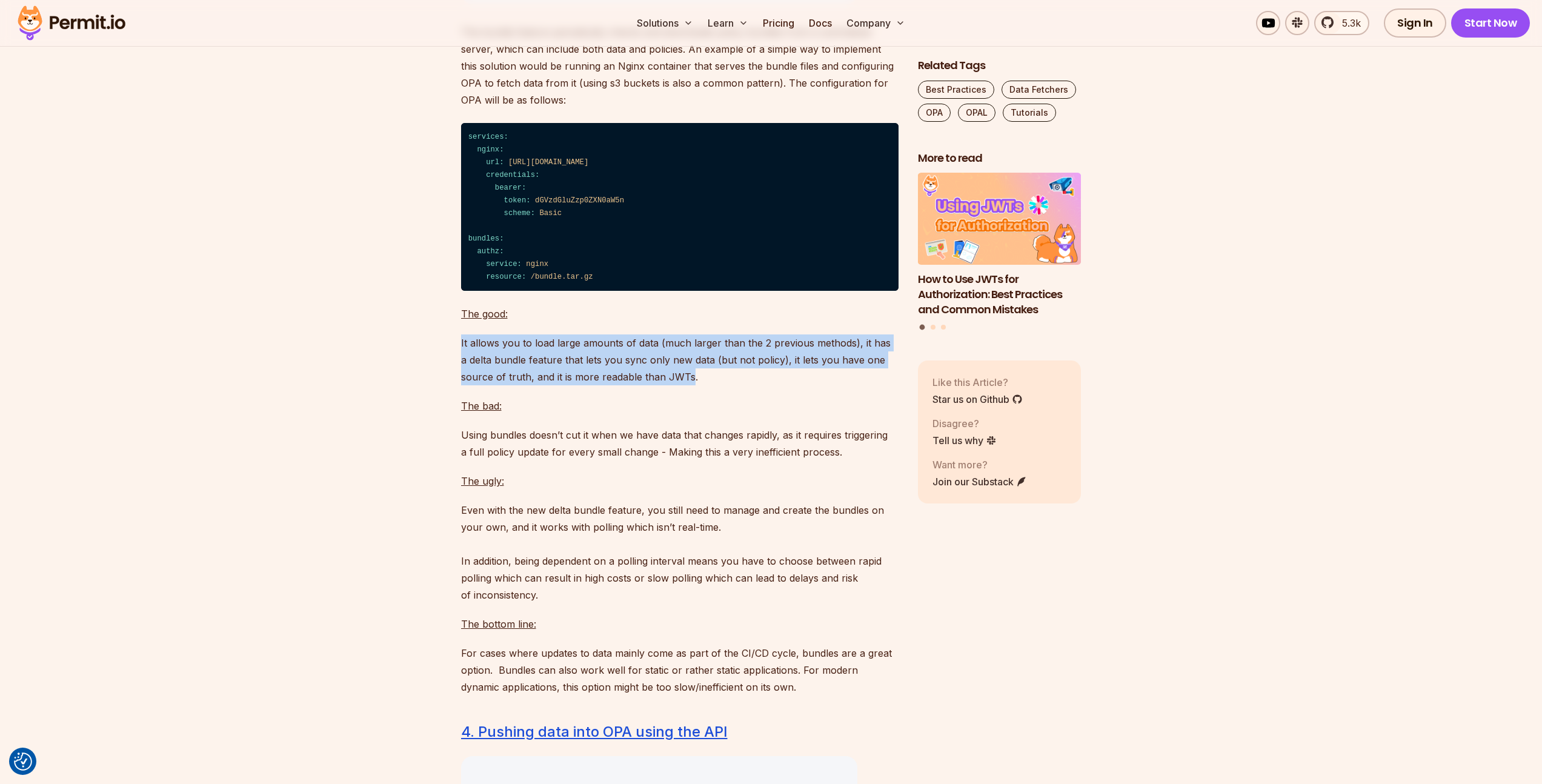
click at [462, 385] on p "It allows you to load large amounts of data (much larger than the 2 previous me…" at bounding box center [679, 360] width 437 height 51
drag, startPoint x: 462, startPoint y: 390, endPoint x: 669, endPoint y: 424, distance: 209.8
click at [669, 385] on p "It allows you to load large amounts of data (much larger than the 2 previous me…" at bounding box center [679, 360] width 437 height 51
drag, startPoint x: 669, startPoint y: 424, endPoint x: 457, endPoint y: 388, distance: 215.0
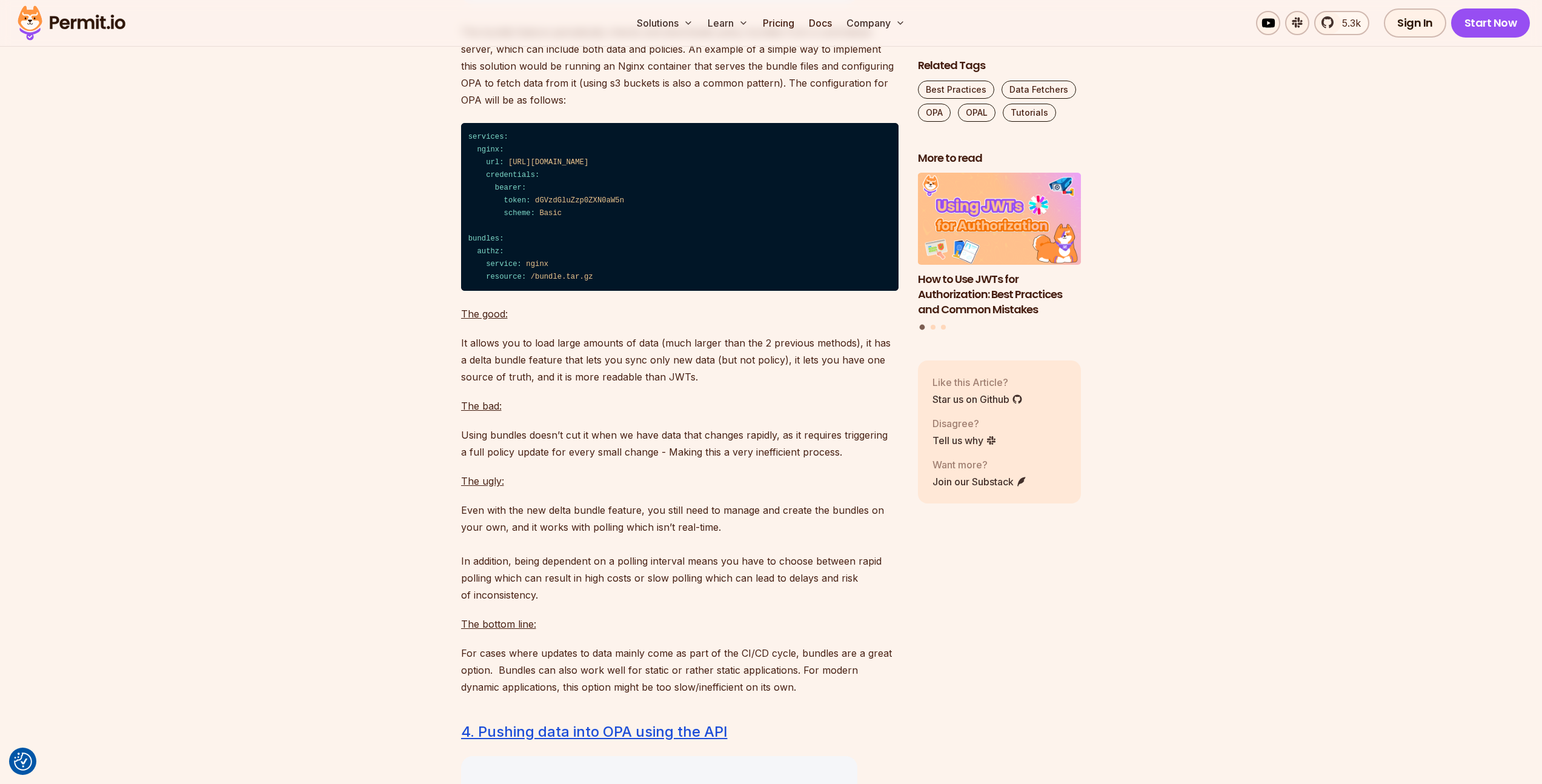
click at [463, 385] on p "It allows you to load large amounts of data (much larger than the 2 previous me…" at bounding box center [679, 360] width 437 height 51
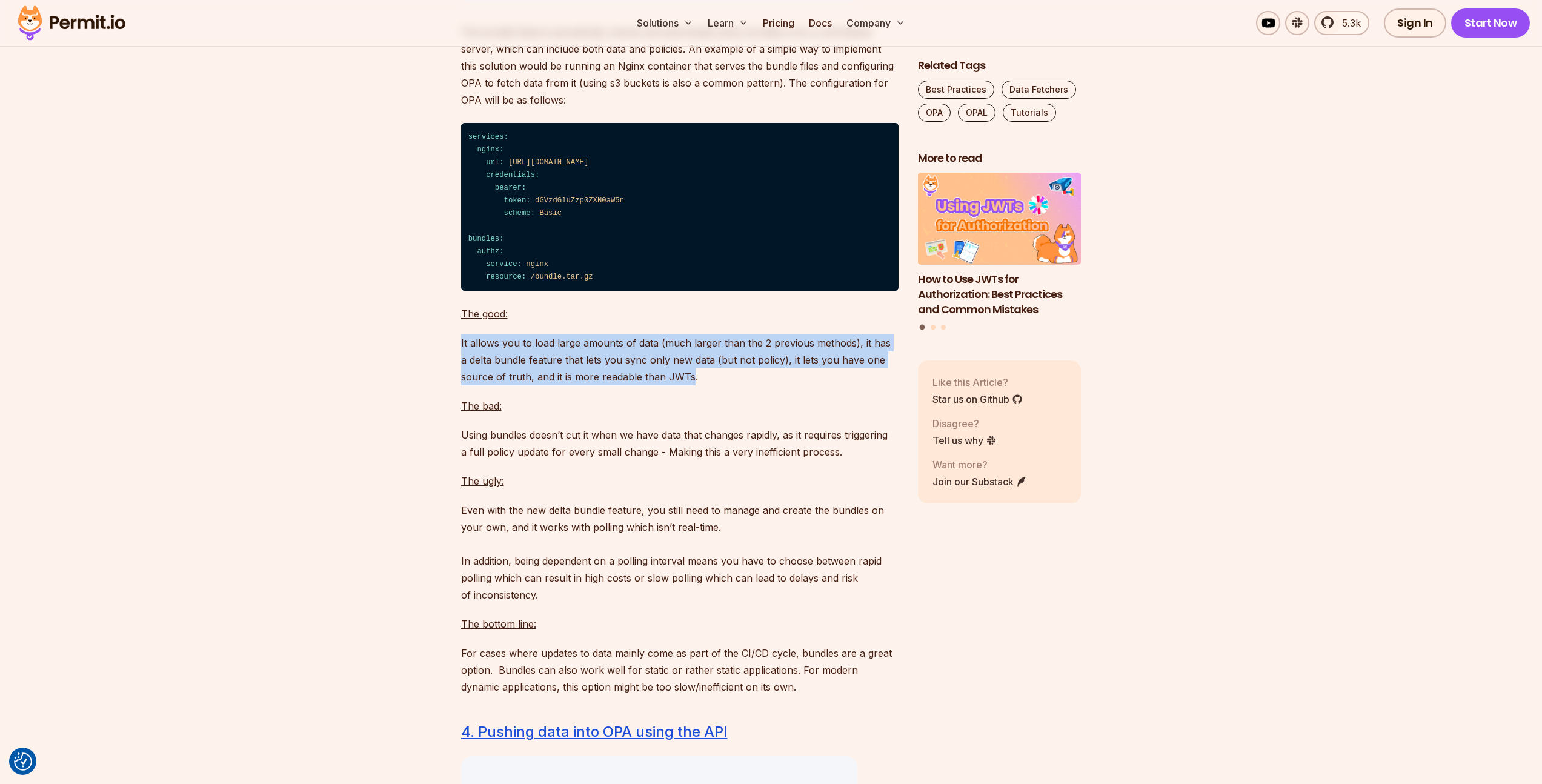
drag, startPoint x: 463, startPoint y: 388, endPoint x: 664, endPoint y: 424, distance: 204.2
click at [662, 385] on p "It allows you to load large amounts of data (much larger than the 2 previous me…" at bounding box center [679, 360] width 437 height 51
click at [664, 385] on p "It allows you to load large amounts of data (much larger than the 2 previous me…" at bounding box center [679, 360] width 437 height 51
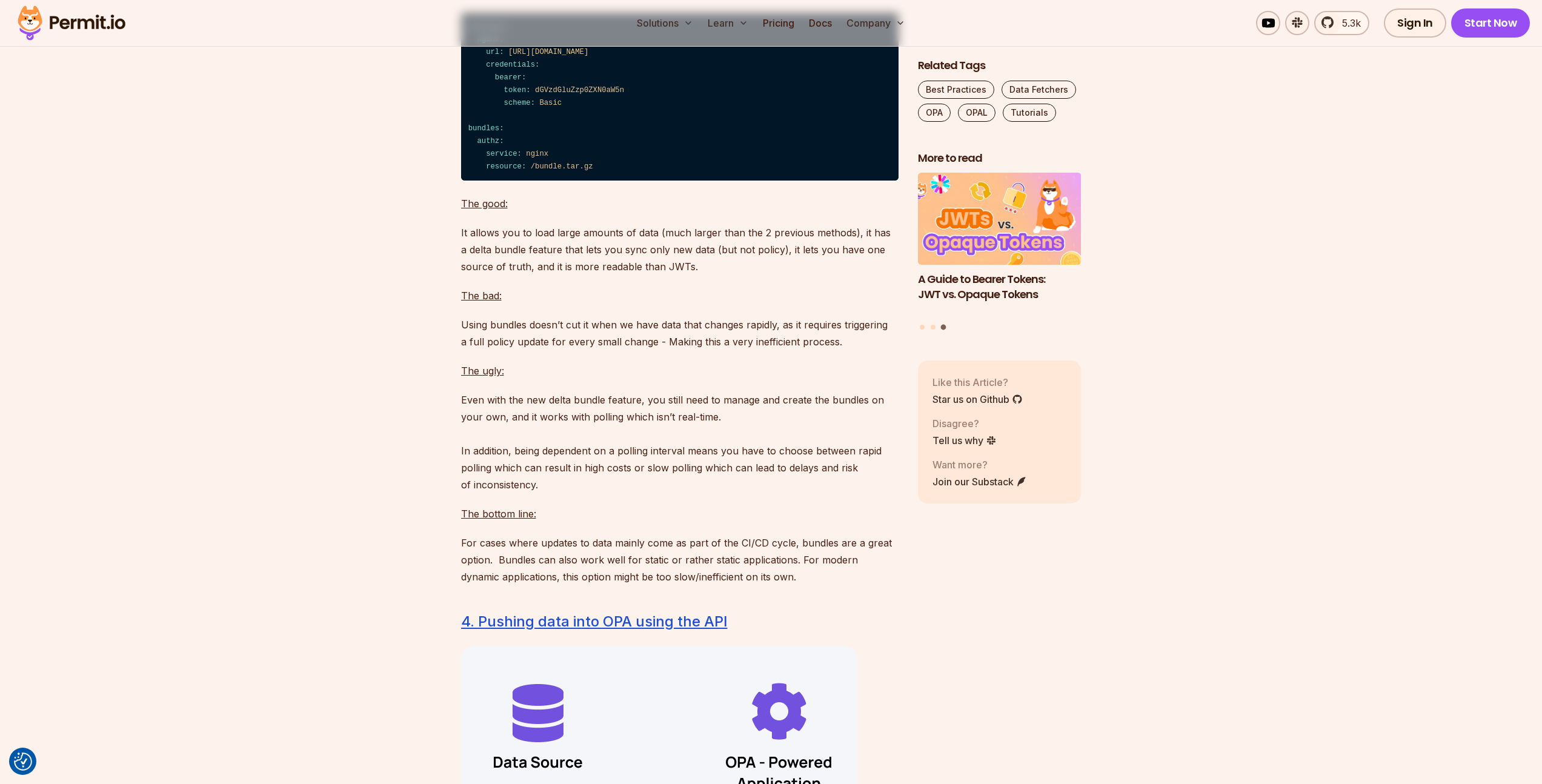
scroll to position [5167, 0]
